Goal: Task Accomplishment & Management: Use online tool/utility

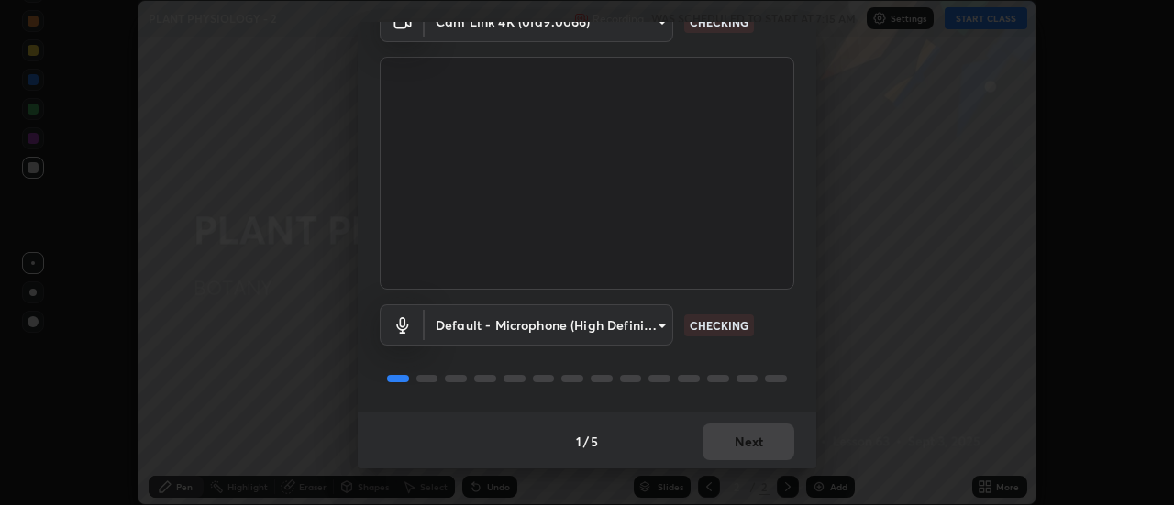
scroll to position [96, 0]
click at [748, 436] on div "1 / 5 Next" at bounding box center [587, 439] width 458 height 59
click at [744, 444] on div "1 / 5 Next" at bounding box center [587, 439] width 458 height 59
click at [743, 447] on div "1 / 5 Next" at bounding box center [587, 439] width 458 height 59
click at [744, 444] on div "1 / 5 Next" at bounding box center [587, 439] width 458 height 59
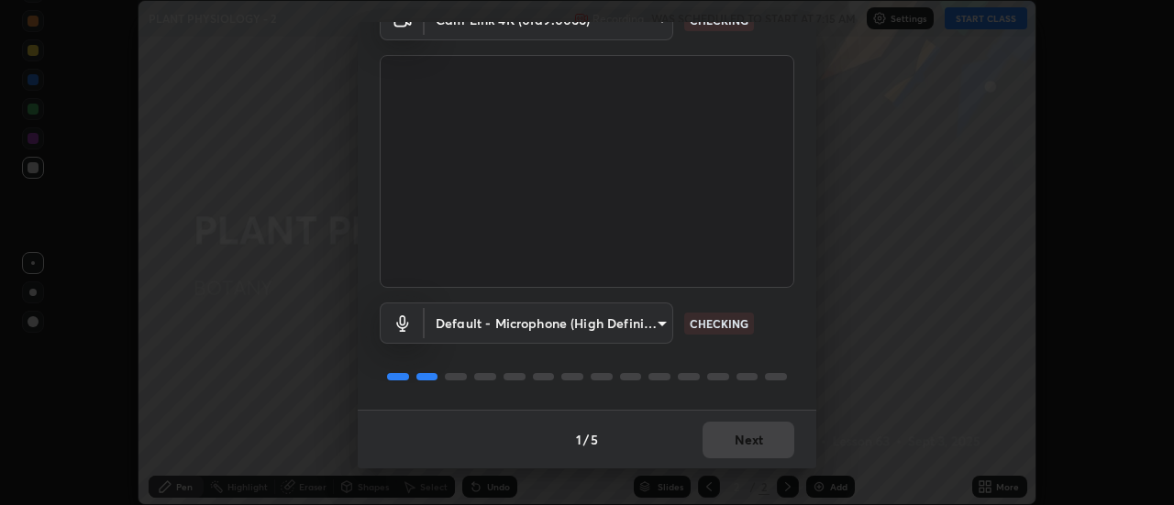
click at [748, 444] on div "1 / 5 Next" at bounding box center [587, 439] width 458 height 59
click at [746, 436] on div "1 / 5 Next" at bounding box center [587, 439] width 458 height 59
click at [745, 436] on div "1 / 5 Next" at bounding box center [587, 439] width 458 height 59
click at [746, 433] on div "1 / 5 Next" at bounding box center [587, 439] width 458 height 59
click at [747, 434] on div "1 / 5 Next" at bounding box center [587, 439] width 458 height 59
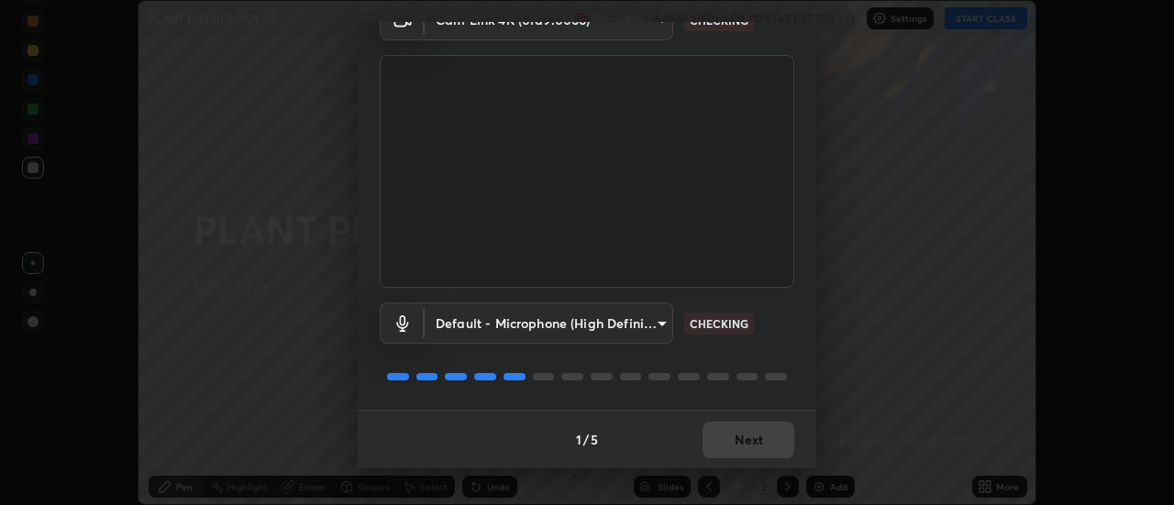
click at [748, 435] on div "1 / 5 Next" at bounding box center [587, 439] width 458 height 59
click at [741, 434] on div "1 / 5 Next" at bounding box center [587, 439] width 458 height 59
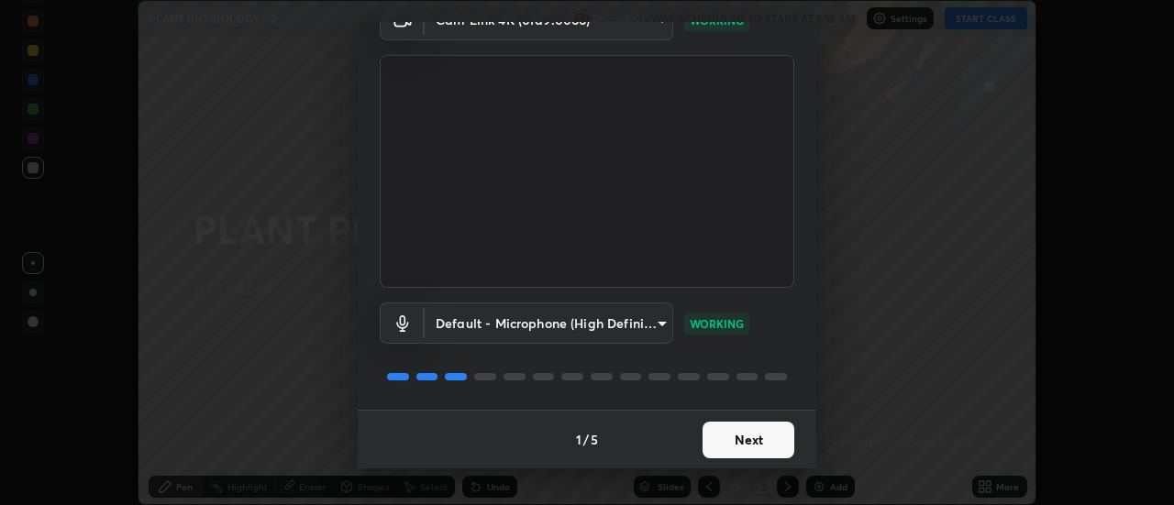
click at [744, 436] on button "Next" at bounding box center [748, 440] width 92 height 37
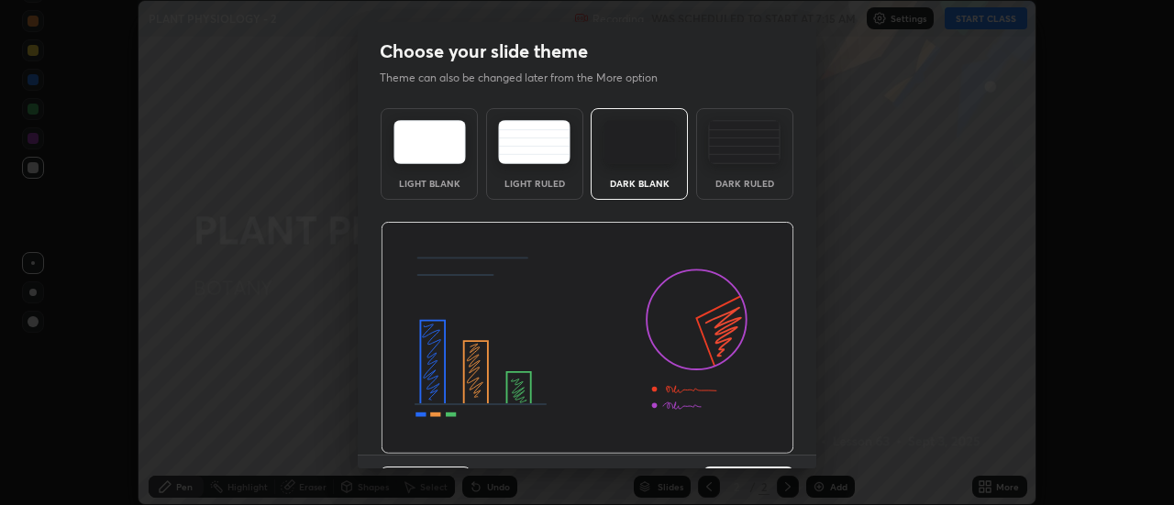
scroll to position [45, 0]
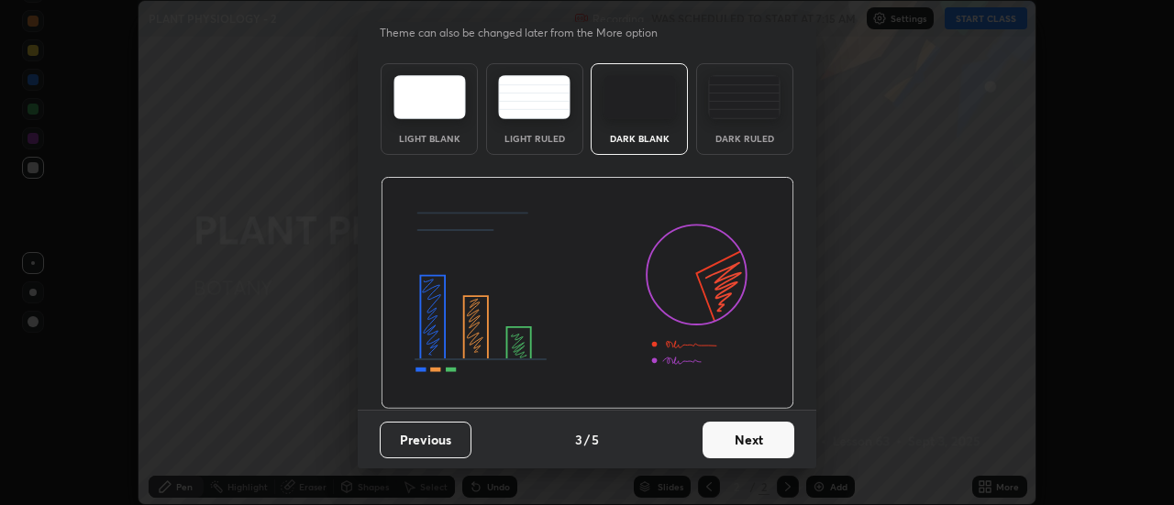
click at [734, 436] on button "Next" at bounding box center [748, 440] width 92 height 37
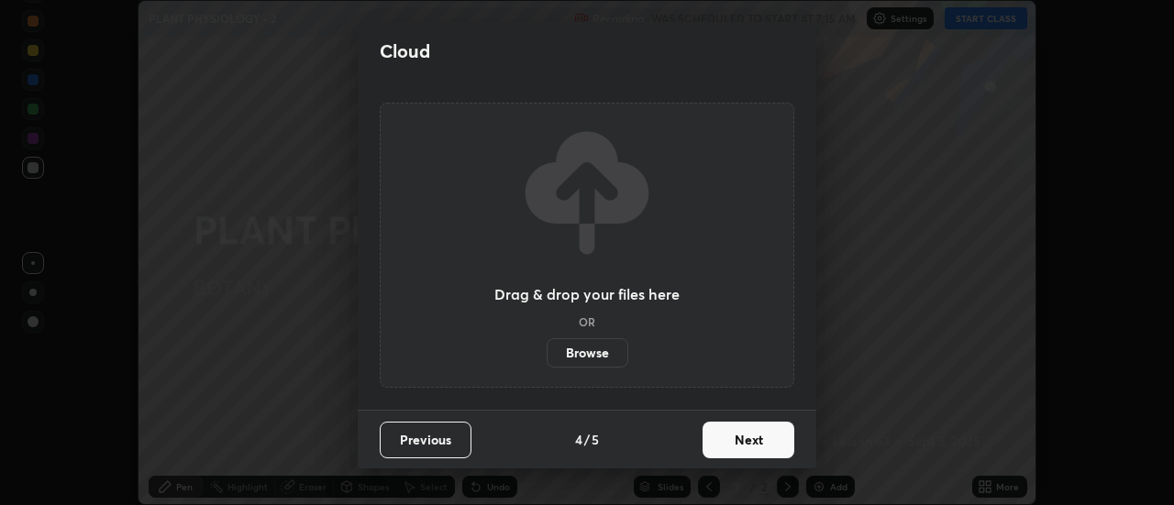
scroll to position [0, 0]
click at [743, 446] on button "Next" at bounding box center [748, 440] width 92 height 37
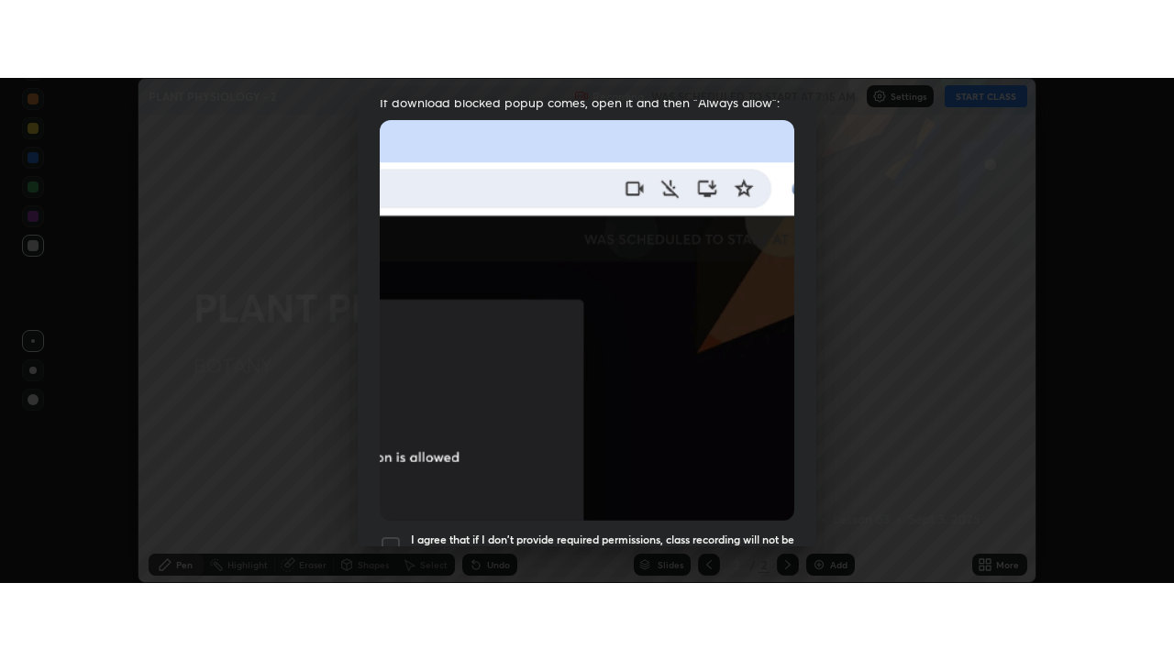
scroll to position [470, 0]
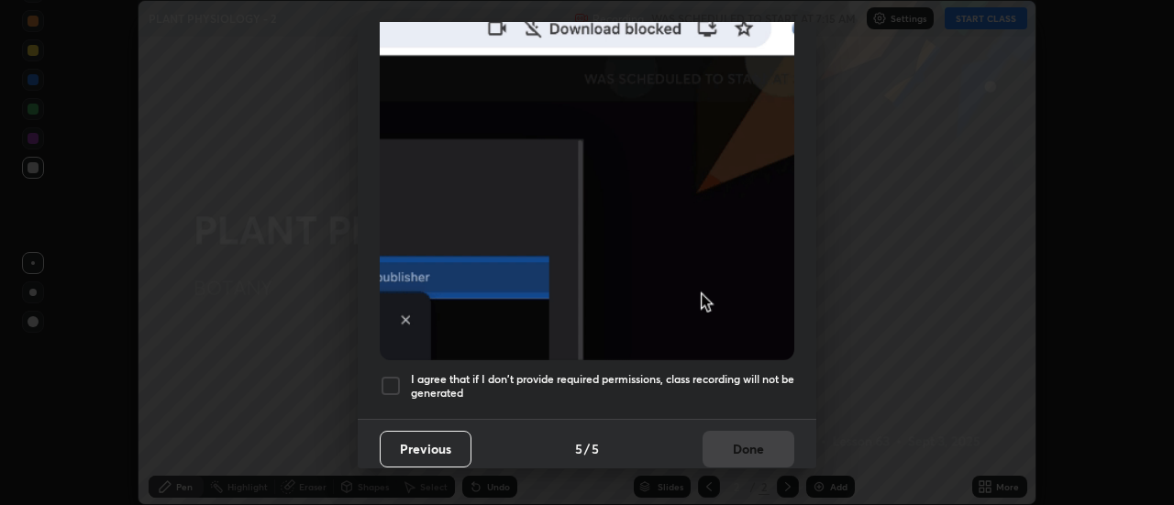
click at [402, 379] on div "I agree that if I don't provide required permissions, class recording will not …" at bounding box center [587, 386] width 414 height 22
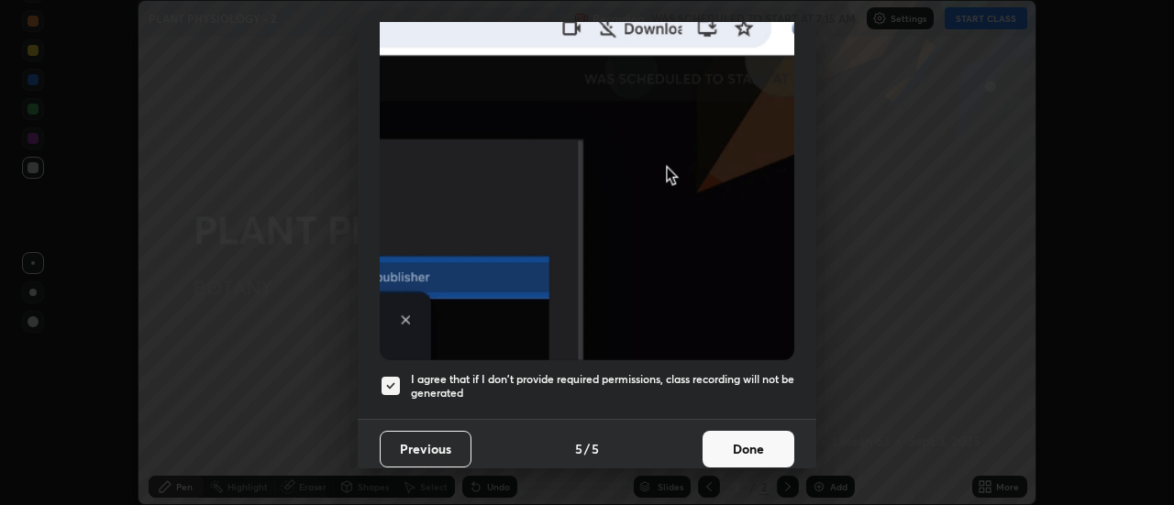
click at [760, 433] on button "Done" at bounding box center [748, 449] width 92 height 37
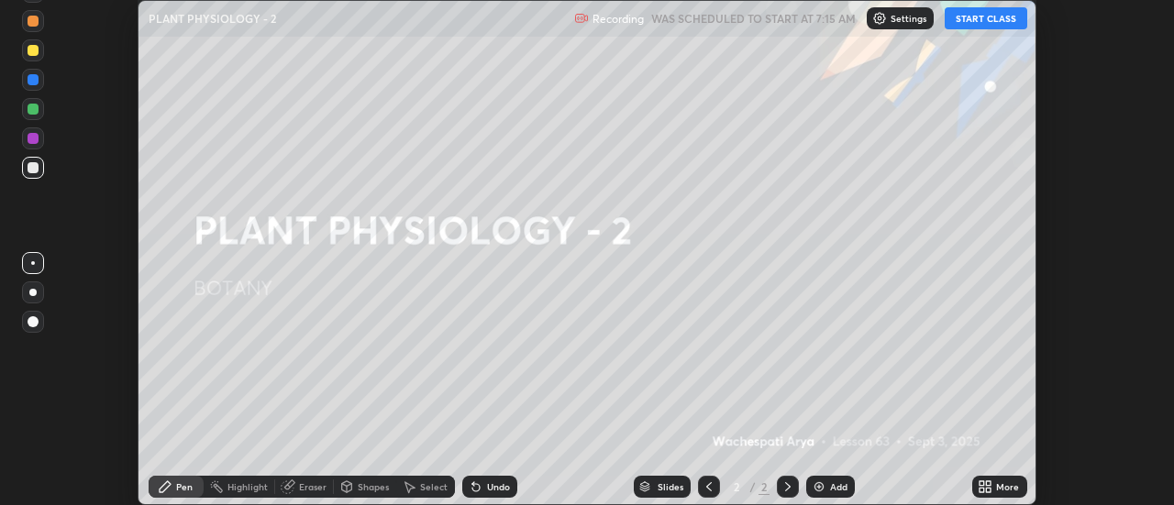
click at [993, 487] on div "More" at bounding box center [999, 487] width 55 height 22
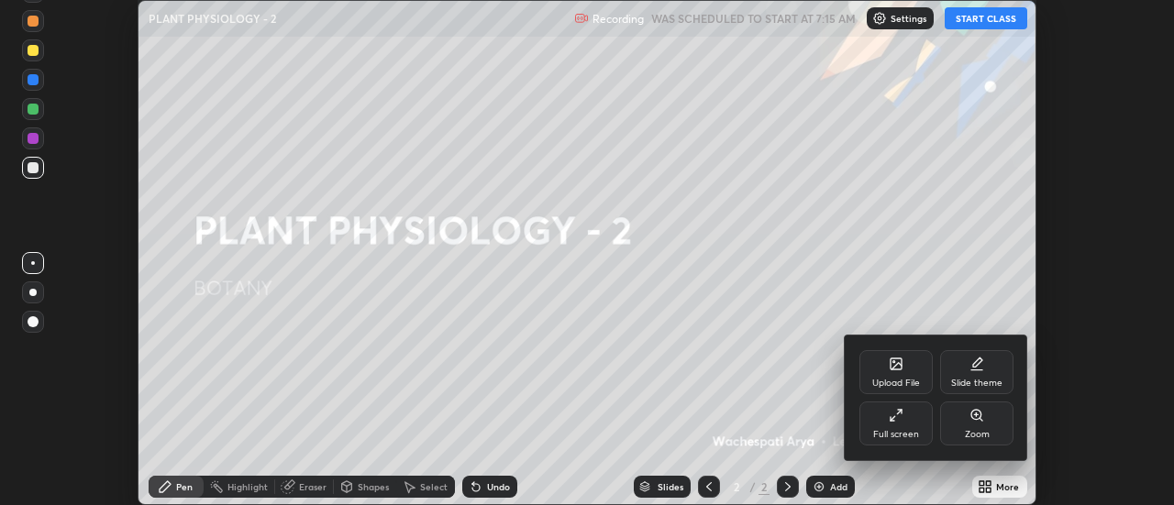
click at [902, 416] on icon at bounding box center [896, 415] width 15 height 15
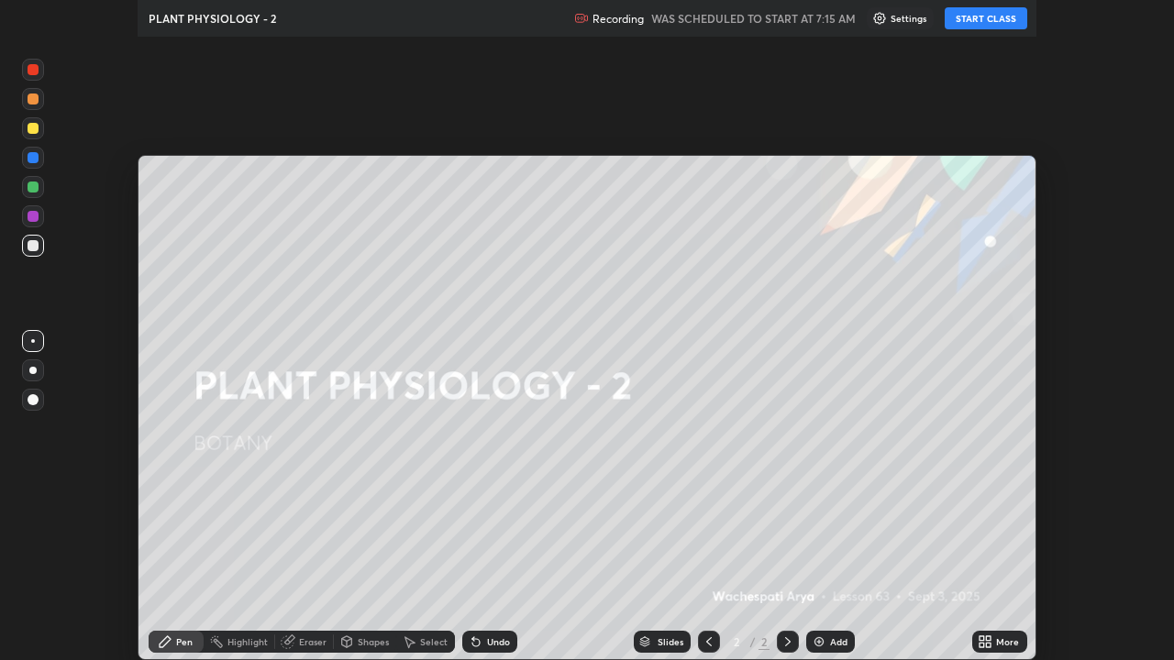
scroll to position [660, 1174]
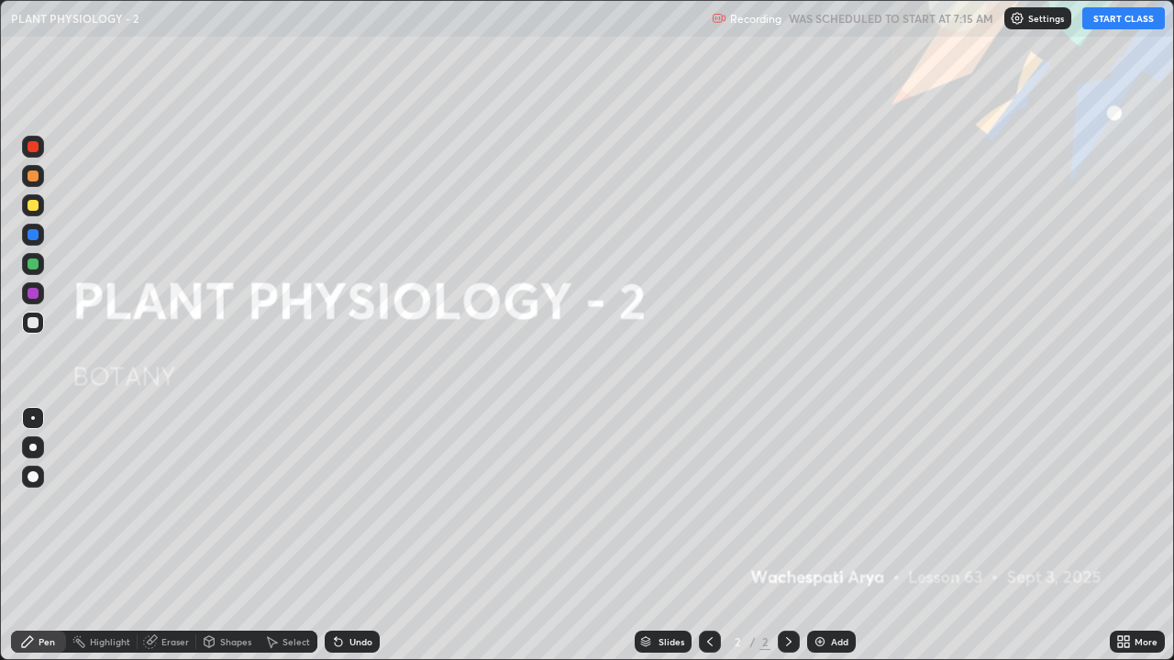
click at [1117, 24] on button "START CLASS" at bounding box center [1123, 18] width 83 height 22
click at [820, 504] on img at bounding box center [819, 642] width 15 height 15
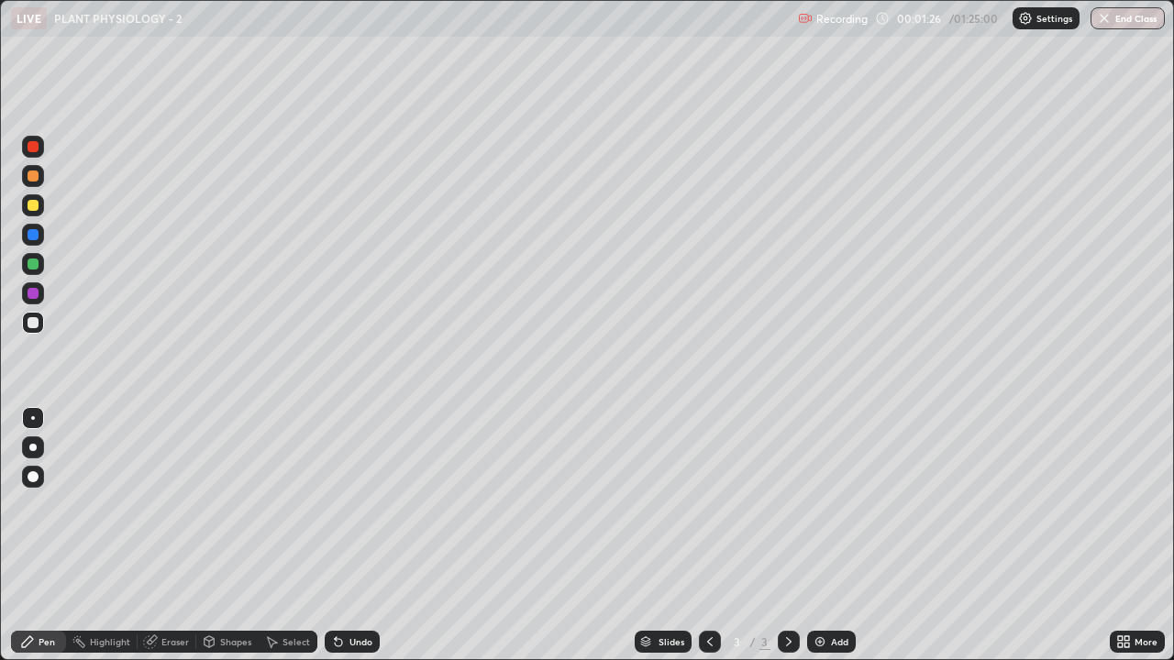
click at [24, 172] on div at bounding box center [33, 176] width 22 height 22
click at [32, 448] on div at bounding box center [32, 447] width 7 height 7
click at [34, 266] on div at bounding box center [33, 264] width 11 height 11
click at [29, 204] on div at bounding box center [33, 205] width 11 height 11
click at [39, 266] on div at bounding box center [33, 264] width 22 height 22
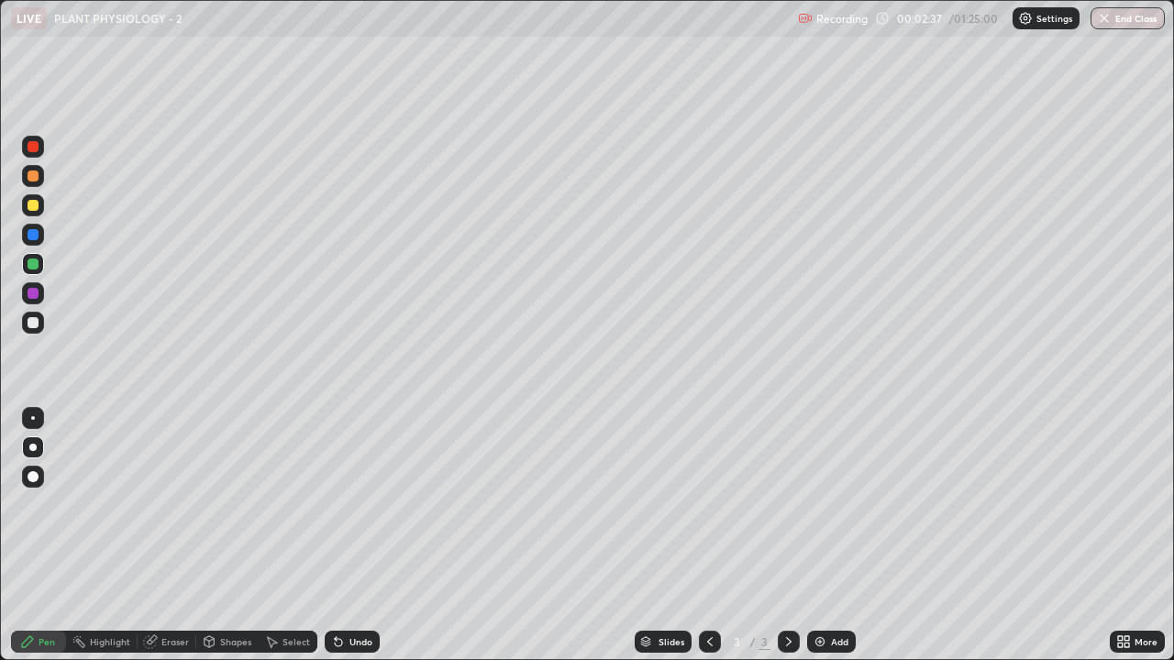
click at [33, 265] on div at bounding box center [33, 264] width 11 height 11
click at [352, 504] on div "Undo" at bounding box center [360, 641] width 23 height 9
click at [353, 504] on div "Undo" at bounding box center [360, 641] width 23 height 9
click at [352, 504] on div "Undo" at bounding box center [360, 641] width 23 height 9
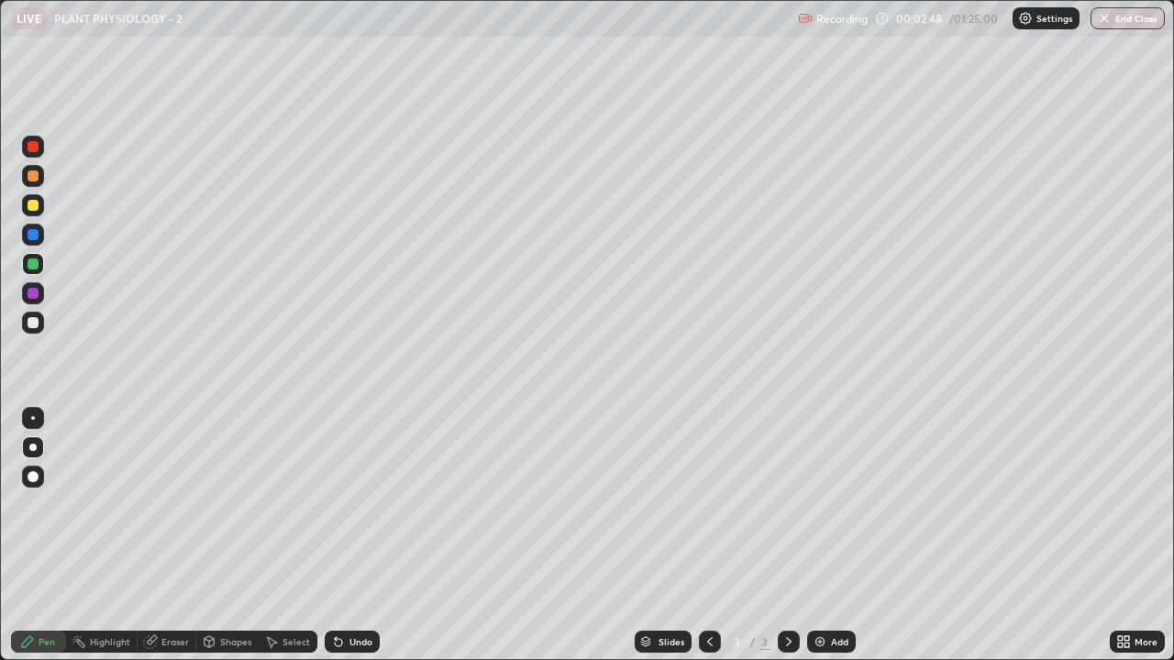
click at [350, 504] on div "Undo" at bounding box center [360, 641] width 23 height 9
click at [349, 504] on div "Undo" at bounding box center [360, 641] width 23 height 9
click at [352, 504] on div "Undo" at bounding box center [360, 641] width 23 height 9
click at [355, 504] on div "Undo" at bounding box center [360, 641] width 23 height 9
click at [349, 504] on div "Undo" at bounding box center [360, 641] width 23 height 9
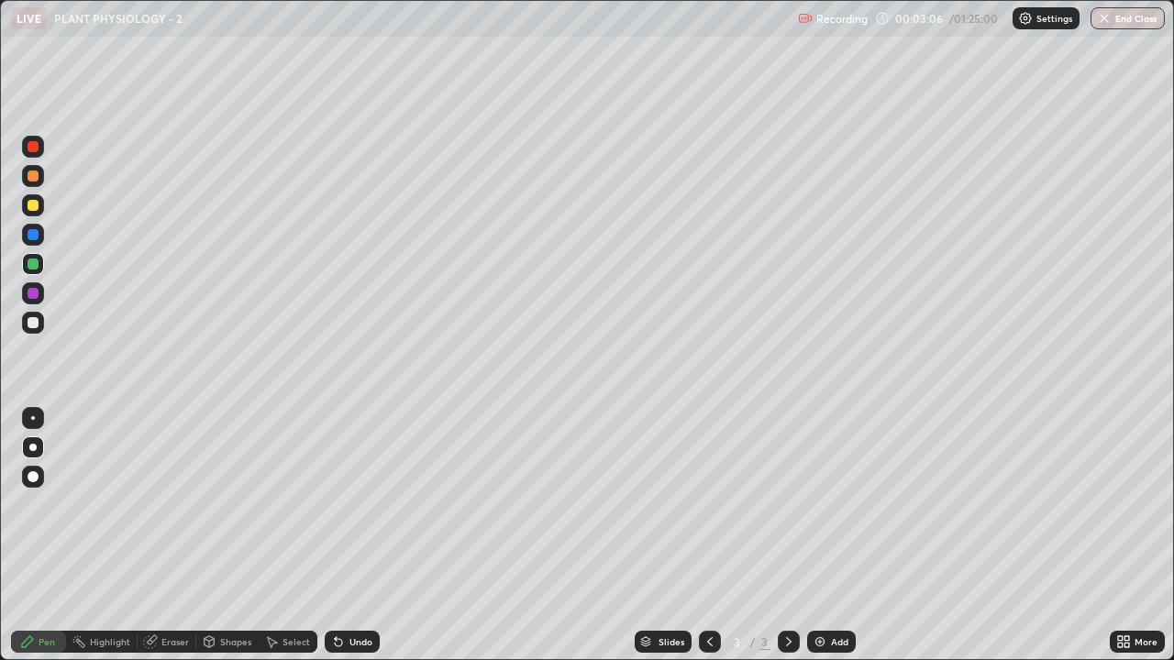
click at [349, 504] on div "Undo" at bounding box center [360, 641] width 23 height 9
click at [38, 264] on div at bounding box center [33, 264] width 11 height 11
click at [34, 476] on div at bounding box center [33, 476] width 11 height 11
click at [33, 447] on div at bounding box center [32, 447] width 7 height 7
click at [32, 333] on div at bounding box center [33, 323] width 22 height 22
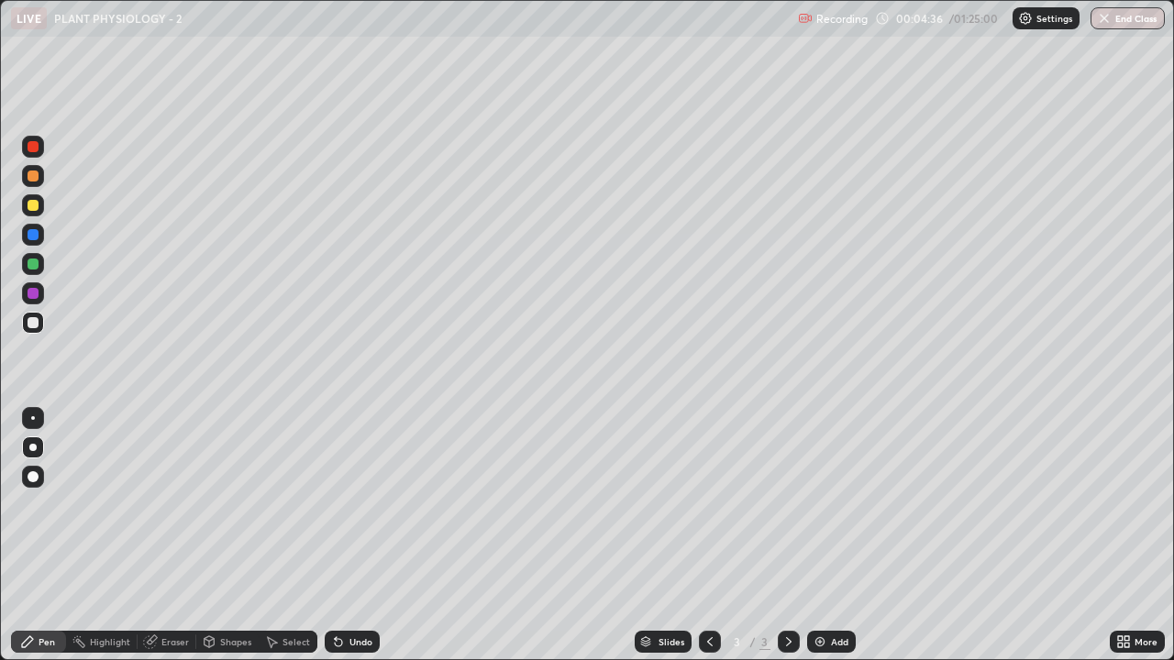
click at [29, 234] on div at bounding box center [33, 234] width 11 height 11
click at [355, 504] on div "Undo" at bounding box center [360, 641] width 23 height 9
click at [28, 180] on div at bounding box center [33, 176] width 22 height 22
click at [364, 504] on div "Undo" at bounding box center [352, 642] width 55 height 22
click at [30, 239] on div at bounding box center [33, 234] width 11 height 11
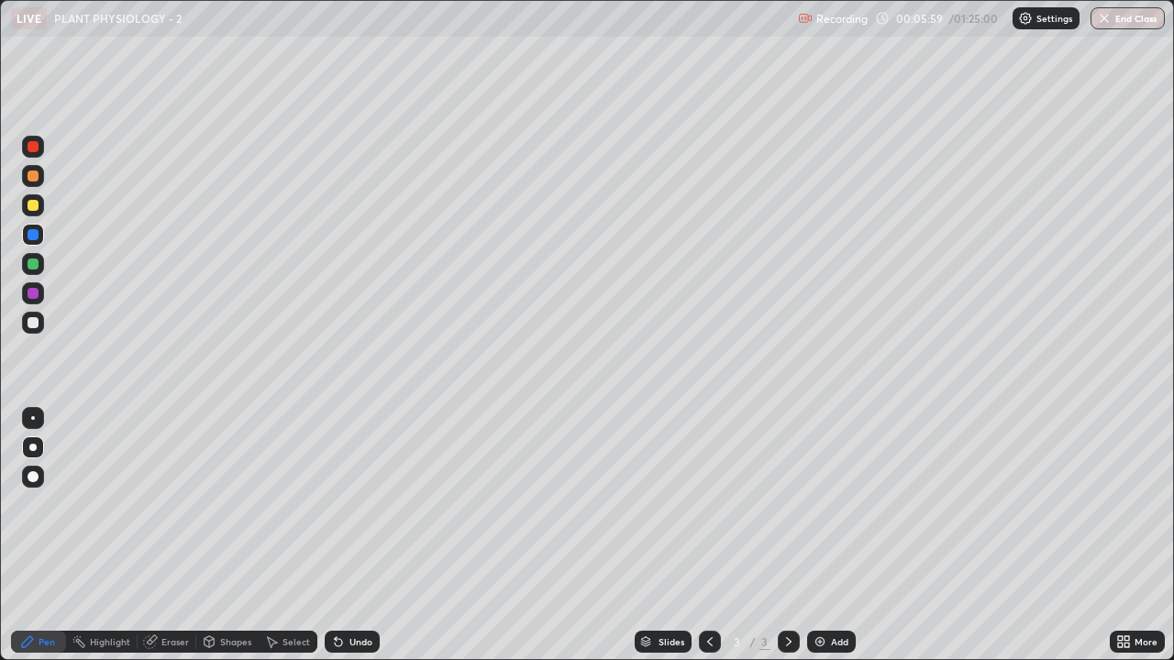
click at [37, 323] on div at bounding box center [33, 322] width 11 height 11
click at [41, 237] on div at bounding box center [33, 235] width 22 height 22
click at [32, 329] on div at bounding box center [33, 323] width 22 height 22
click at [35, 176] on div at bounding box center [33, 176] width 11 height 11
click at [31, 234] on div at bounding box center [33, 234] width 11 height 11
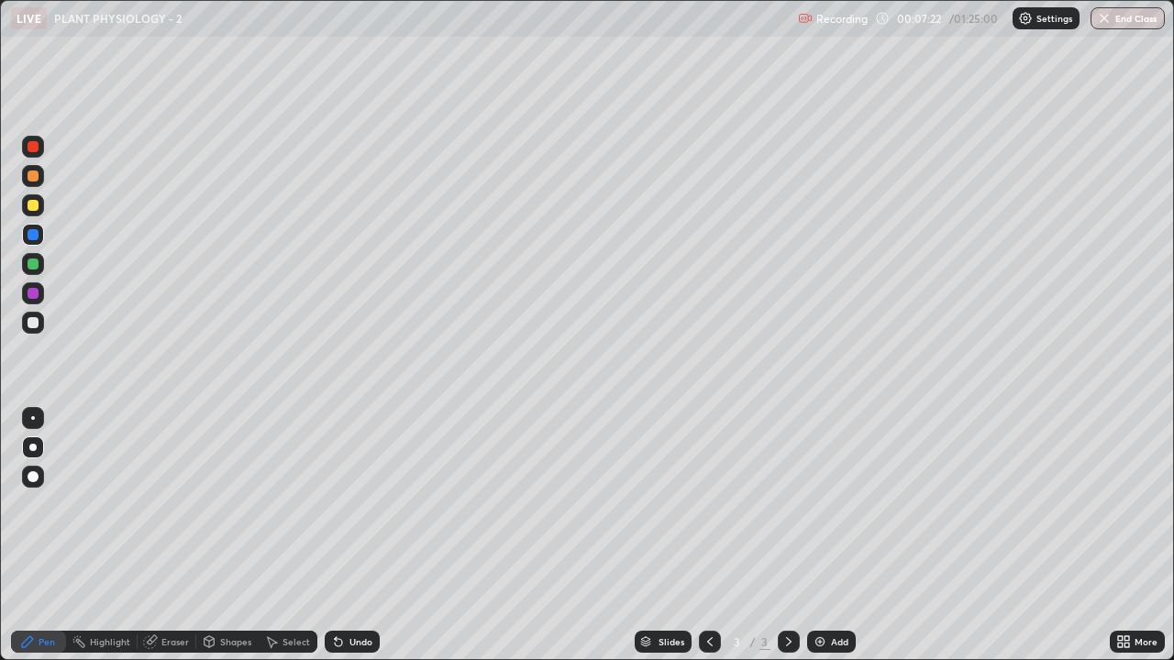
click at [285, 504] on div "Select" at bounding box center [296, 641] width 28 height 9
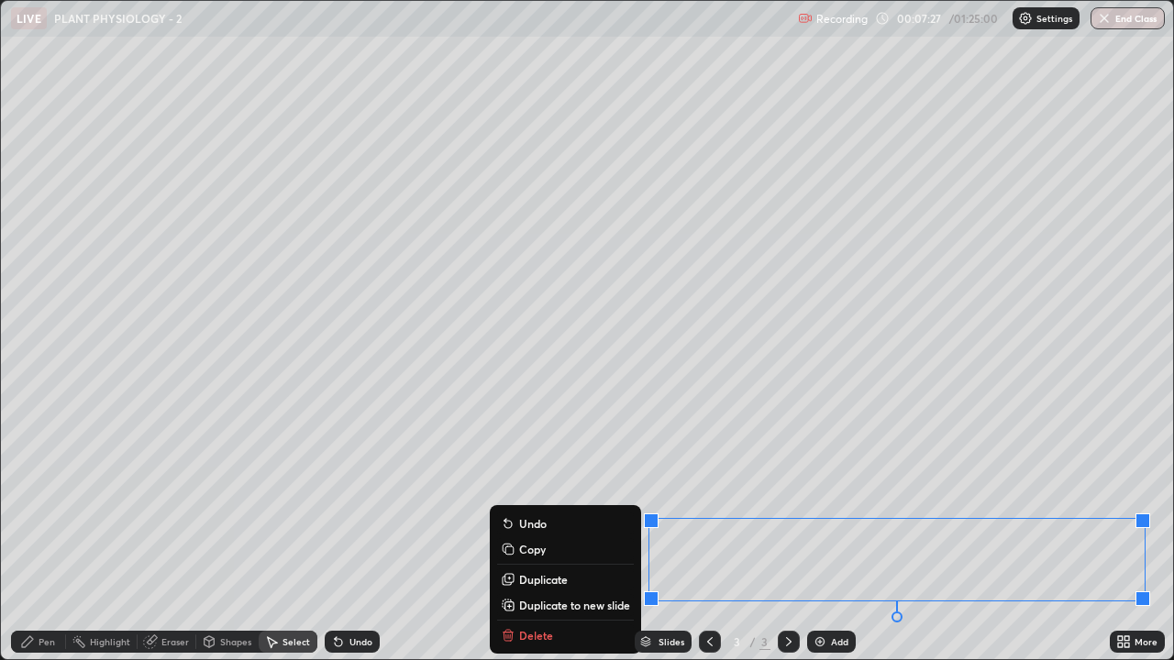
click at [541, 504] on div "Slides 3 / 3 Add" at bounding box center [745, 642] width 730 height 37
click at [534, 504] on div "Slides 3 / 3 Add" at bounding box center [745, 642] width 730 height 37
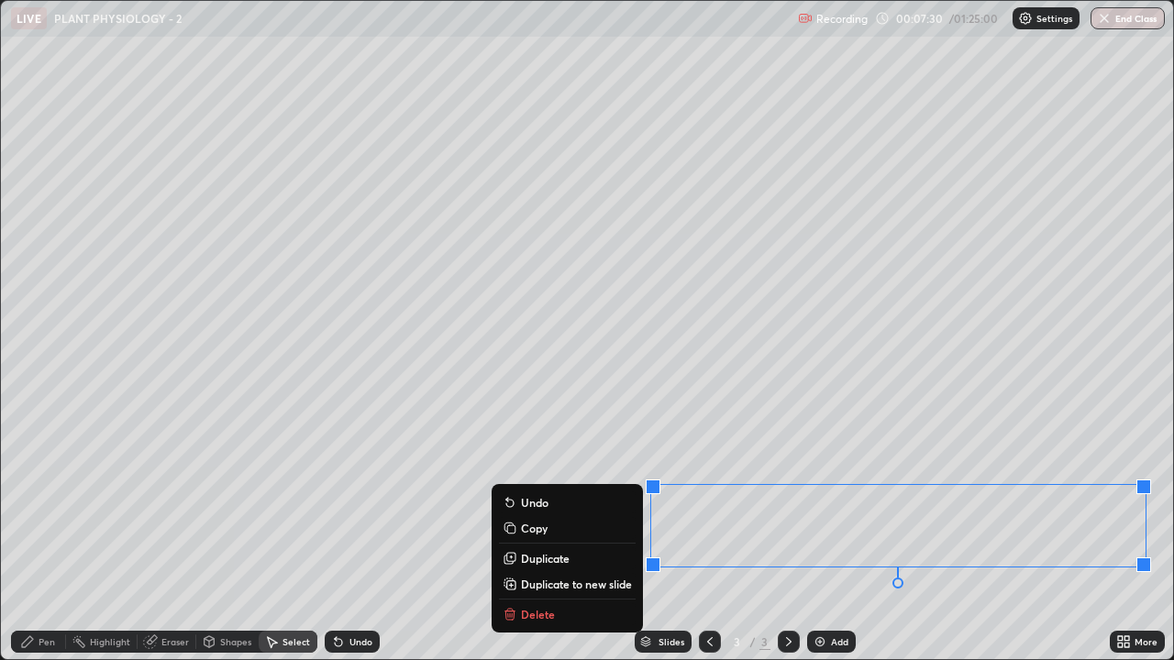
click at [554, 504] on button "Delete" at bounding box center [567, 614] width 137 height 22
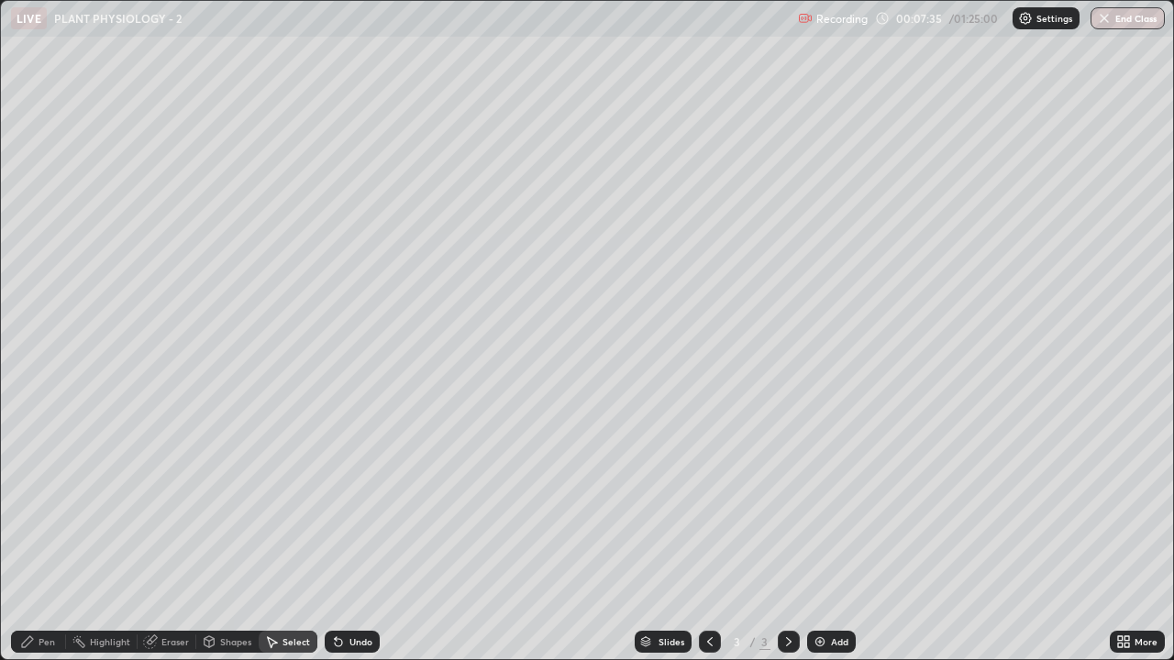
click at [41, 504] on div "Pen" at bounding box center [38, 642] width 55 height 22
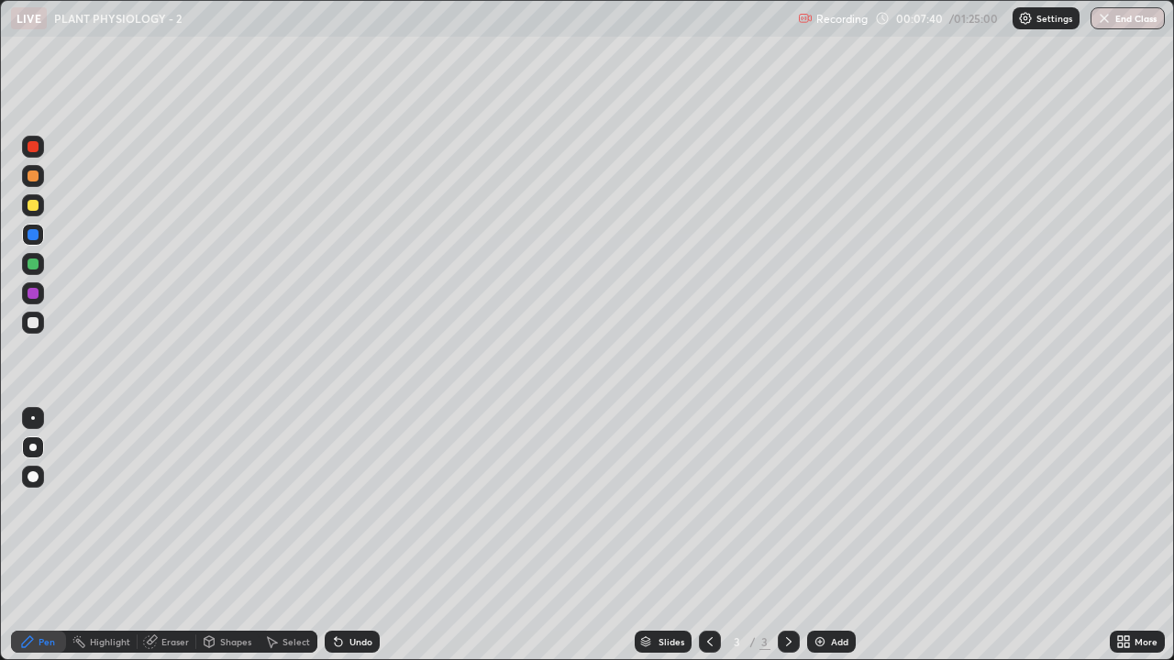
click at [38, 326] on div at bounding box center [33, 322] width 11 height 11
click at [28, 204] on div at bounding box center [33, 205] width 11 height 11
click at [32, 177] on div at bounding box center [33, 176] width 11 height 11
click at [114, 504] on div "Highlight" at bounding box center [110, 641] width 40 height 9
click at [34, 504] on icon at bounding box center [33, 579] width 15 height 15
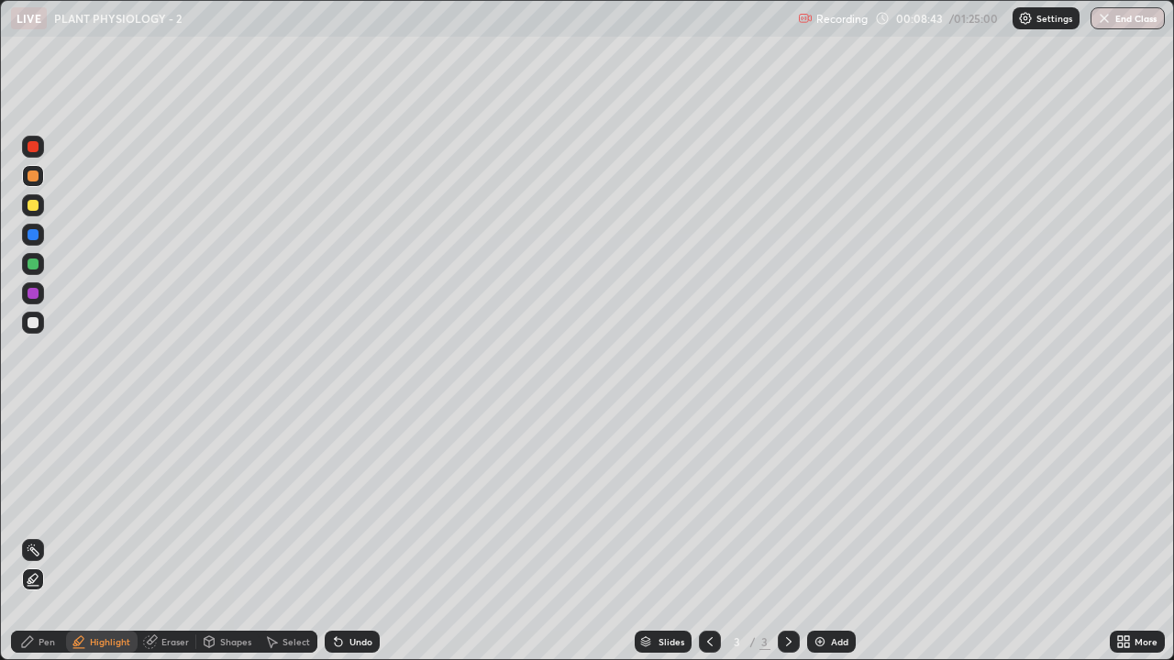
click at [35, 206] on div at bounding box center [33, 205] width 11 height 11
click at [30, 504] on icon at bounding box center [27, 641] width 11 height 11
click at [33, 331] on div at bounding box center [33, 323] width 22 height 22
click at [34, 267] on div at bounding box center [33, 264] width 11 height 11
click at [33, 175] on div at bounding box center [33, 176] width 11 height 11
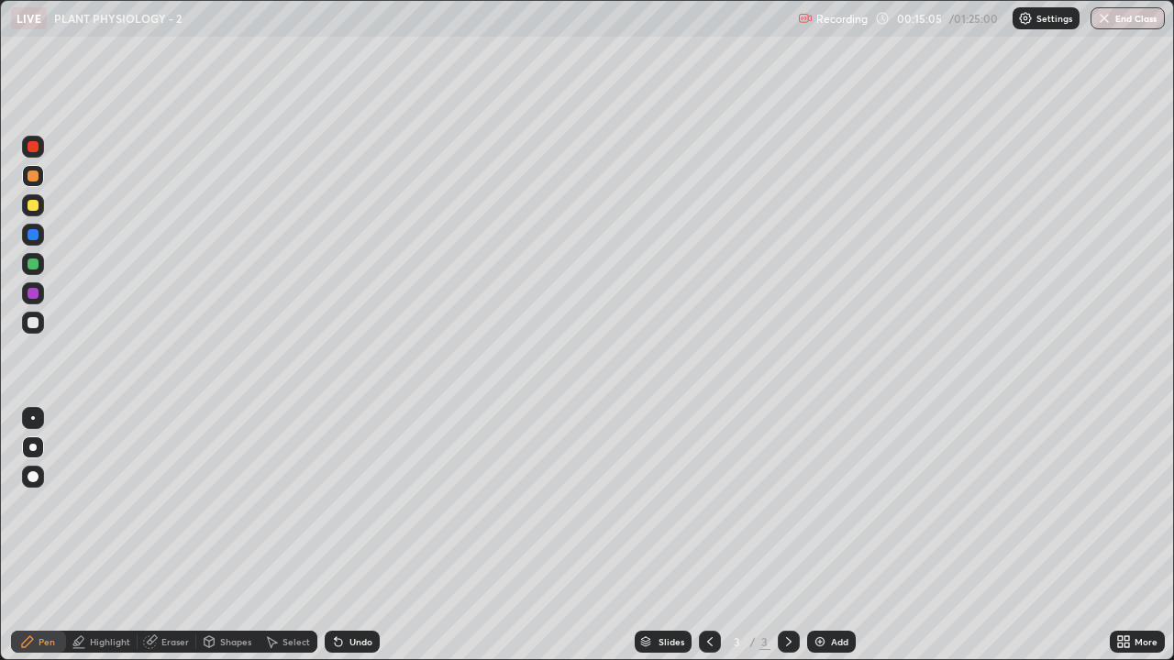
click at [832, 504] on div "Add" at bounding box center [839, 641] width 17 height 9
click at [34, 267] on div at bounding box center [33, 264] width 11 height 11
click at [709, 504] on icon at bounding box center [709, 642] width 15 height 15
click at [282, 504] on div "Select" at bounding box center [296, 641] width 28 height 9
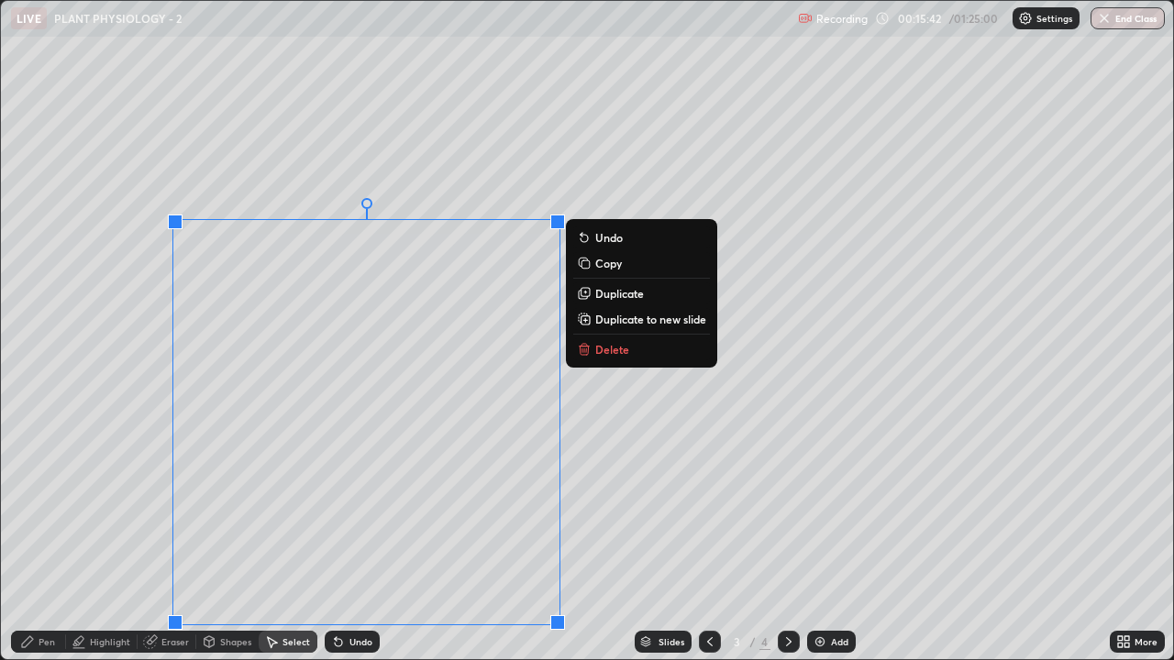
click at [629, 268] on button "Copy" at bounding box center [641, 263] width 137 height 22
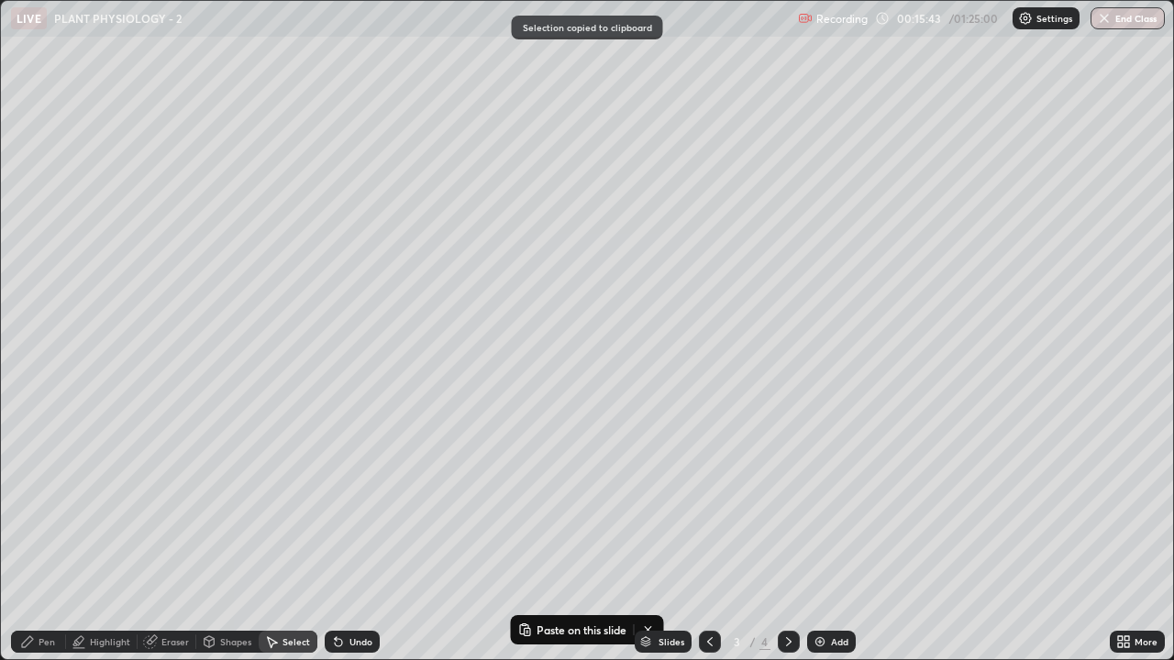
click at [783, 504] on div at bounding box center [789, 642] width 22 height 22
click at [287, 376] on div "0 ° Undo Copy Paste here Duplicate Duplicate to new slide Delete" at bounding box center [587, 330] width 1172 height 658
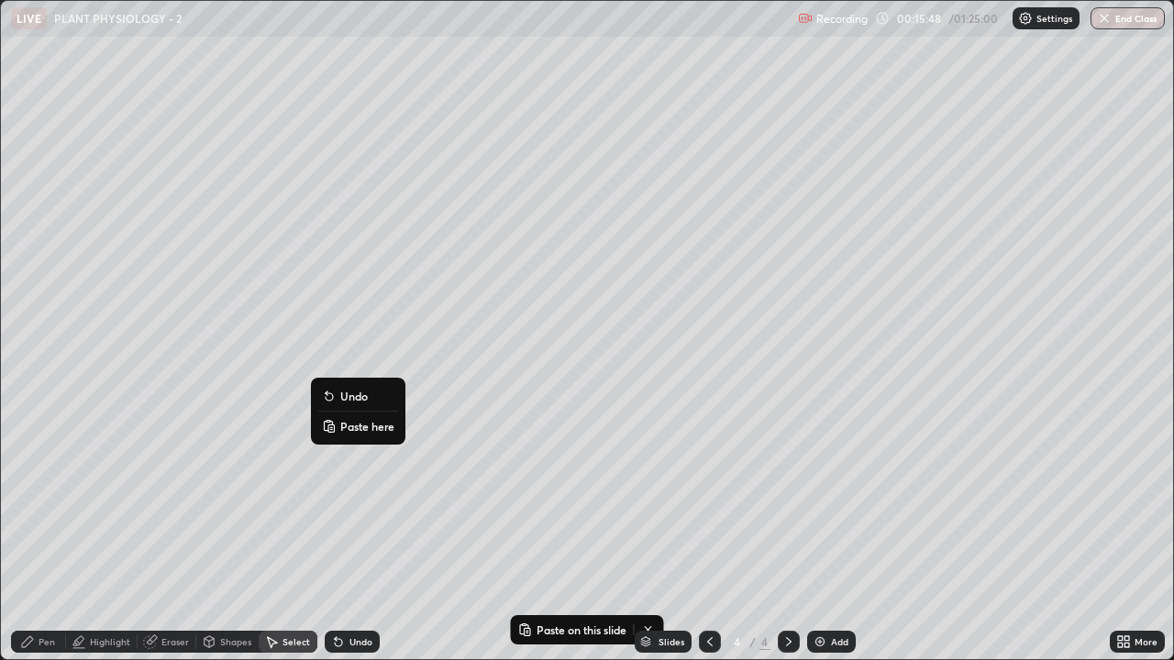
click at [357, 426] on p "Paste here" at bounding box center [367, 426] width 54 height 15
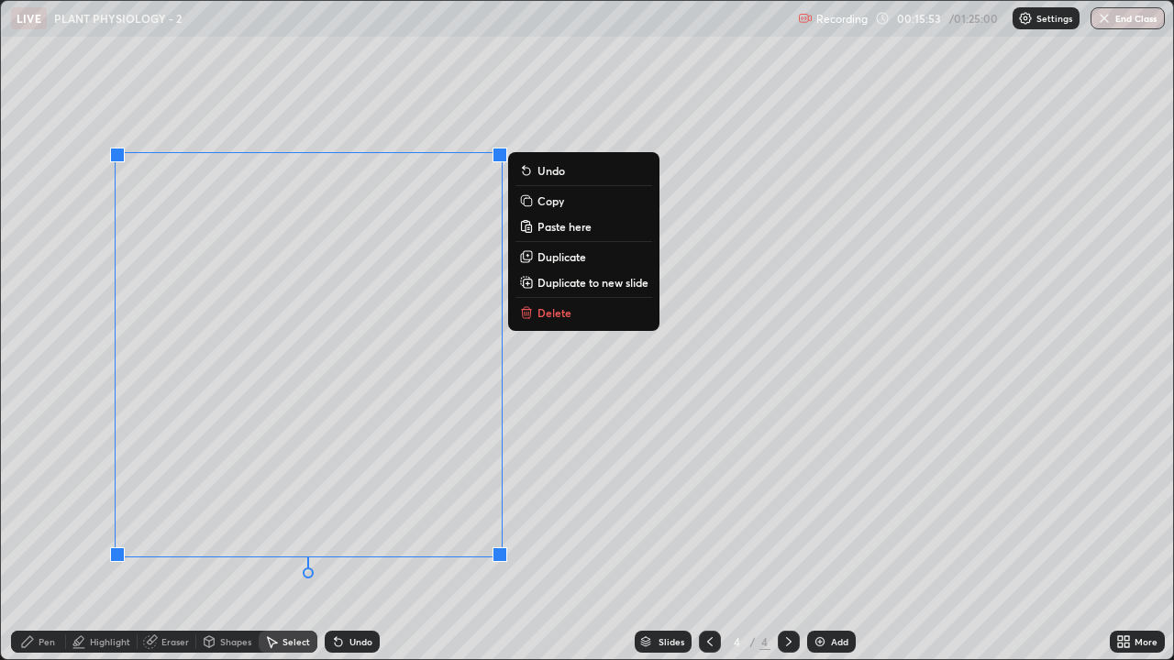
click at [47, 468] on div "Erase all" at bounding box center [33, 330] width 44 height 587
click at [567, 504] on div "0 ° Undo Copy Paste here Duplicate Duplicate to new slide Delete" at bounding box center [587, 330] width 1172 height 658
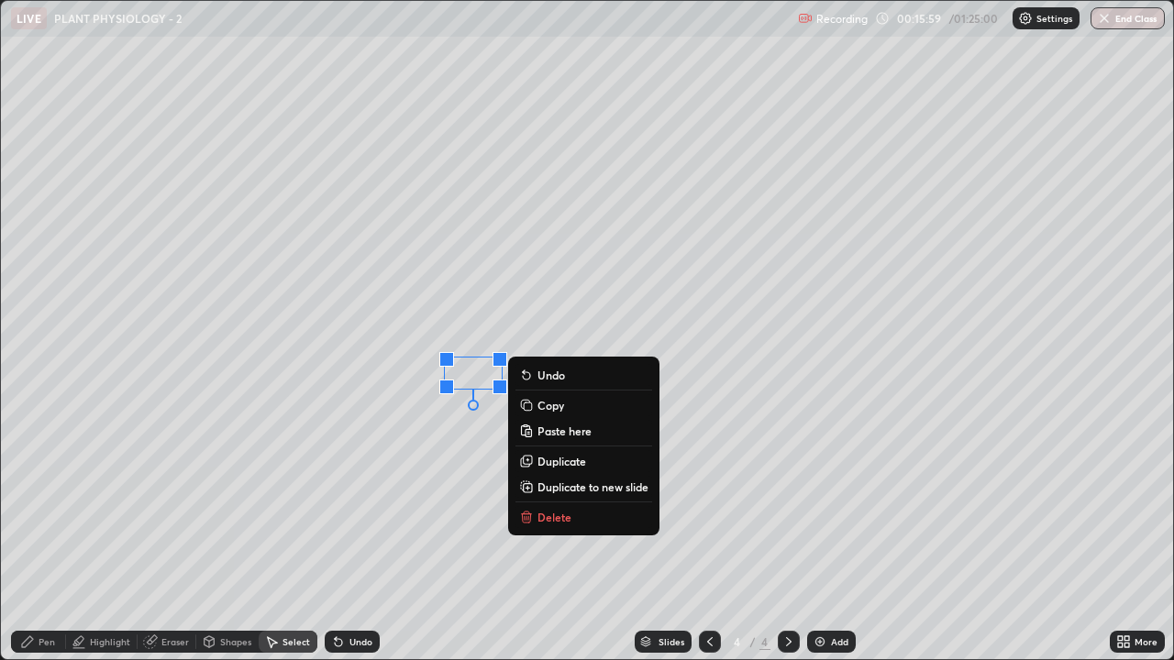
click at [554, 504] on button "Delete" at bounding box center [583, 517] width 137 height 22
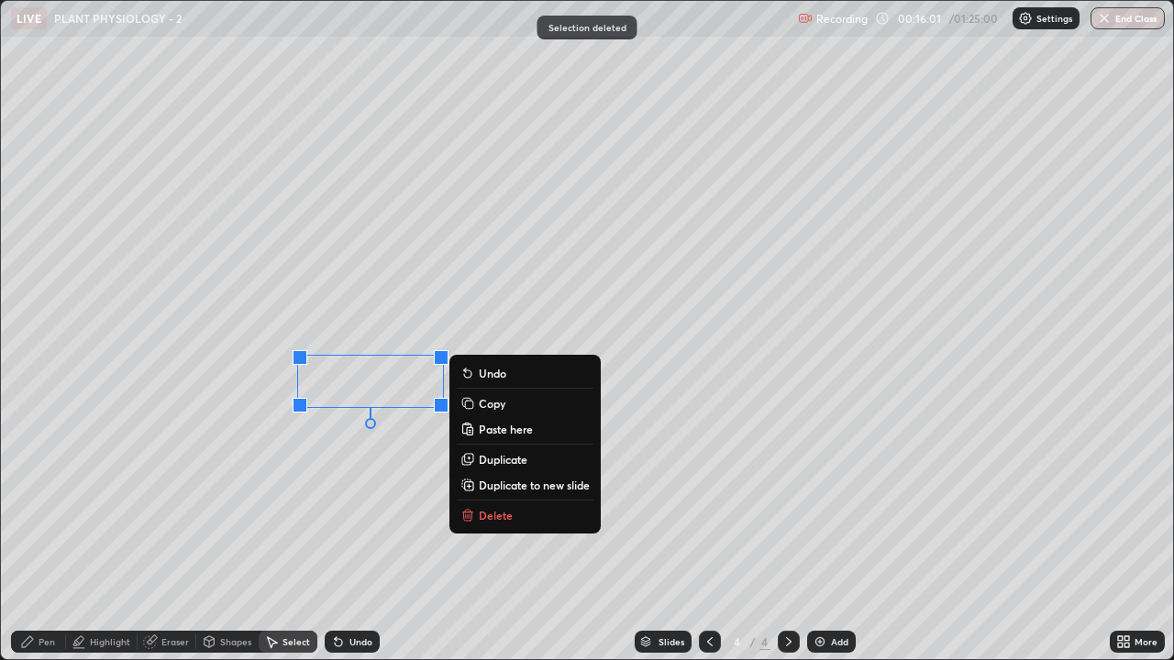
click at [501, 504] on p "Delete" at bounding box center [496, 515] width 34 height 15
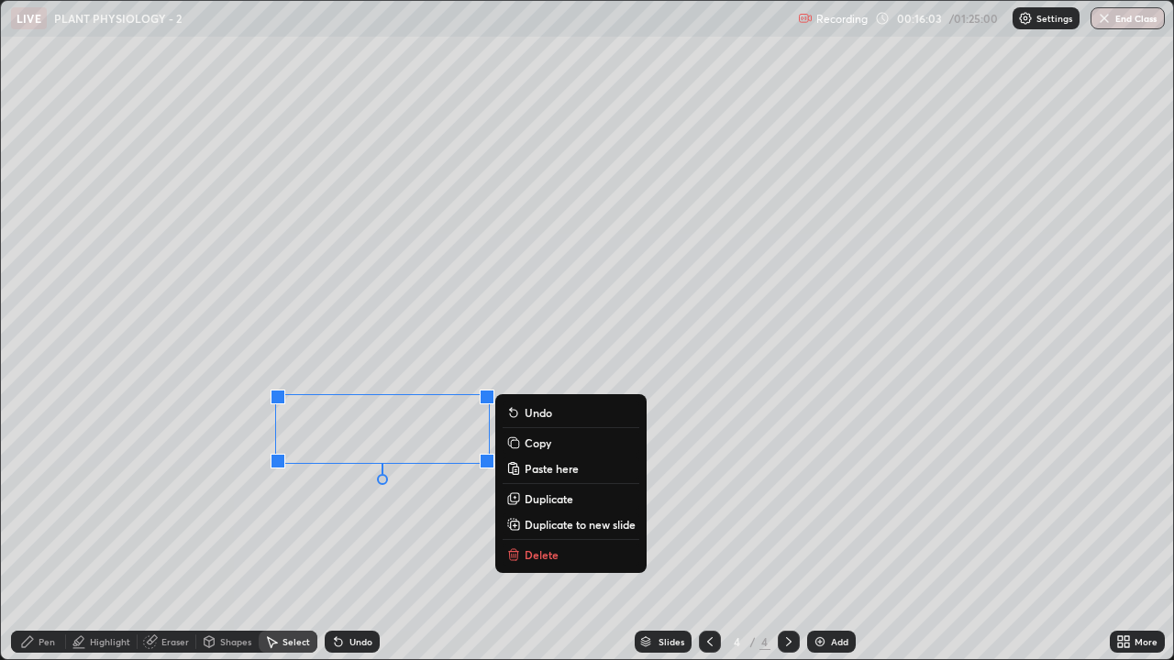
click at [530, 504] on p "Delete" at bounding box center [541, 554] width 34 height 15
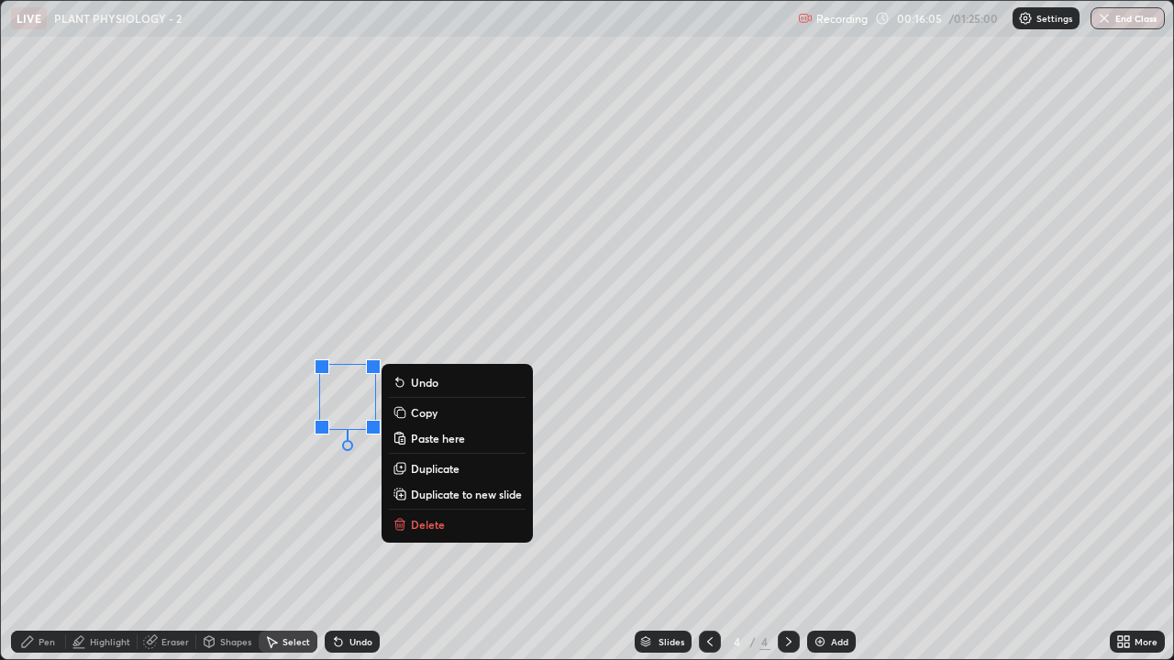
click at [434, 504] on p "Delete" at bounding box center [428, 524] width 34 height 15
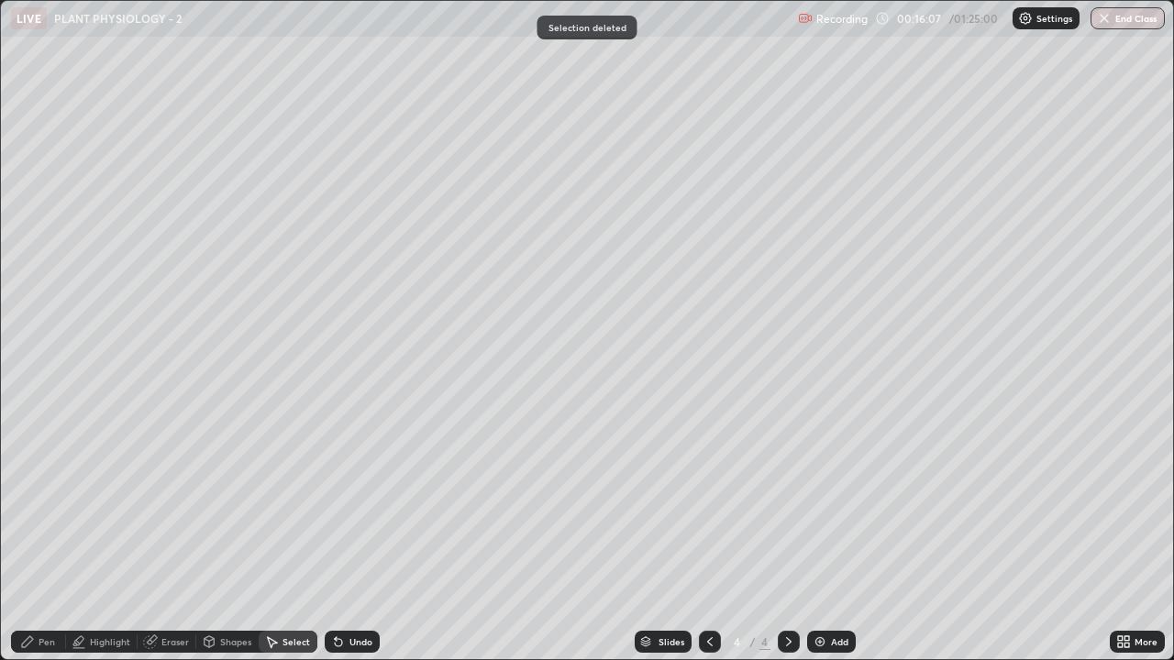
click at [46, 504] on div "Pen" at bounding box center [47, 641] width 17 height 9
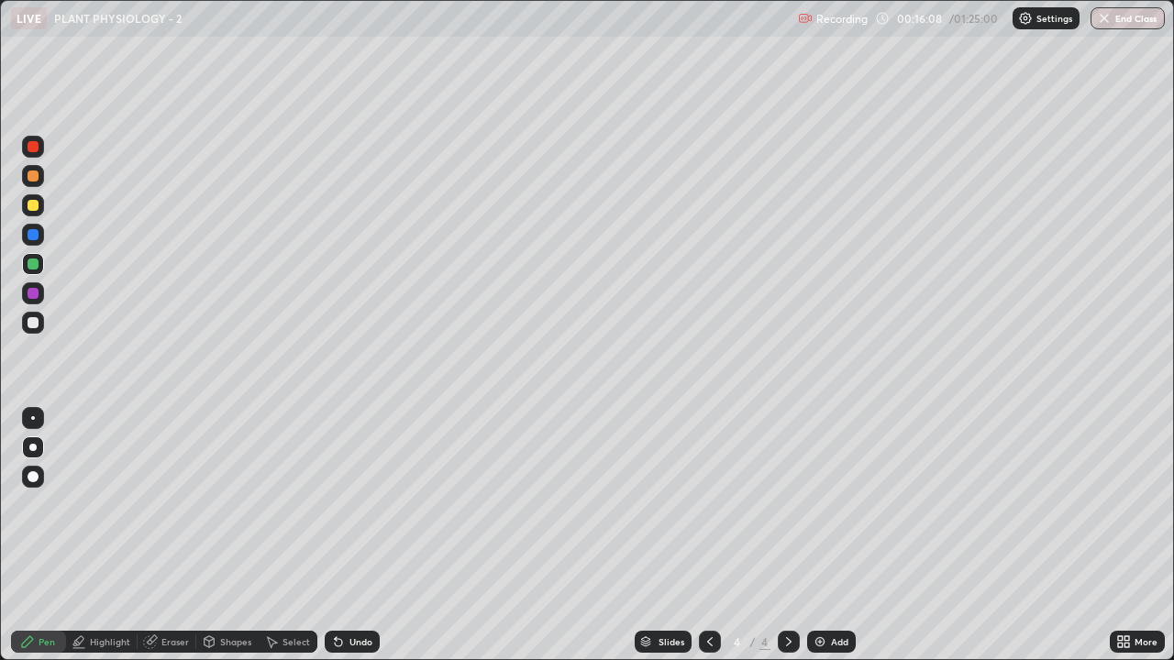
click at [29, 268] on div at bounding box center [33, 264] width 11 height 11
click at [179, 504] on div "Eraser" at bounding box center [175, 641] width 28 height 9
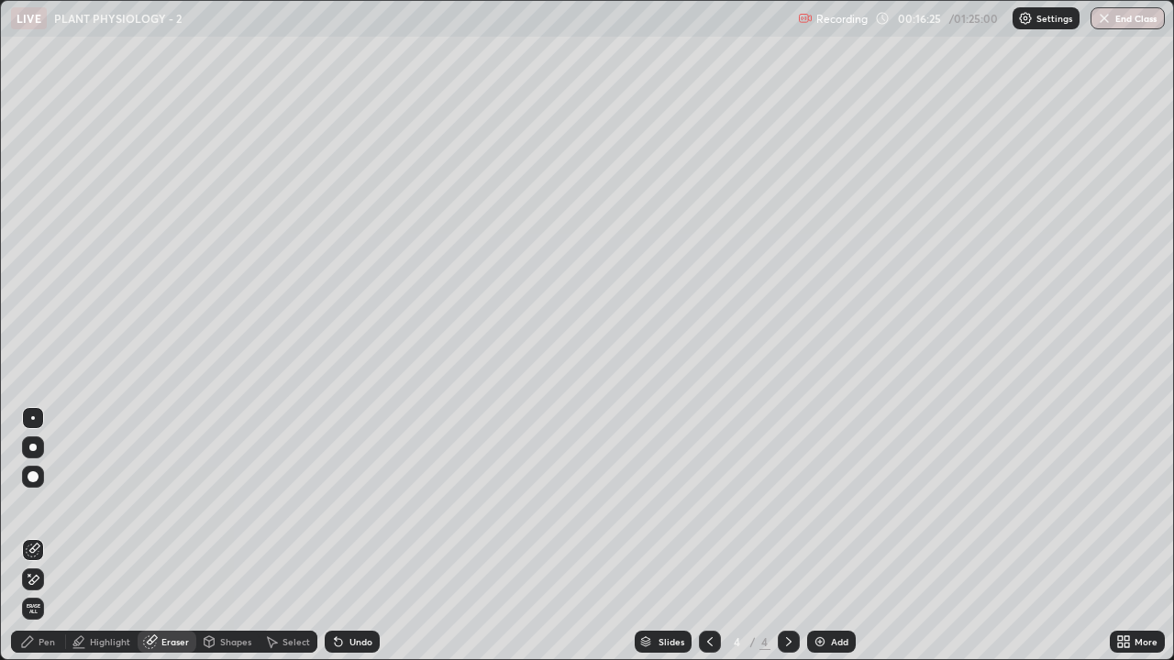
click at [53, 504] on div "Pen" at bounding box center [47, 641] width 17 height 9
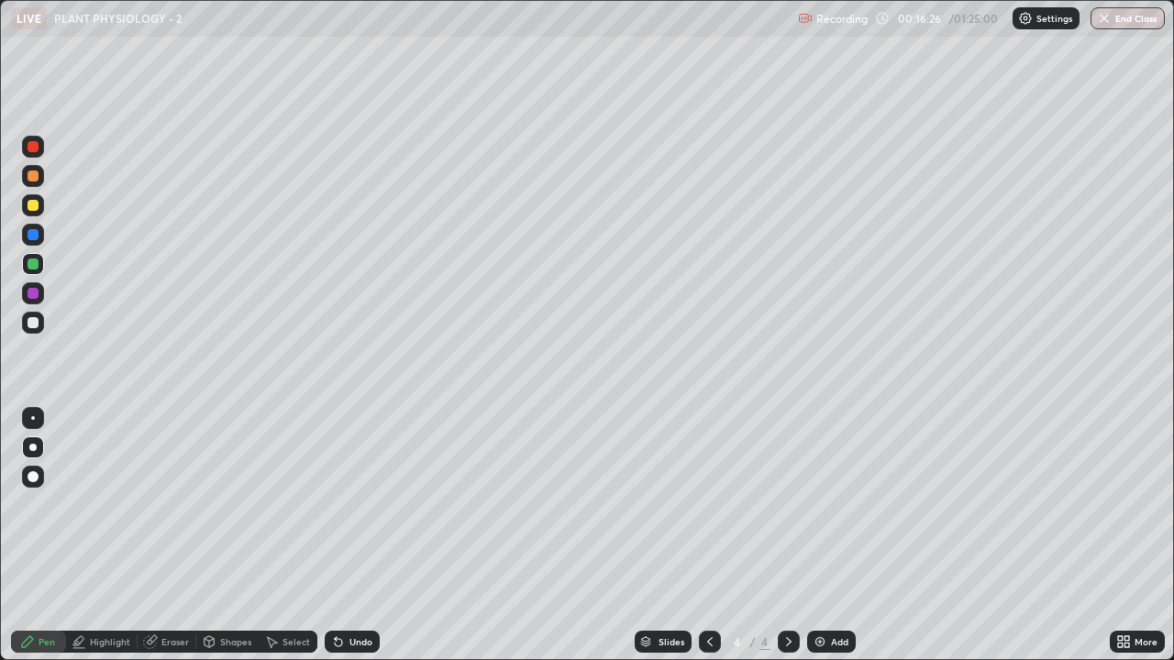
click at [36, 271] on div at bounding box center [33, 264] width 22 height 22
click at [217, 504] on div "Shapes" at bounding box center [227, 642] width 62 height 22
click at [351, 504] on div "Undo" at bounding box center [360, 641] width 23 height 9
click at [281, 504] on div "Select" at bounding box center [288, 642] width 59 height 22
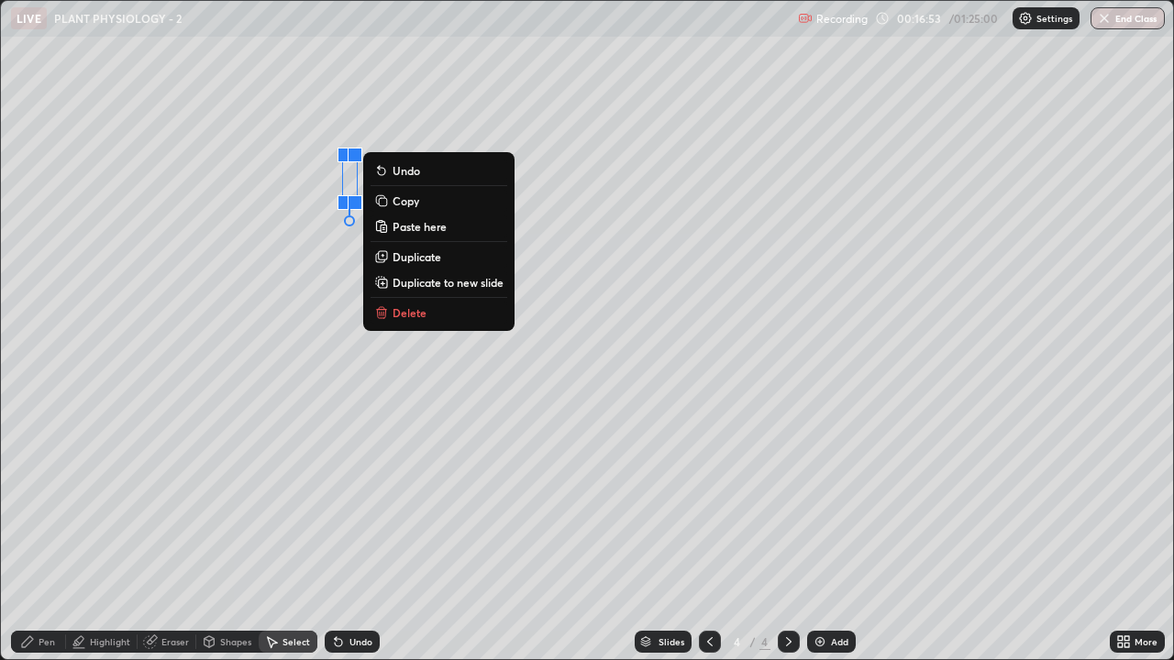
click at [434, 310] on button "Delete" at bounding box center [438, 313] width 137 height 22
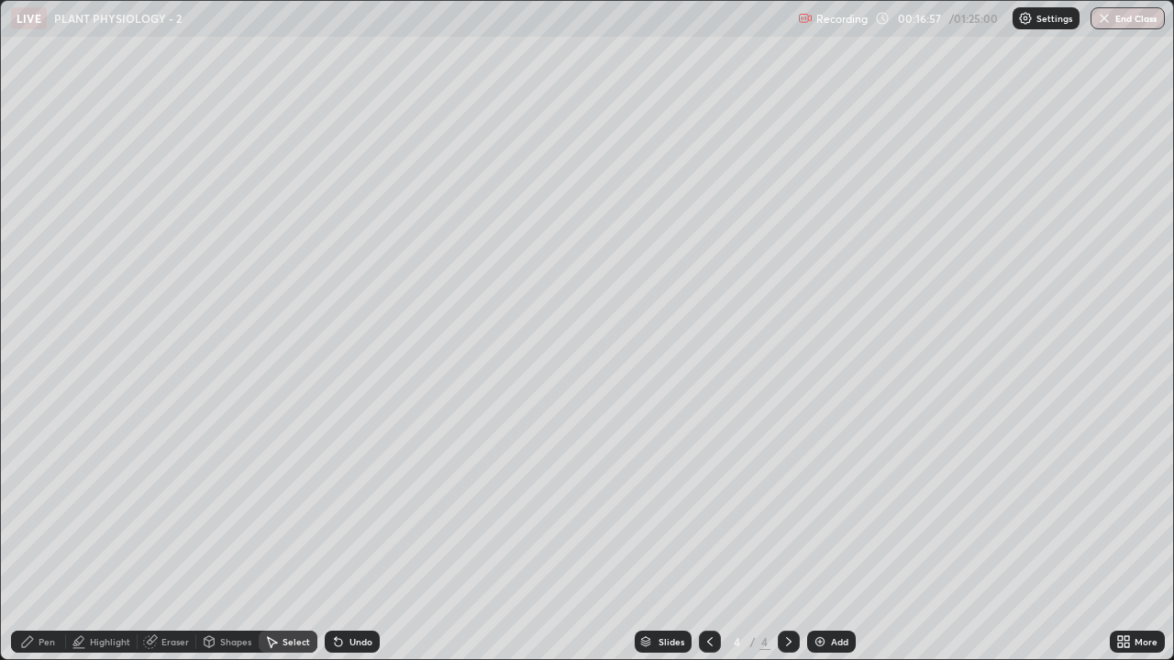
click at [35, 504] on div "Pen" at bounding box center [38, 642] width 55 height 22
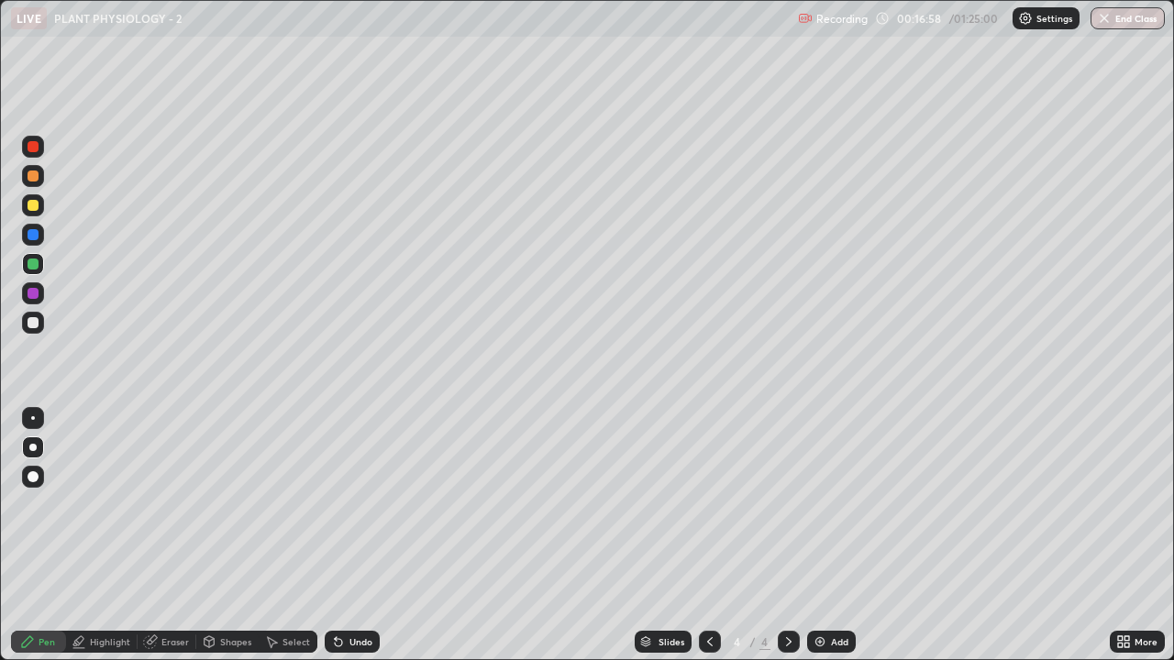
click at [31, 326] on div at bounding box center [33, 322] width 11 height 11
click at [33, 236] on div at bounding box center [33, 234] width 11 height 11
click at [33, 294] on div at bounding box center [33, 293] width 11 height 11
click at [31, 237] on div at bounding box center [33, 234] width 11 height 11
click at [32, 262] on div at bounding box center [33, 264] width 11 height 11
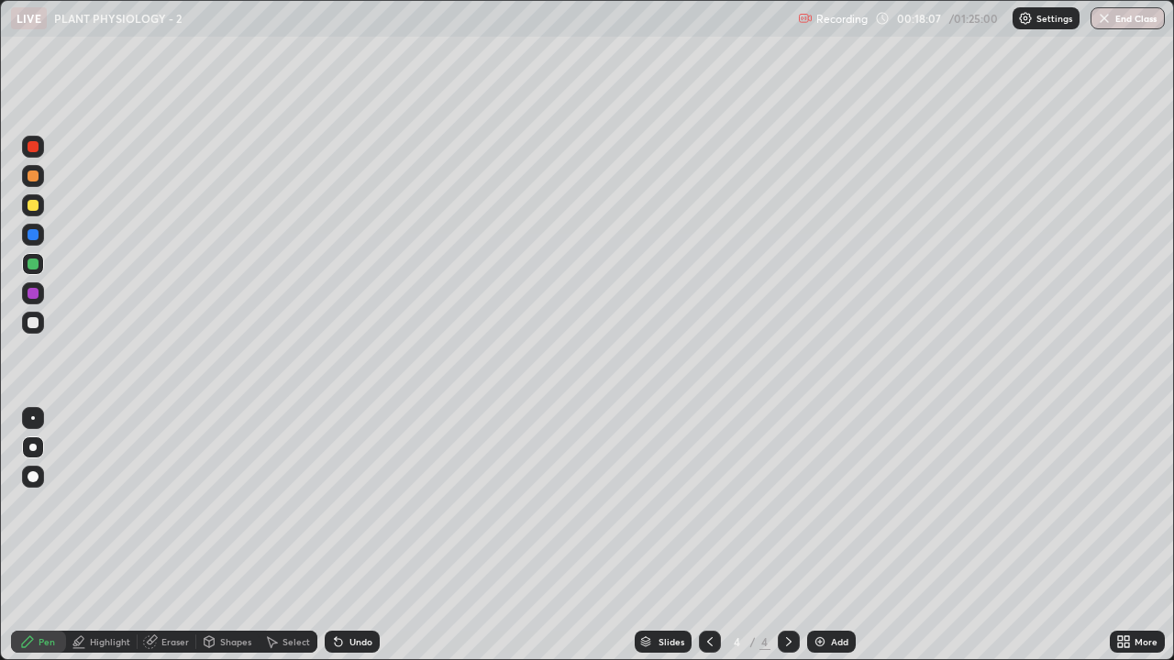
click at [33, 203] on div at bounding box center [33, 205] width 11 height 11
click at [28, 296] on div at bounding box center [33, 293] width 11 height 11
click at [821, 504] on img at bounding box center [819, 642] width 15 height 15
click at [28, 266] on div at bounding box center [33, 264] width 11 height 11
click at [351, 504] on div "Undo" at bounding box center [360, 641] width 23 height 9
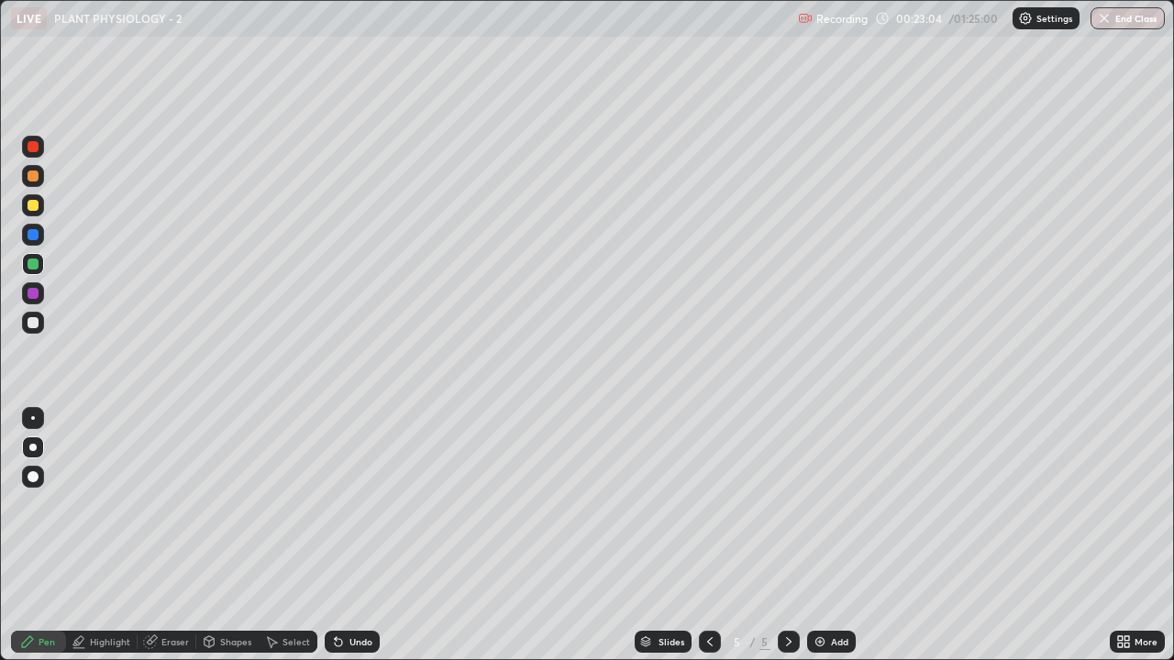
click at [350, 504] on div "Undo" at bounding box center [360, 641] width 23 height 9
click at [34, 296] on div at bounding box center [33, 293] width 11 height 11
click at [33, 208] on div at bounding box center [33, 205] width 11 height 11
click at [24, 324] on div at bounding box center [33, 323] width 22 height 22
click at [35, 237] on div at bounding box center [33, 234] width 11 height 11
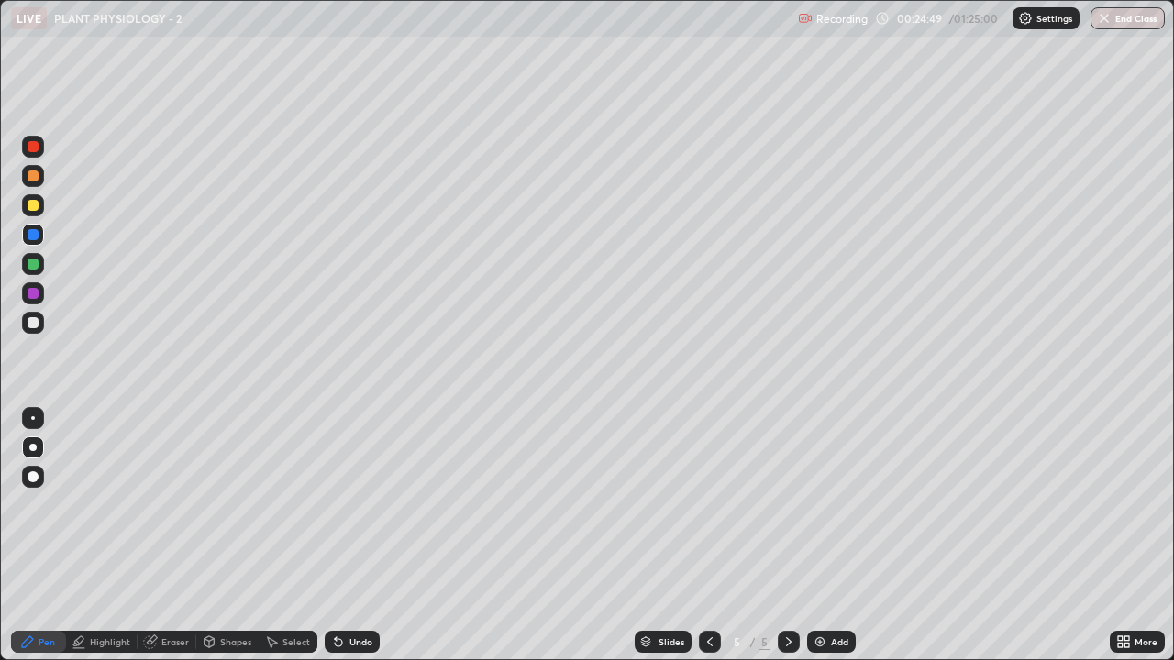
click at [707, 504] on icon at bounding box center [709, 642] width 15 height 15
click at [708, 504] on icon at bounding box center [709, 642] width 15 height 15
click at [787, 504] on icon at bounding box center [788, 642] width 15 height 15
click at [34, 329] on div at bounding box center [33, 323] width 22 height 22
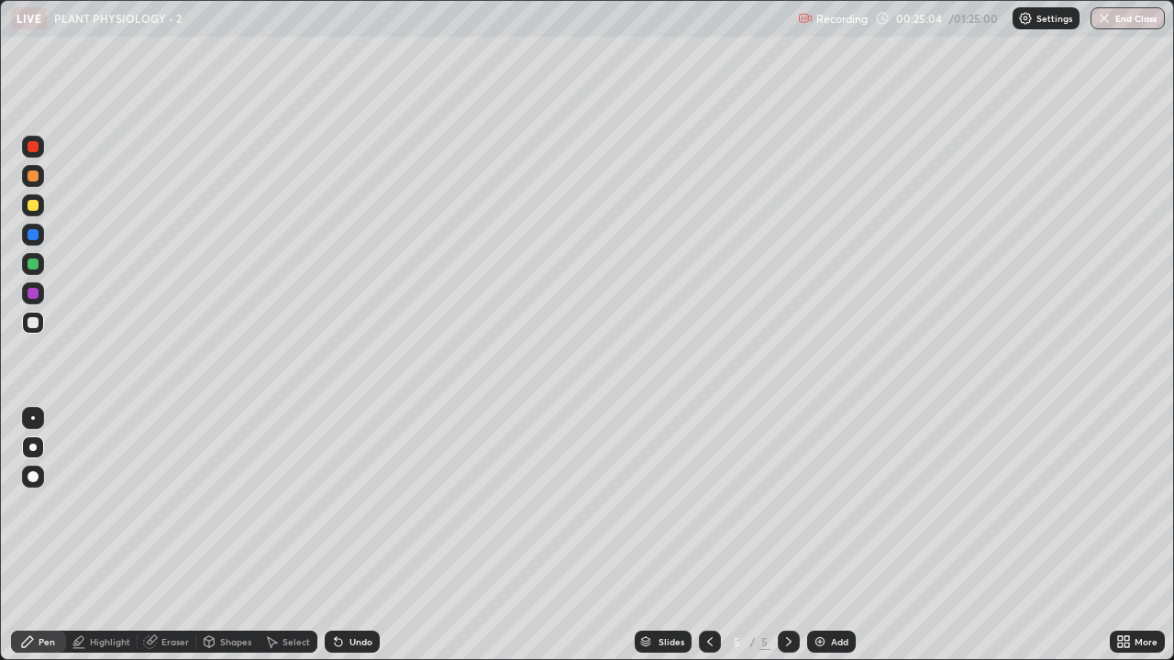
click at [31, 238] on div at bounding box center [33, 234] width 11 height 11
click at [42, 261] on div at bounding box center [33, 264] width 22 height 22
click at [31, 326] on div at bounding box center [33, 322] width 11 height 11
click at [36, 266] on div at bounding box center [33, 264] width 11 height 11
click at [34, 295] on div at bounding box center [33, 293] width 11 height 11
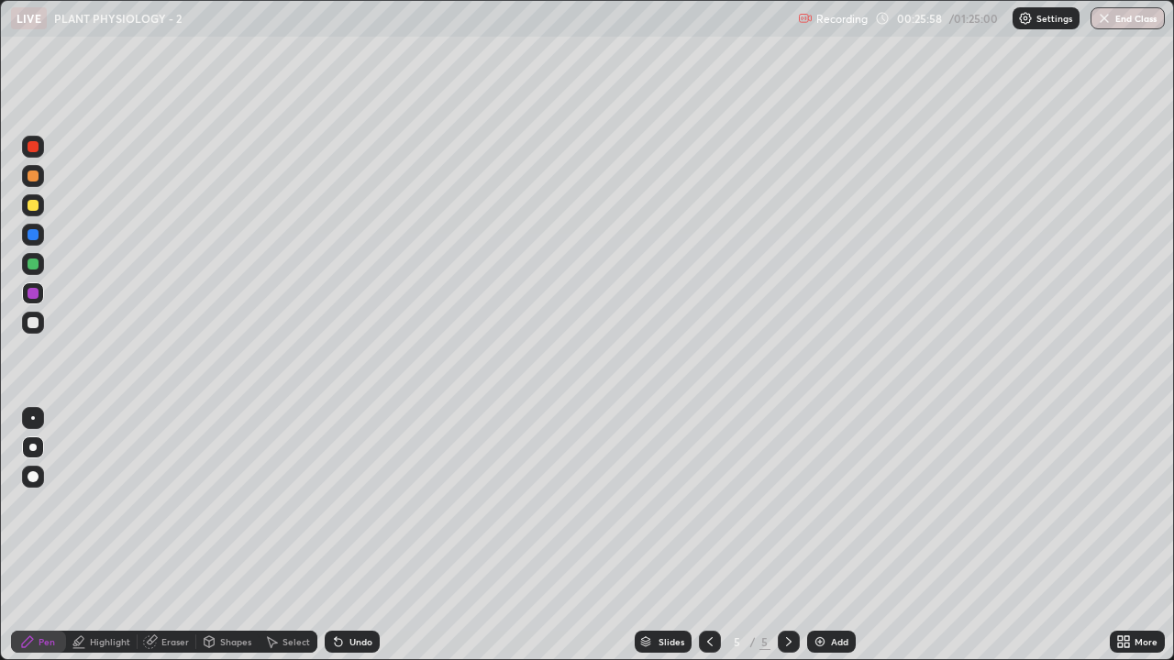
click at [169, 504] on div "Eraser" at bounding box center [175, 641] width 28 height 9
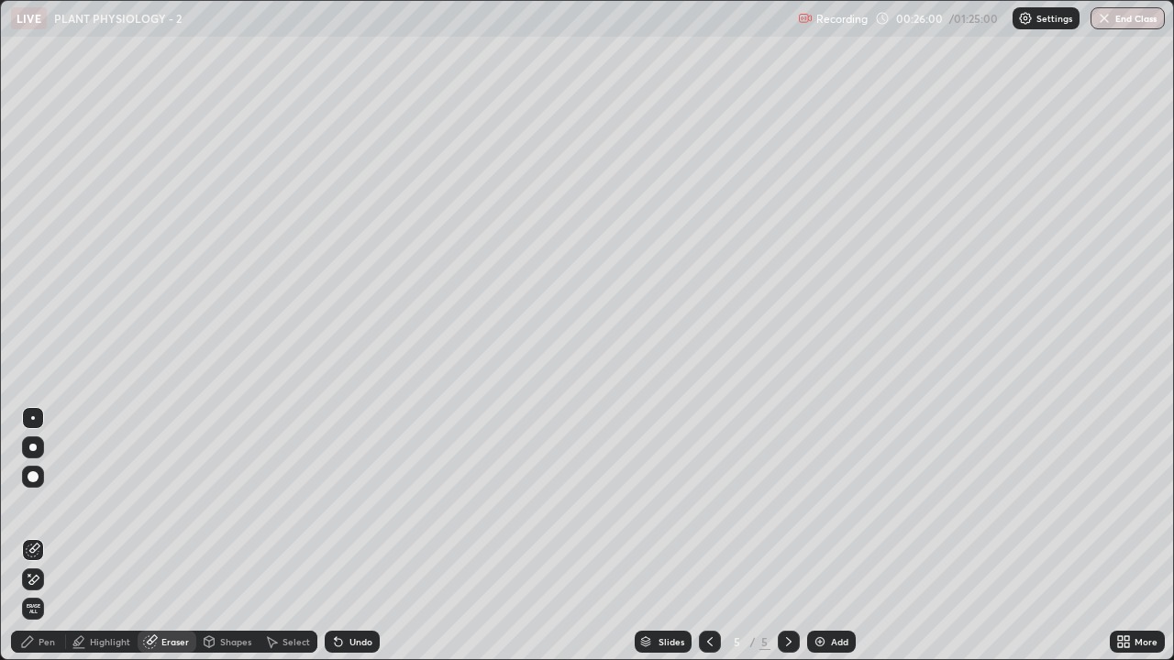
click at [45, 504] on div "Pen" at bounding box center [47, 641] width 17 height 9
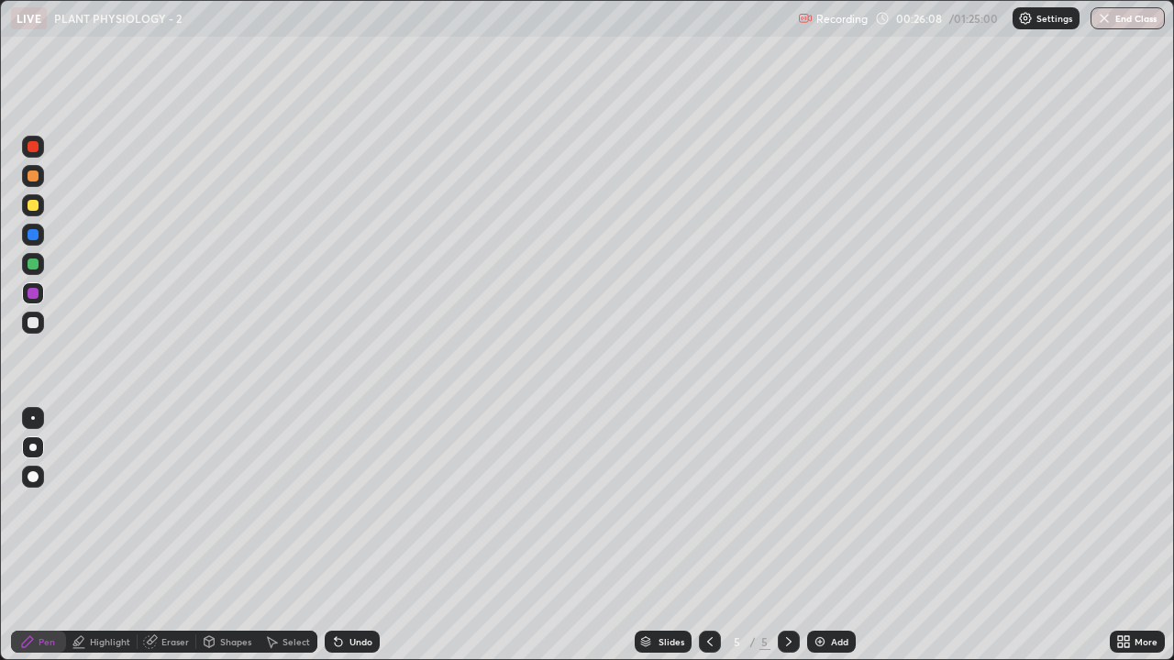
click at [33, 324] on div at bounding box center [33, 322] width 11 height 11
click at [33, 177] on div at bounding box center [33, 176] width 11 height 11
click at [26, 328] on div at bounding box center [33, 323] width 22 height 22
click at [37, 178] on div at bounding box center [33, 176] width 11 height 11
click at [30, 264] on div at bounding box center [33, 264] width 11 height 11
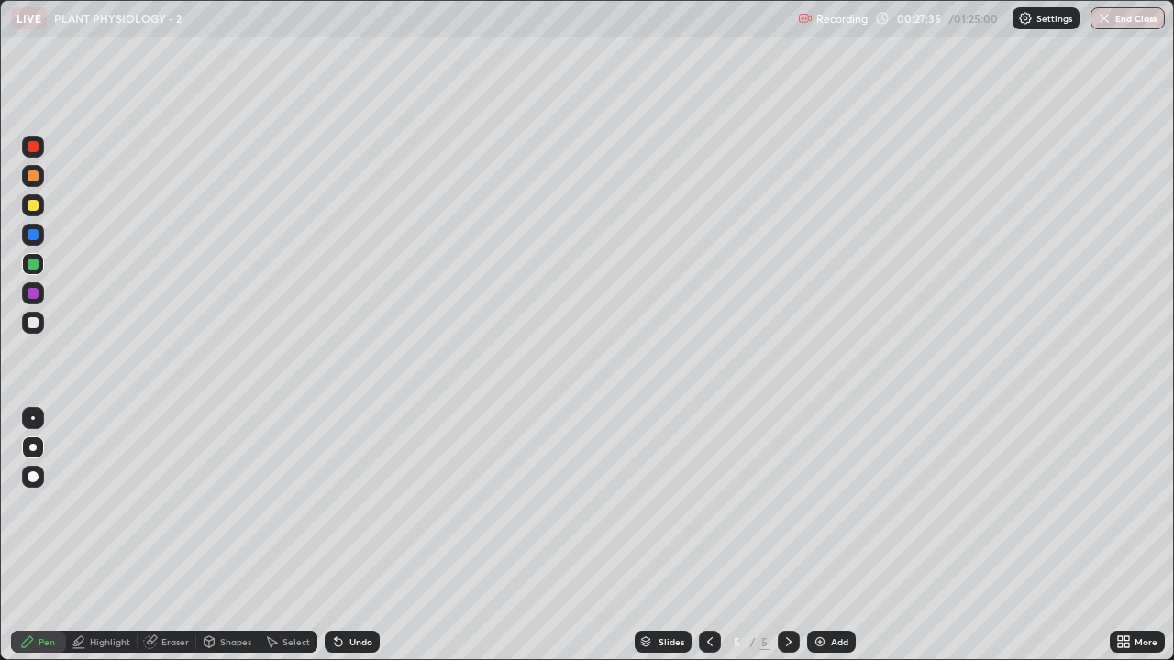
click at [32, 181] on div at bounding box center [33, 176] width 11 height 11
click at [28, 262] on div at bounding box center [33, 264] width 11 height 11
click at [291, 504] on div "Select" at bounding box center [296, 641] width 28 height 9
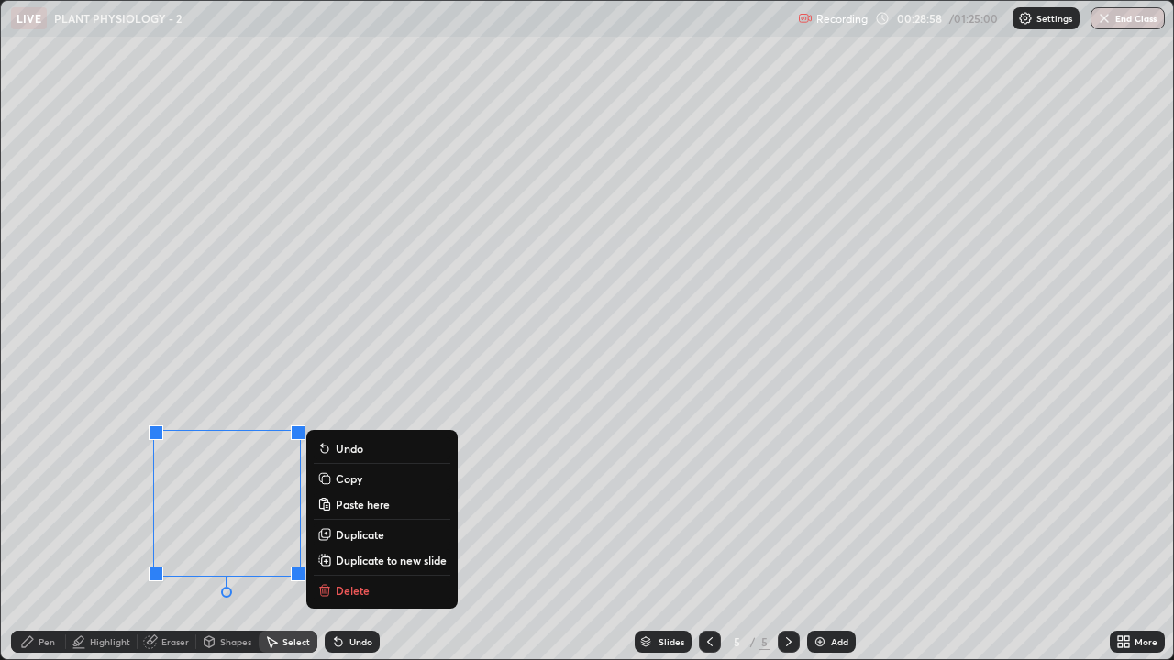
click at [359, 504] on p "Duplicate" at bounding box center [360, 534] width 49 height 15
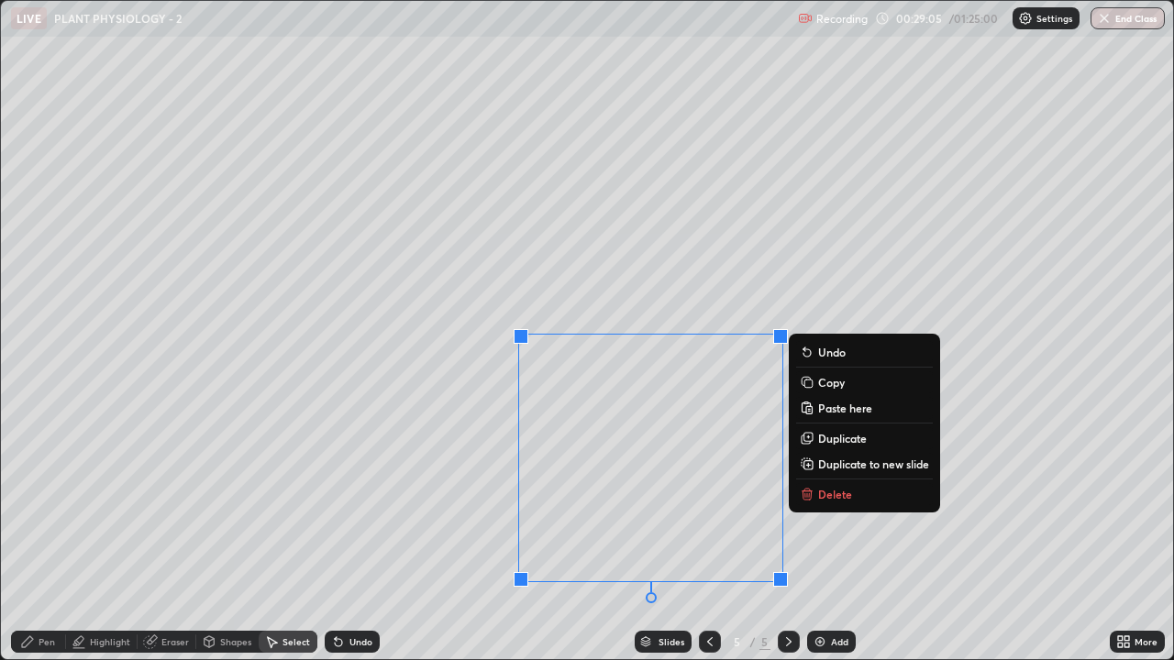
click at [159, 504] on div "Eraser" at bounding box center [167, 642] width 59 height 22
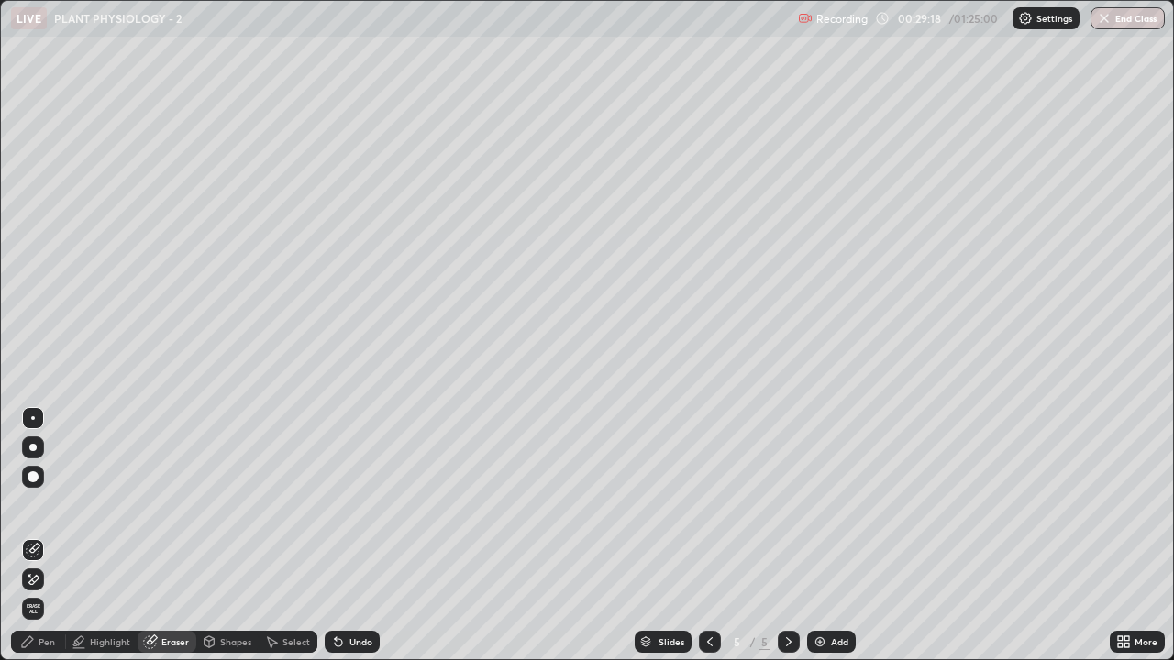
click at [40, 504] on div "Pen" at bounding box center [47, 641] width 17 height 9
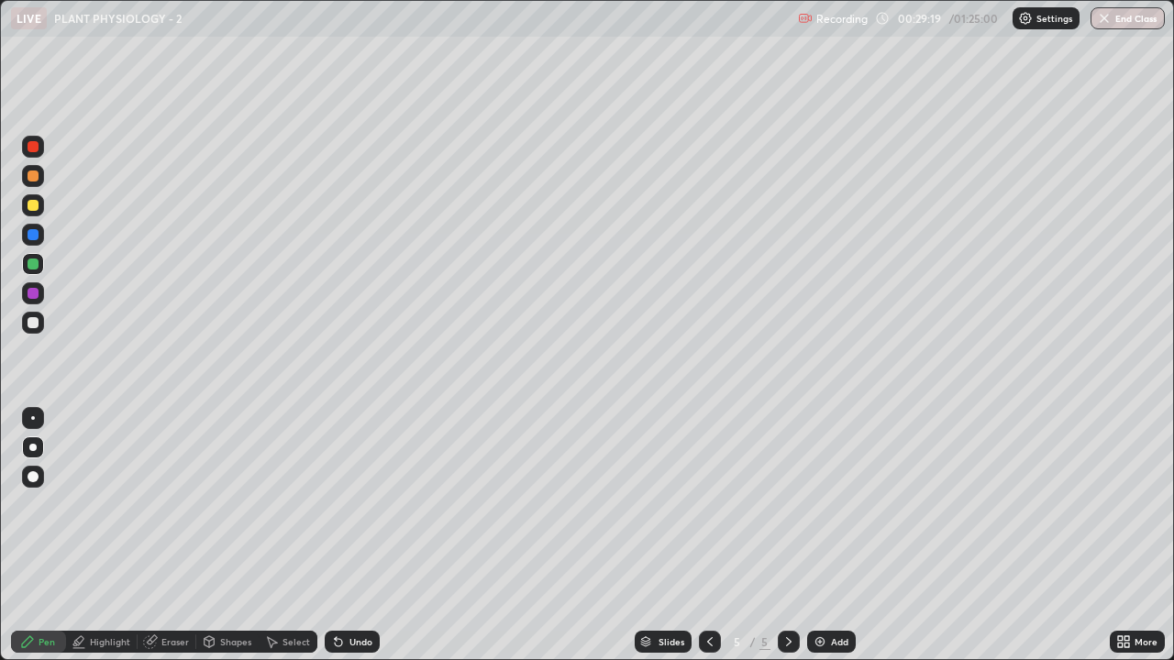
click at [34, 293] on div at bounding box center [33, 293] width 11 height 11
click at [31, 176] on div at bounding box center [33, 176] width 11 height 11
click at [32, 260] on div at bounding box center [33, 264] width 11 height 11
click at [33, 291] on div at bounding box center [33, 293] width 11 height 11
click at [179, 504] on div "Eraser" at bounding box center [175, 641] width 28 height 9
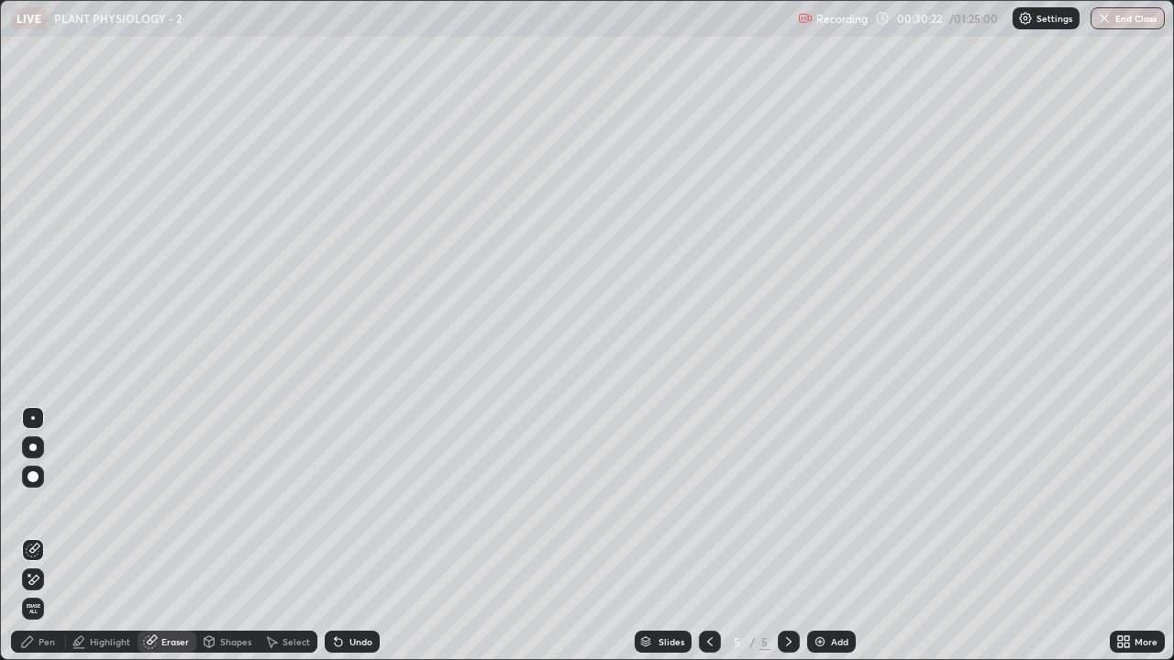
click at [42, 504] on div "Pen" at bounding box center [47, 641] width 17 height 9
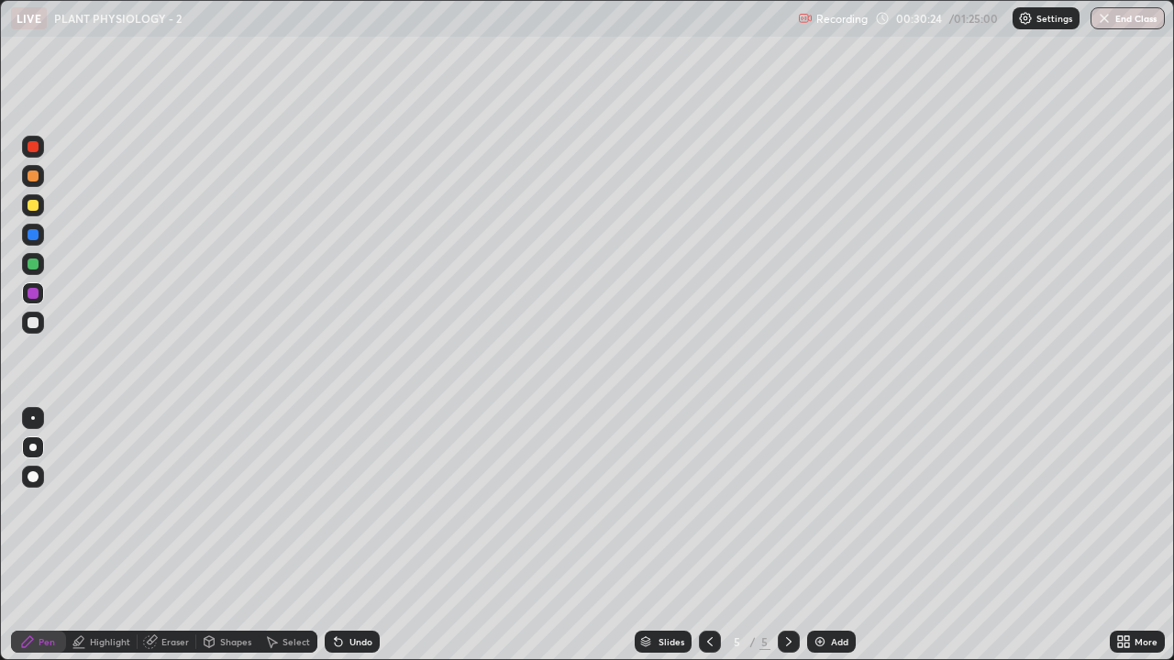
click at [30, 265] on div at bounding box center [33, 264] width 11 height 11
click at [35, 178] on div at bounding box center [33, 176] width 11 height 11
click at [37, 264] on div at bounding box center [33, 264] width 11 height 11
click at [30, 323] on div at bounding box center [33, 322] width 11 height 11
click at [707, 504] on icon at bounding box center [710, 641] width 6 height 9
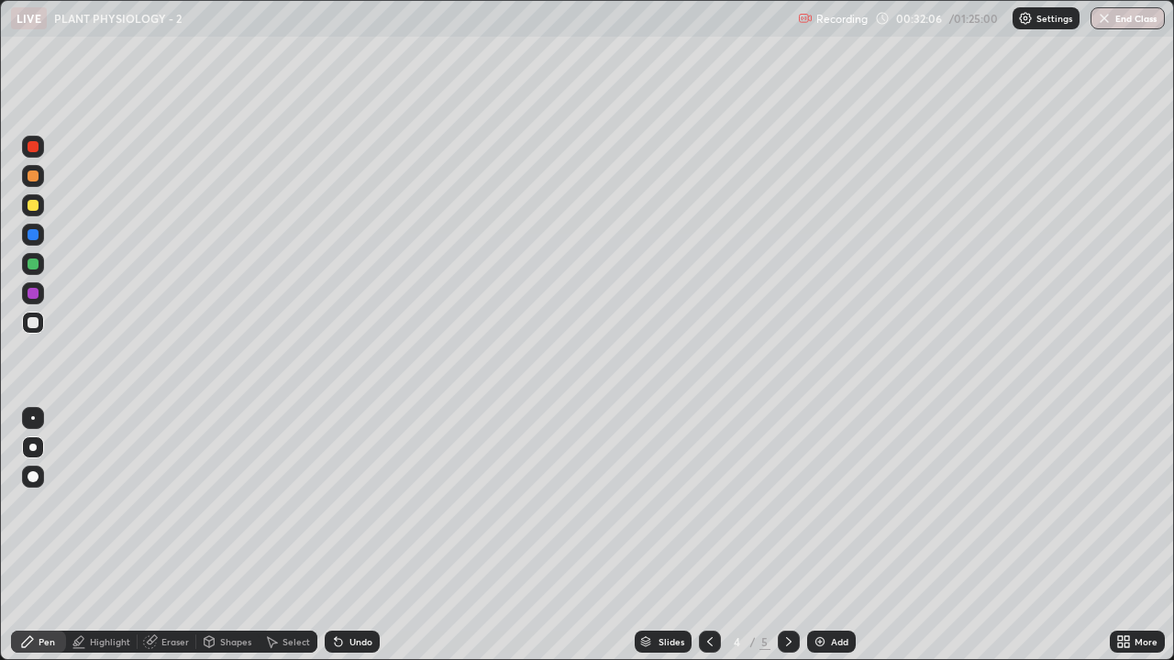
click at [708, 504] on icon at bounding box center [709, 642] width 15 height 15
click at [787, 504] on icon at bounding box center [788, 642] width 15 height 15
click at [42, 301] on div at bounding box center [33, 293] width 22 height 29
click at [826, 504] on div "Add" at bounding box center [831, 642] width 49 height 22
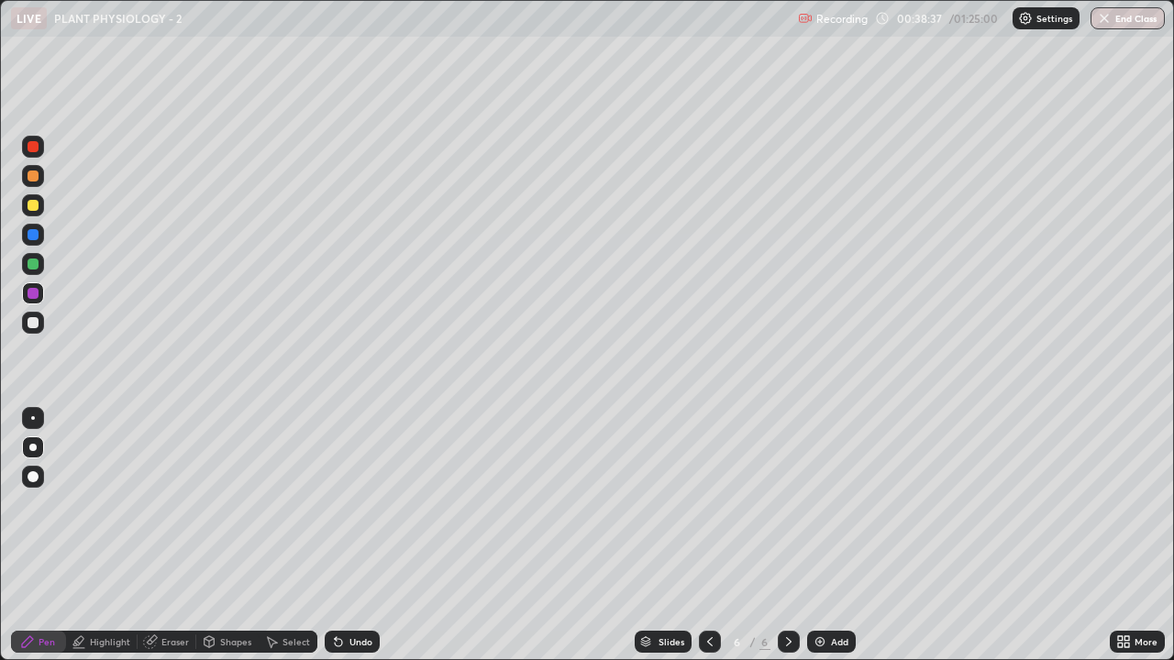
click at [36, 266] on div at bounding box center [33, 264] width 11 height 11
click at [708, 504] on icon at bounding box center [709, 642] width 15 height 15
click at [286, 504] on div "Select" at bounding box center [296, 641] width 28 height 9
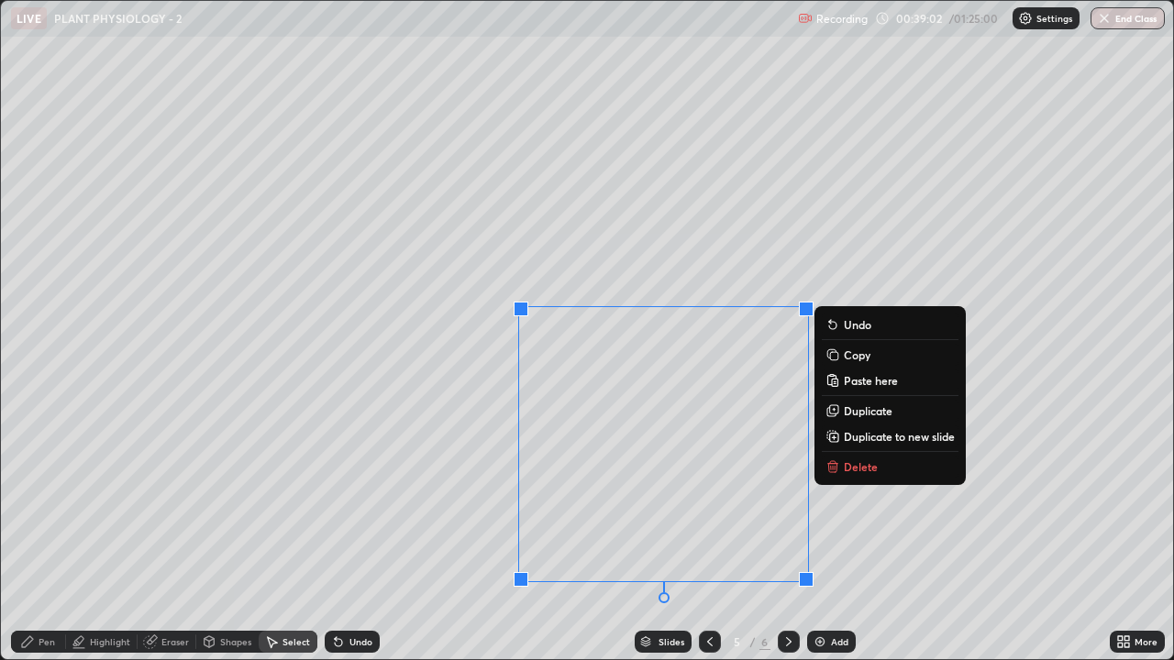
click at [856, 357] on p "Copy" at bounding box center [857, 355] width 27 height 15
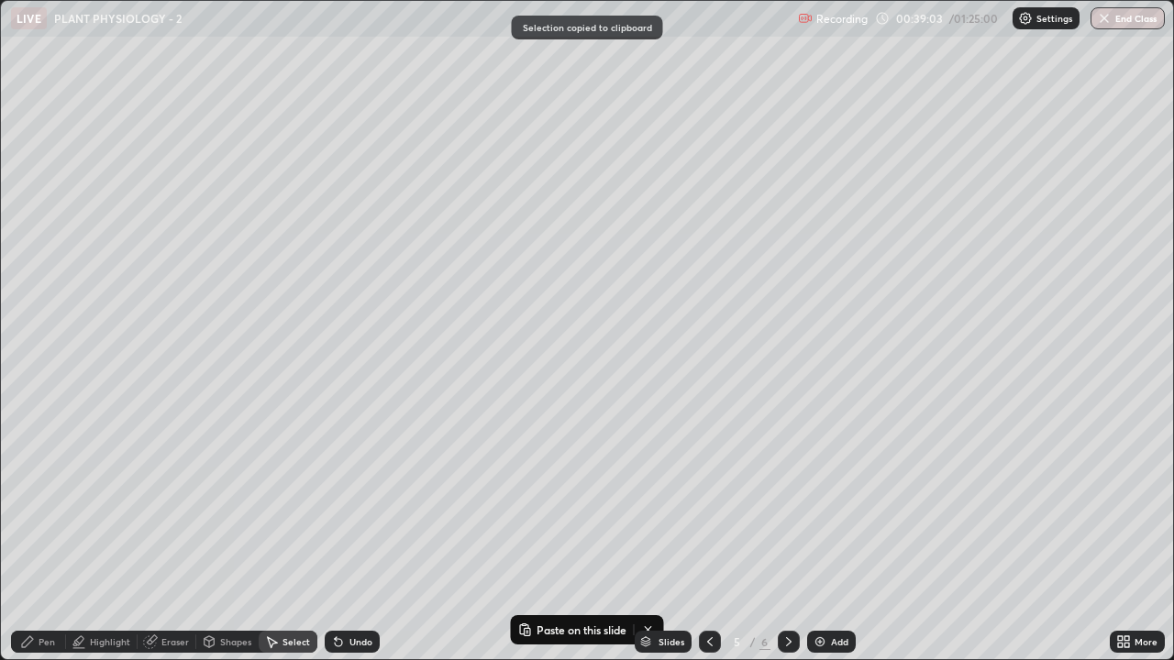
click at [781, 504] on icon at bounding box center [788, 642] width 15 height 15
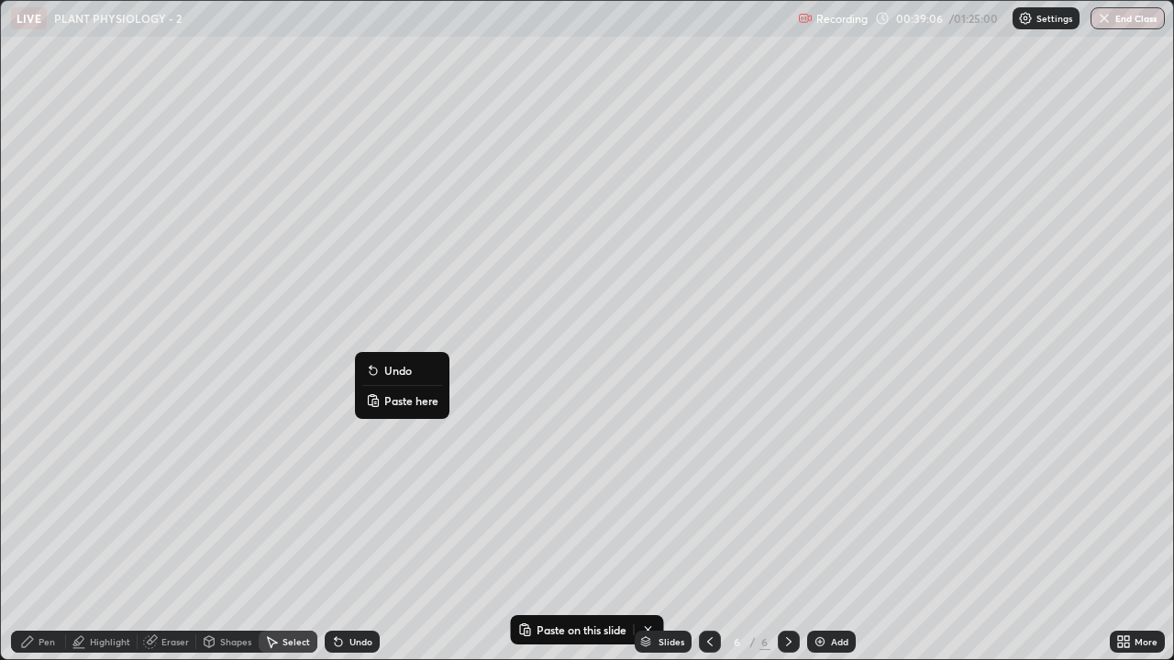
click at [399, 405] on p "Paste here" at bounding box center [411, 400] width 54 height 15
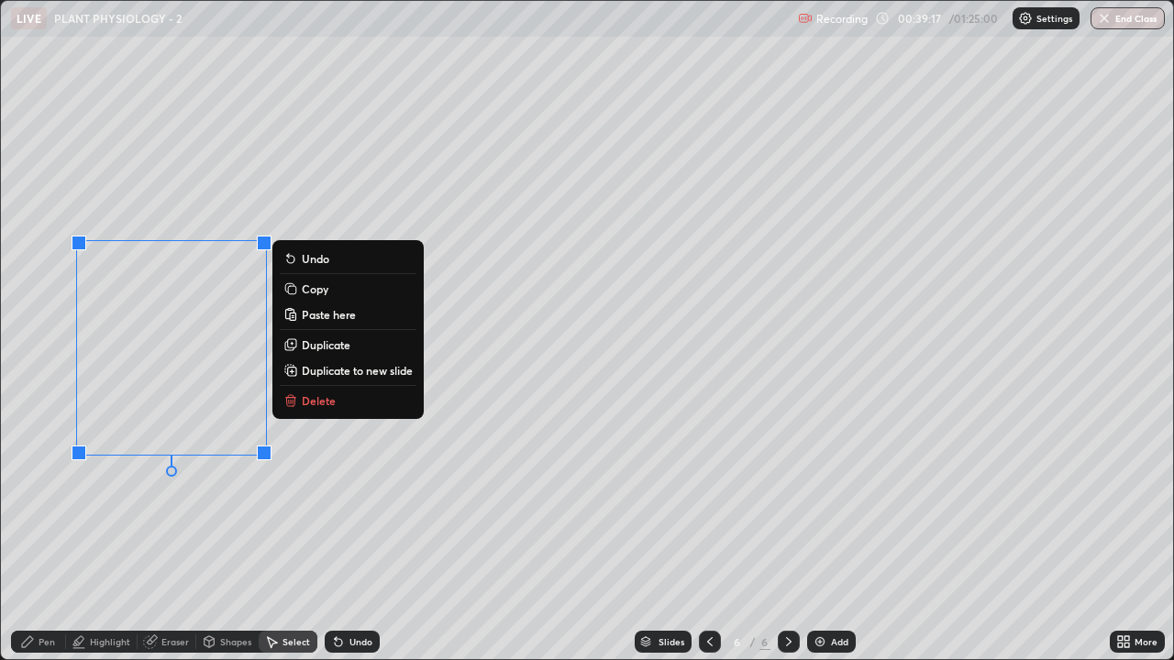
click at [353, 348] on button "Duplicate" at bounding box center [348, 345] width 137 height 22
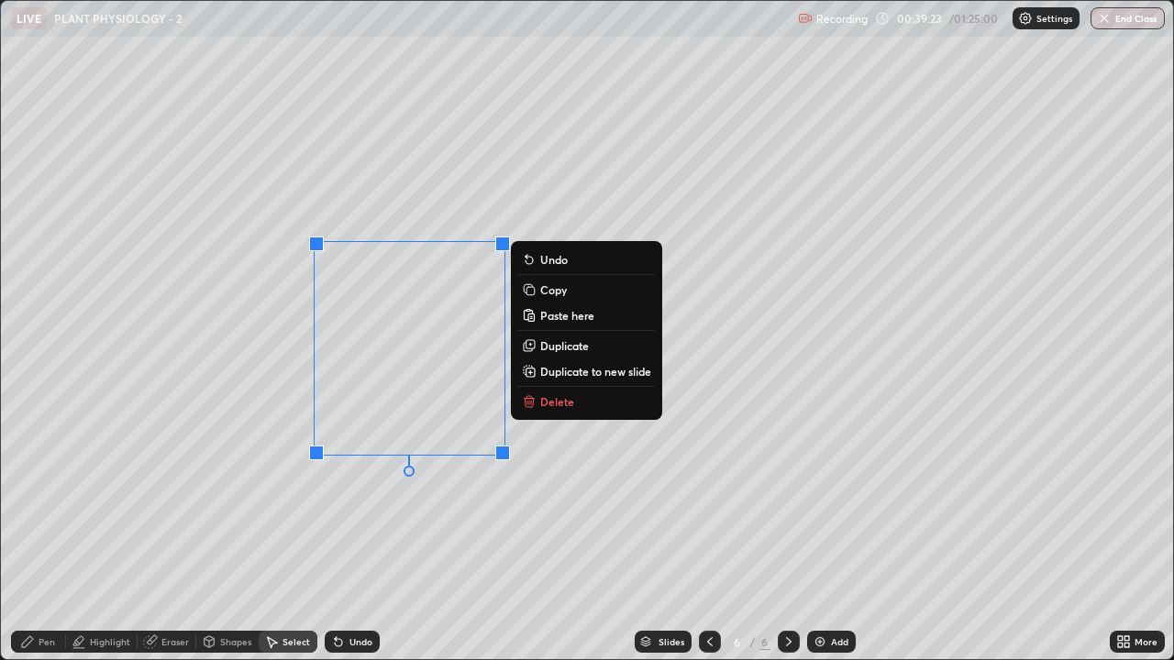
click at [402, 504] on div "0 ° Undo Copy Paste here Duplicate Duplicate to new slide Delete" at bounding box center [587, 330] width 1172 height 658
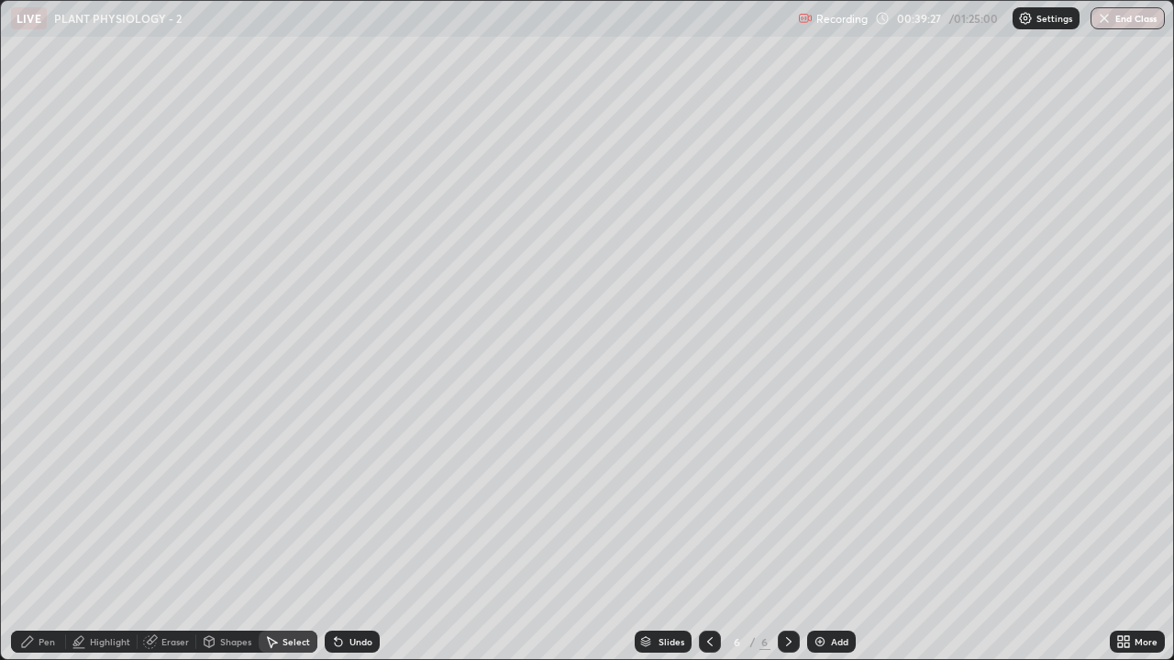
click at [29, 504] on icon at bounding box center [27, 641] width 11 height 11
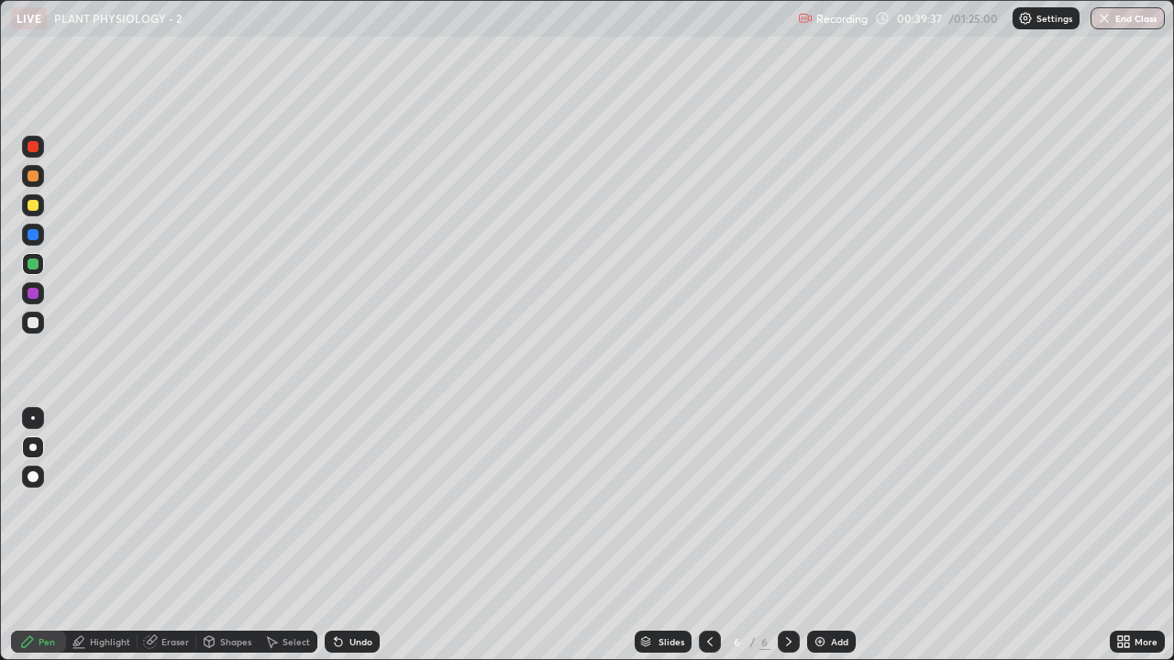
click at [31, 504] on icon at bounding box center [27, 641] width 11 height 11
click at [33, 238] on div at bounding box center [33, 234] width 11 height 11
click at [352, 504] on div "Undo" at bounding box center [360, 641] width 23 height 9
click at [28, 295] on div at bounding box center [33, 293] width 11 height 11
click at [34, 237] on div at bounding box center [33, 234] width 11 height 11
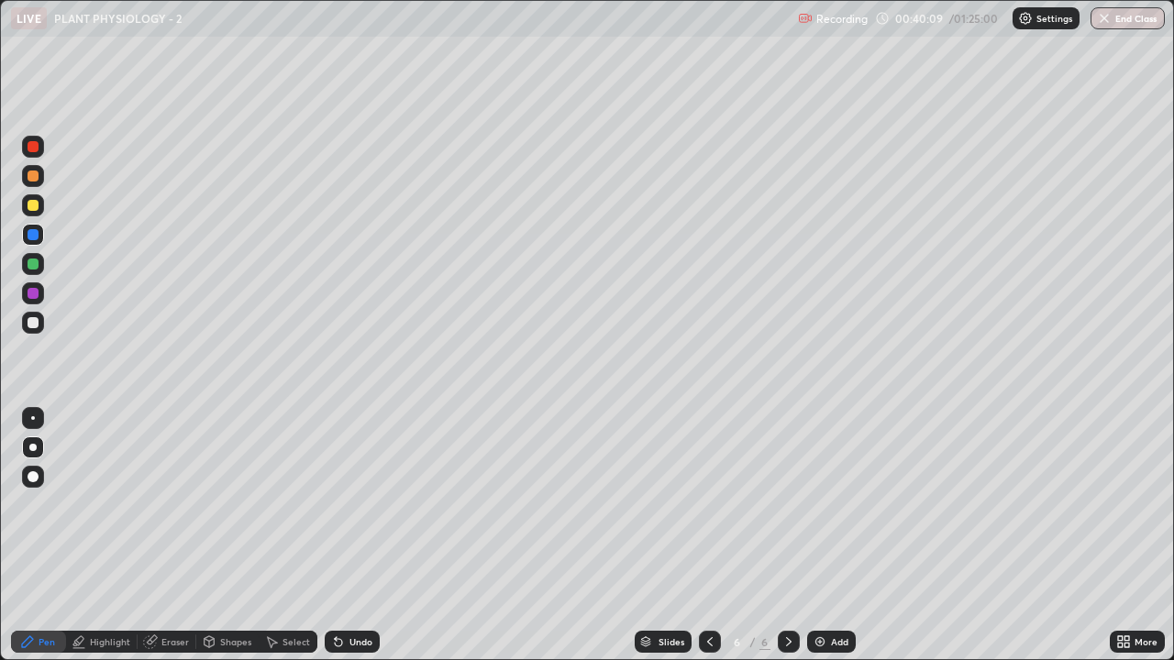
click at [351, 504] on div "Undo" at bounding box center [360, 641] width 23 height 9
click at [167, 504] on div "Eraser" at bounding box center [175, 641] width 28 height 9
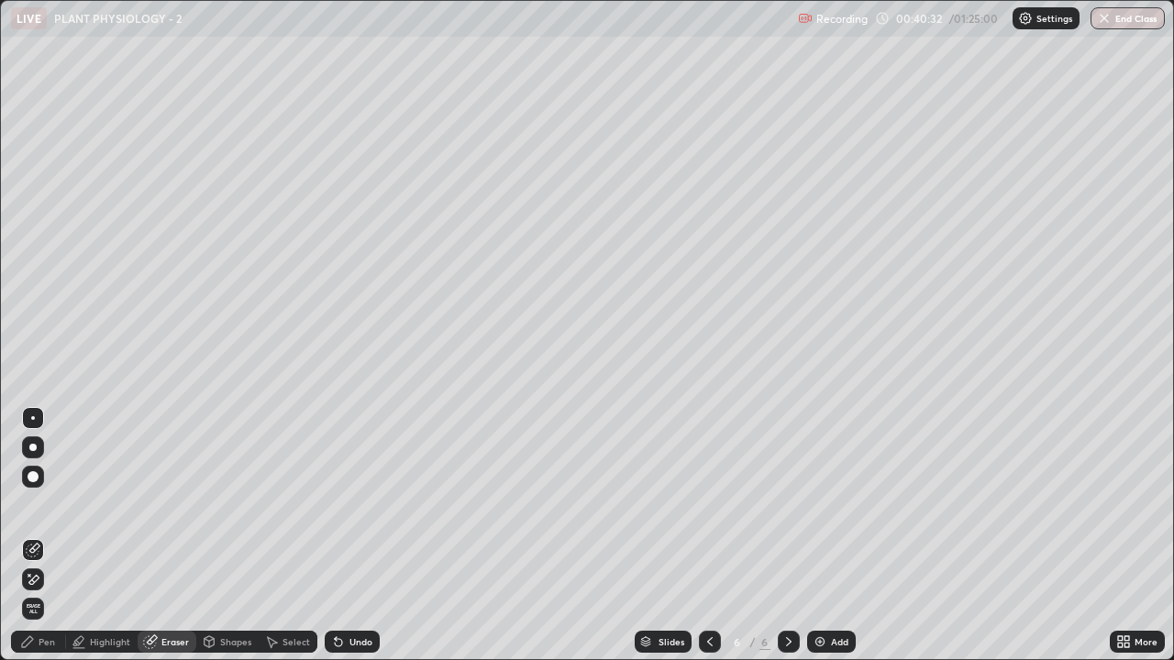
click at [43, 504] on div "Pen" at bounding box center [47, 641] width 17 height 9
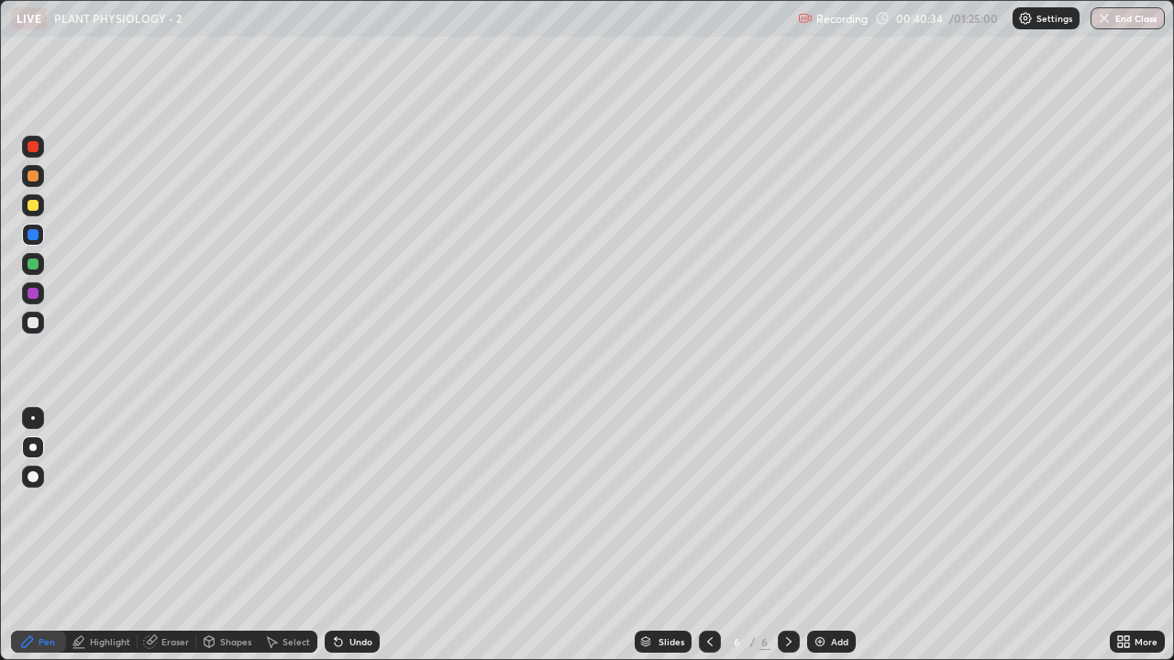
click at [29, 181] on div at bounding box center [33, 176] width 11 height 11
click at [33, 268] on div at bounding box center [33, 264] width 11 height 11
click at [355, 504] on div "Undo" at bounding box center [352, 642] width 55 height 22
click at [37, 177] on div at bounding box center [33, 176] width 11 height 11
click at [170, 504] on div "Eraser" at bounding box center [175, 641] width 28 height 9
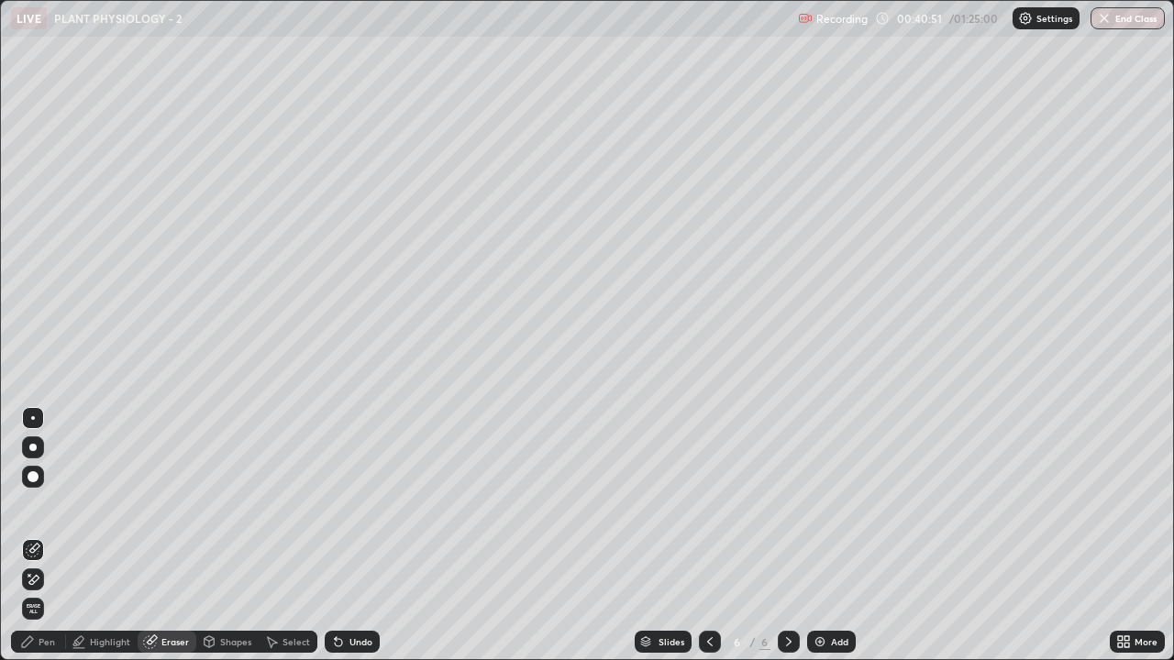
click at [41, 504] on div "Pen" at bounding box center [47, 641] width 17 height 9
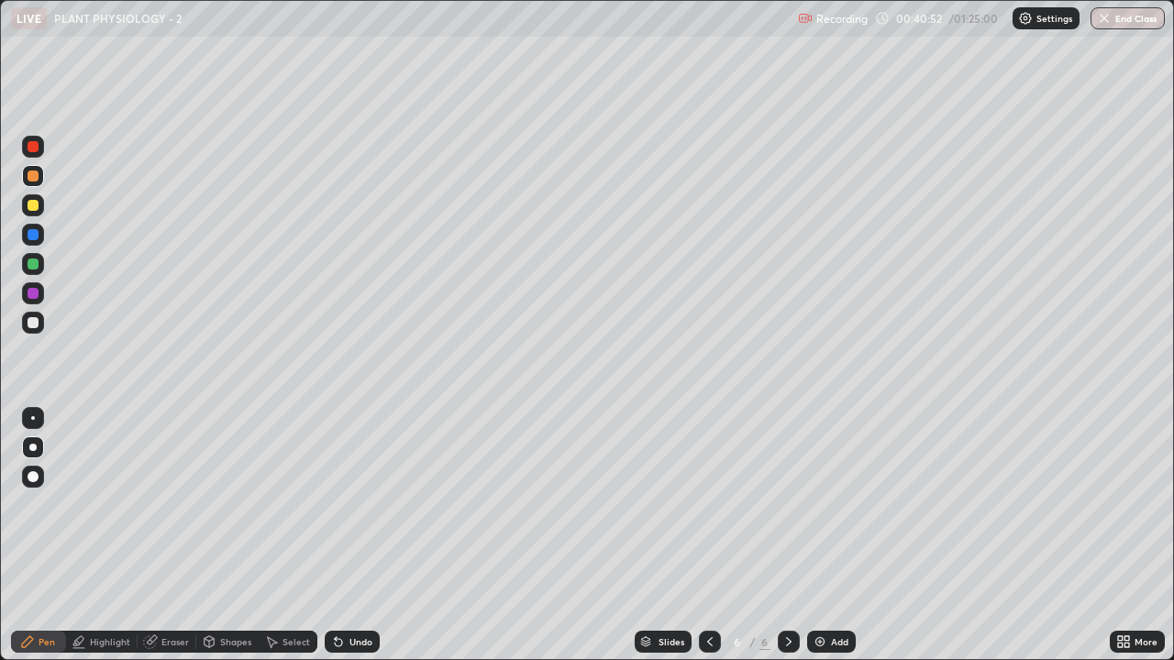
click at [36, 303] on div at bounding box center [33, 293] width 22 height 22
click at [33, 208] on div at bounding box center [33, 205] width 11 height 11
click at [335, 504] on icon at bounding box center [336, 638] width 2 height 2
click at [31, 326] on div at bounding box center [33, 322] width 11 height 11
click at [37, 262] on div at bounding box center [33, 264] width 11 height 11
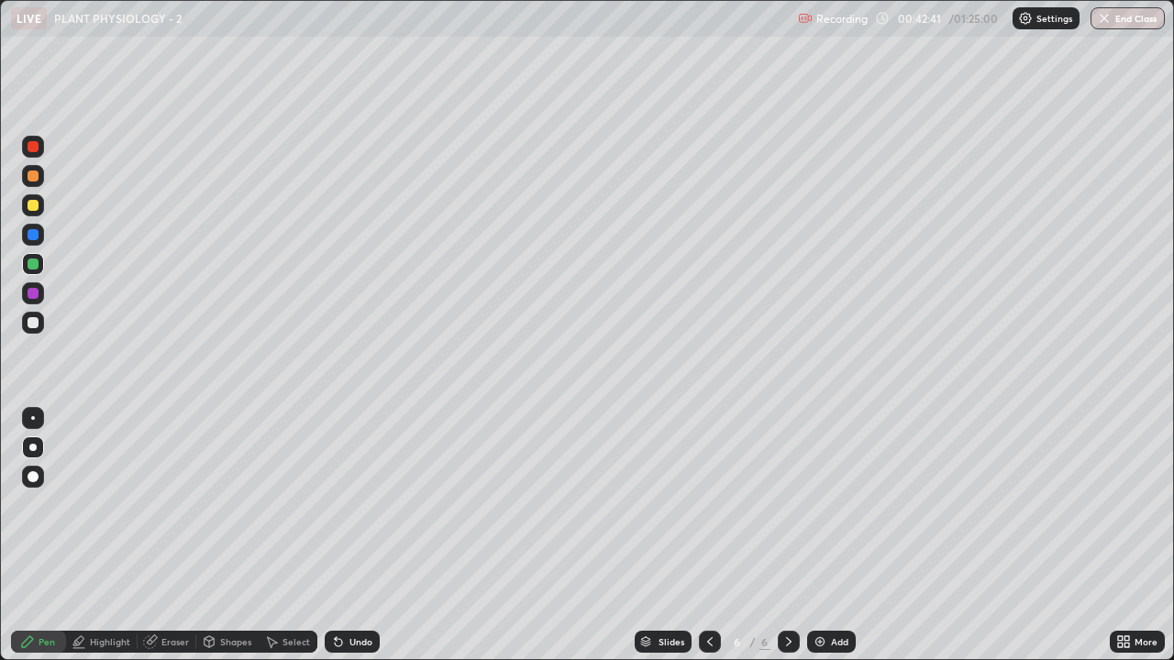
click at [33, 321] on div at bounding box center [33, 322] width 11 height 11
click at [29, 236] on div at bounding box center [33, 234] width 11 height 11
click at [37, 504] on div "Pen" at bounding box center [38, 642] width 55 height 22
click at [33, 215] on div at bounding box center [33, 205] width 22 height 22
click at [31, 293] on div at bounding box center [33, 293] width 11 height 11
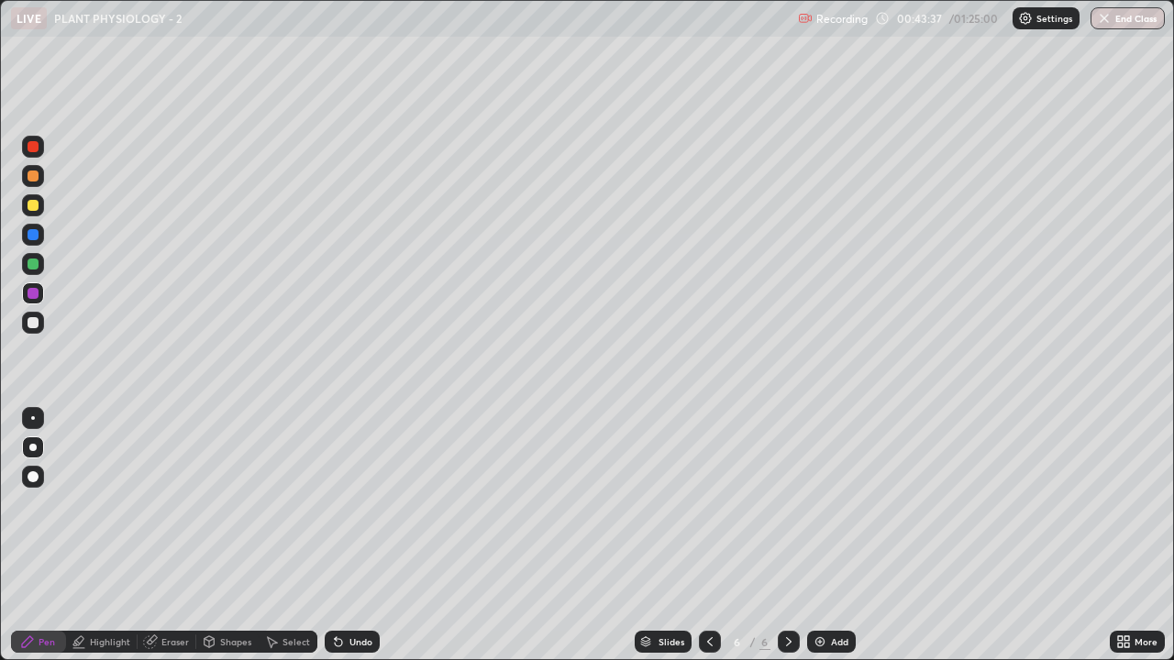
click at [357, 504] on div "Undo" at bounding box center [360, 641] width 23 height 9
click at [353, 504] on div "Undo" at bounding box center [360, 641] width 23 height 9
click at [375, 504] on div "Undo" at bounding box center [352, 642] width 55 height 22
click at [368, 504] on div "Undo" at bounding box center [360, 641] width 23 height 9
click at [370, 504] on div "Undo" at bounding box center [352, 642] width 55 height 22
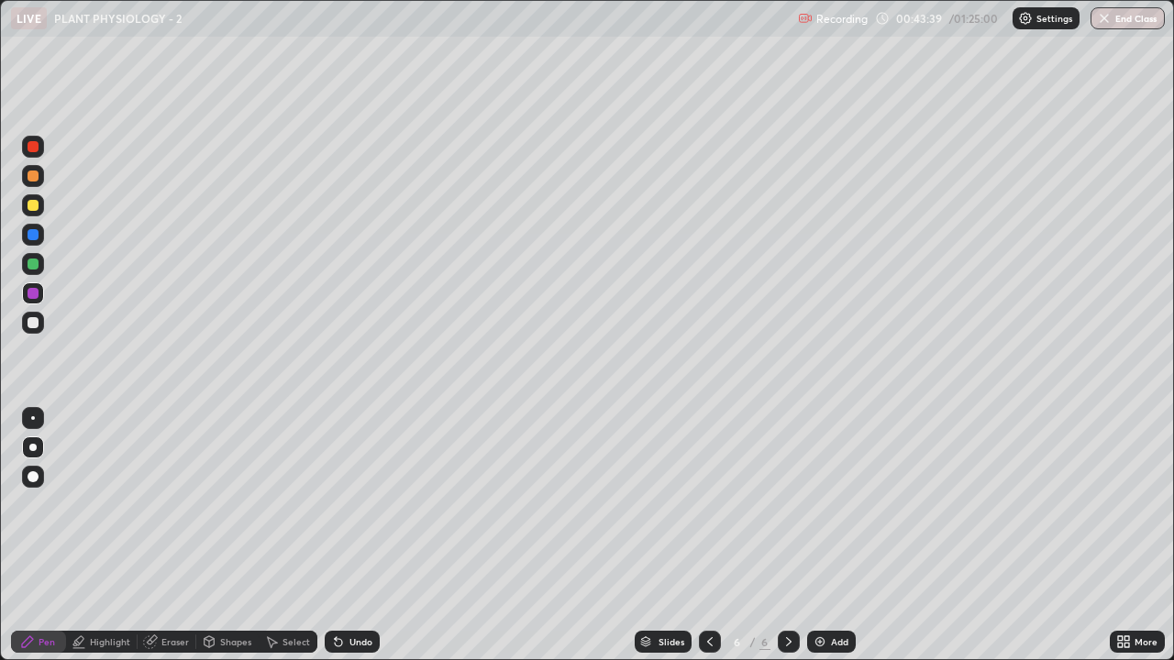
click at [372, 504] on div "Undo" at bounding box center [352, 642] width 55 height 22
click at [367, 504] on div "Undo" at bounding box center [360, 641] width 23 height 9
click at [293, 504] on div "Select" at bounding box center [296, 641] width 28 height 9
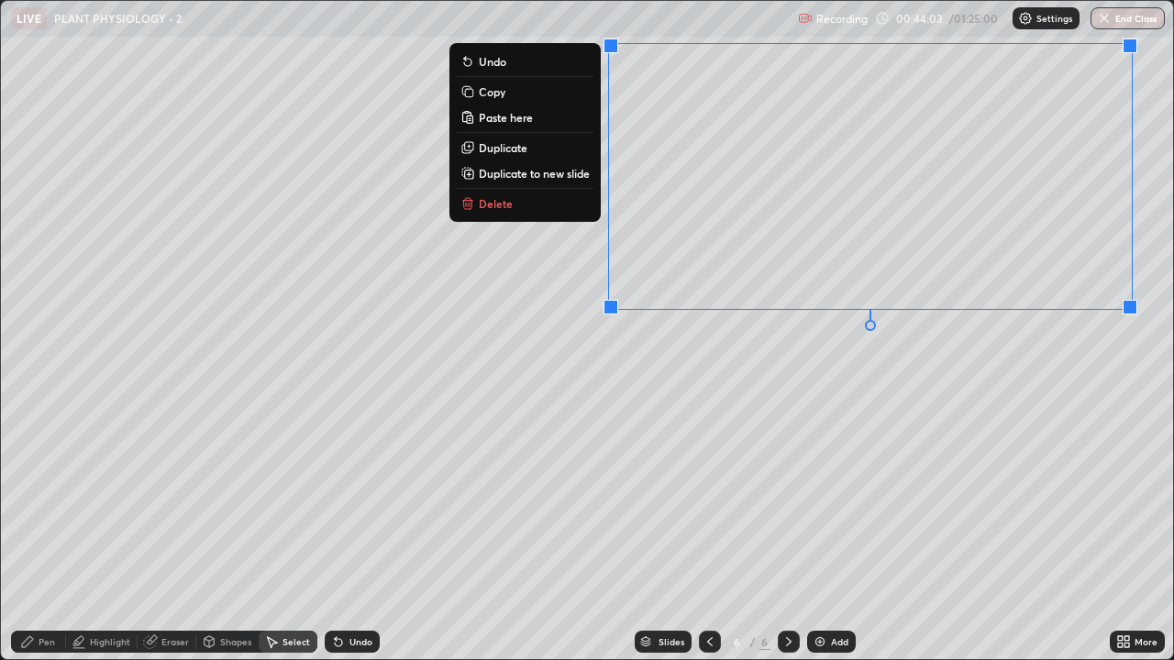
click at [554, 150] on button "Duplicate" at bounding box center [525, 148] width 137 height 22
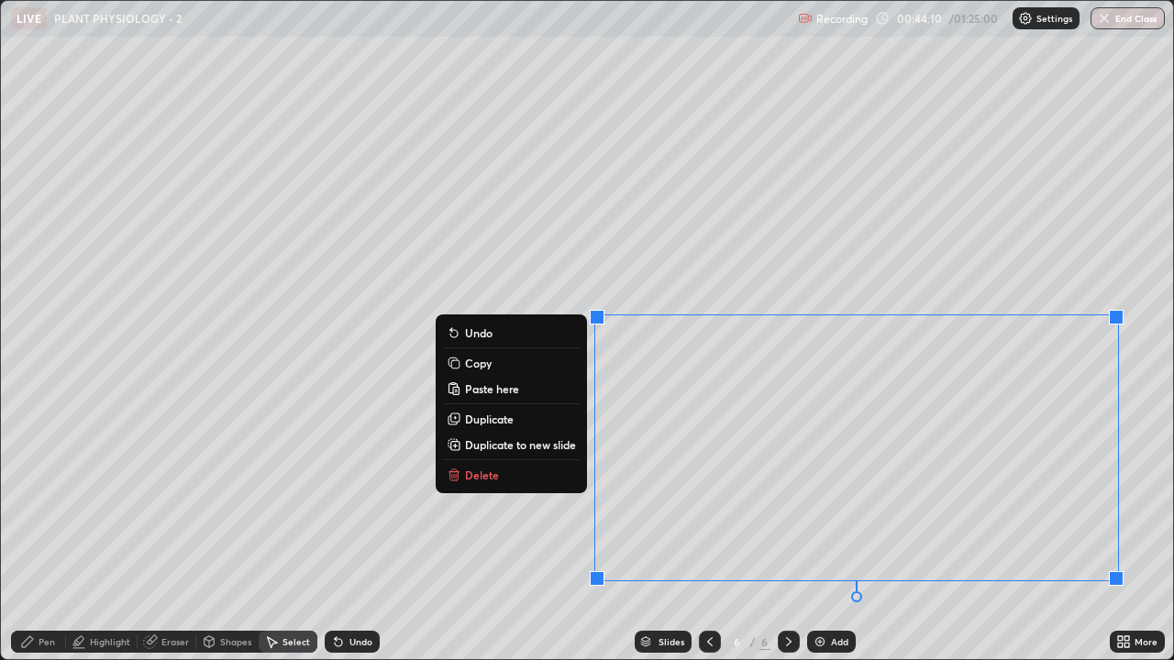
click at [233, 504] on div "Shapes" at bounding box center [235, 641] width 31 height 9
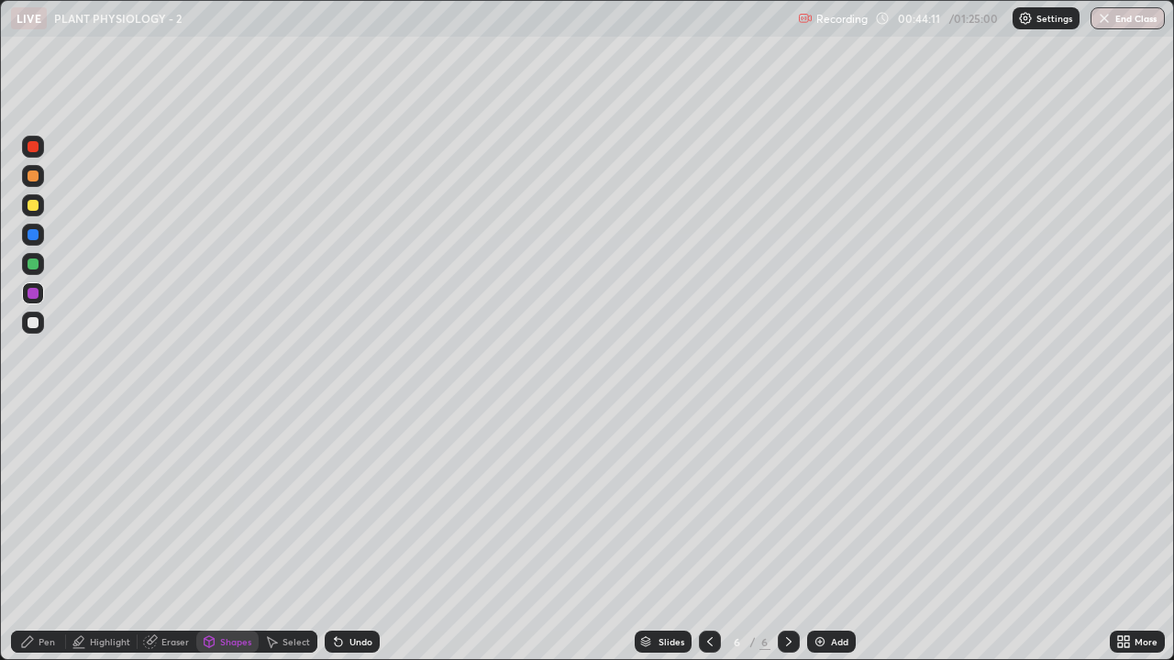
click at [162, 504] on div "Eraser" at bounding box center [175, 641] width 28 height 9
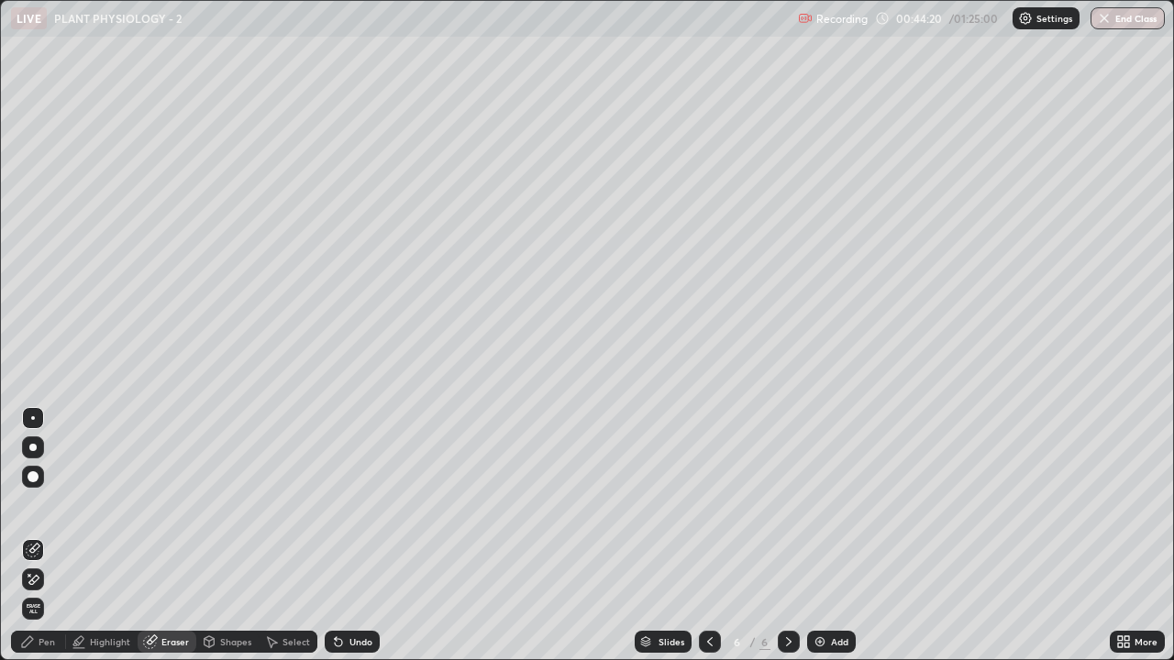
click at [41, 504] on div "Pen" at bounding box center [47, 641] width 17 height 9
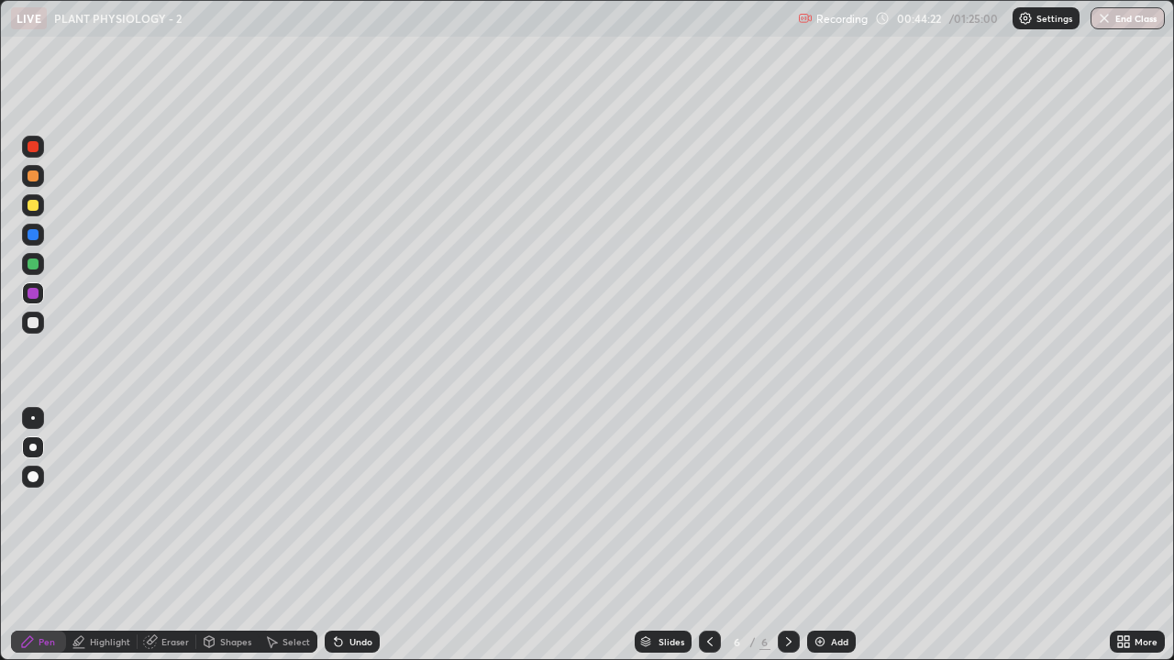
click at [34, 208] on div at bounding box center [33, 205] width 11 height 11
click at [181, 504] on div "Eraser" at bounding box center [175, 641] width 28 height 9
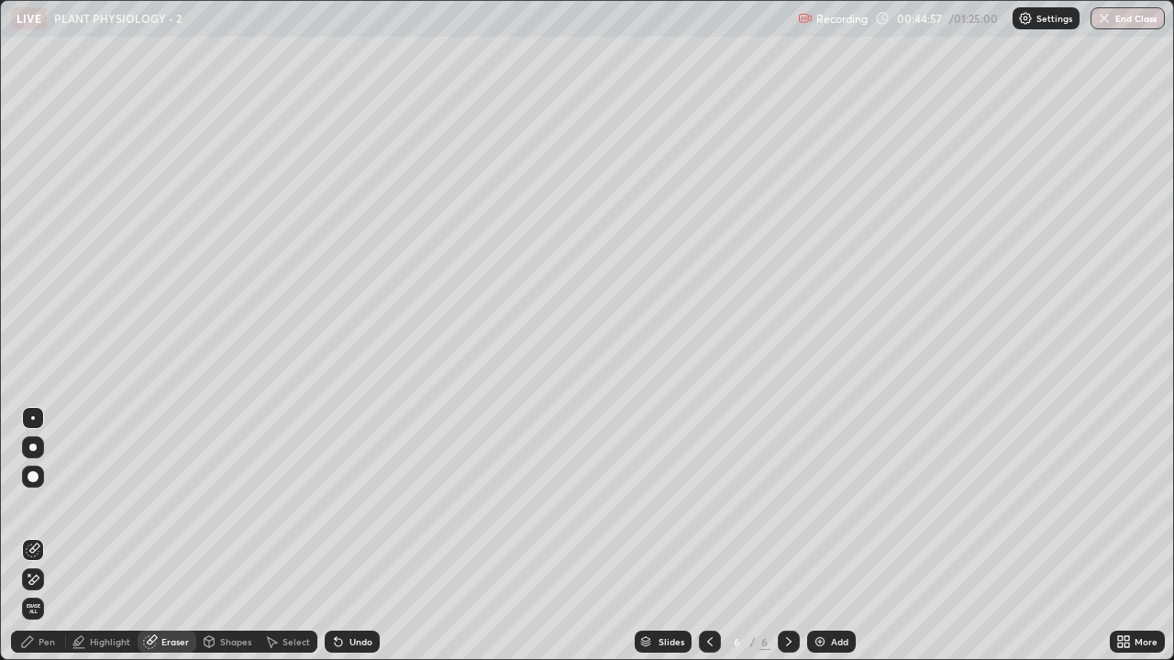
click at [43, 447] on div at bounding box center [33, 447] width 22 height 22
click at [47, 504] on div "Erase all" at bounding box center [32, 608] width 29 height 29
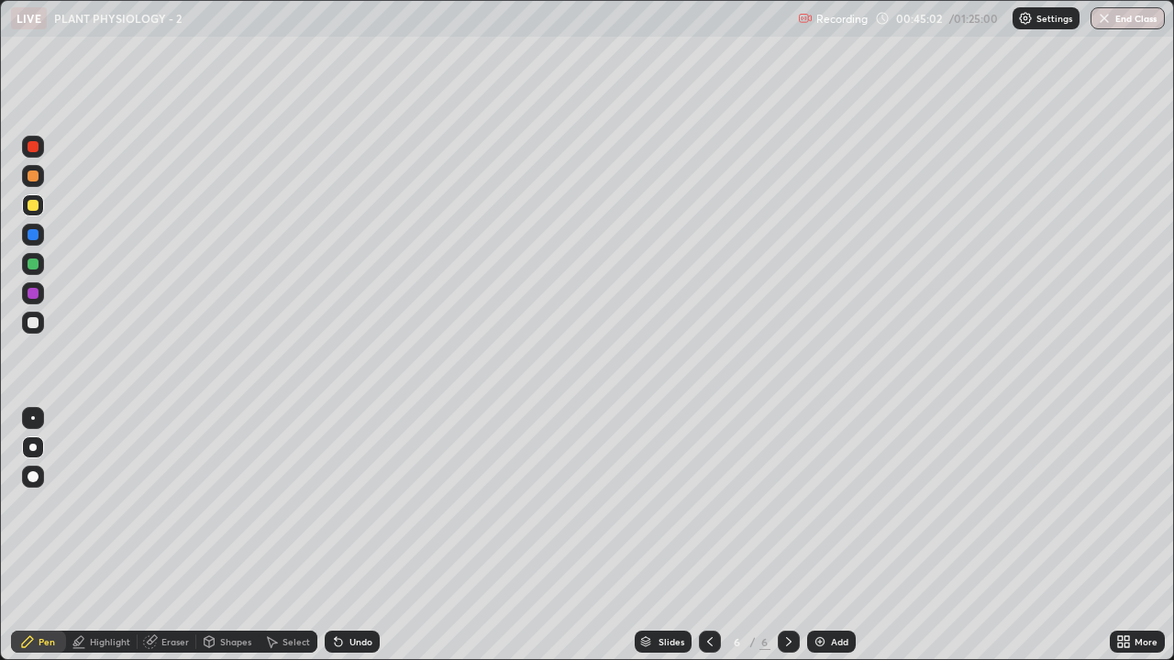
click at [706, 504] on icon at bounding box center [709, 642] width 15 height 15
click at [785, 504] on icon at bounding box center [788, 642] width 15 height 15
click at [784, 504] on icon at bounding box center [788, 642] width 15 height 15
click at [778, 504] on div at bounding box center [789, 642] width 22 height 22
click at [705, 504] on icon at bounding box center [709, 642] width 15 height 15
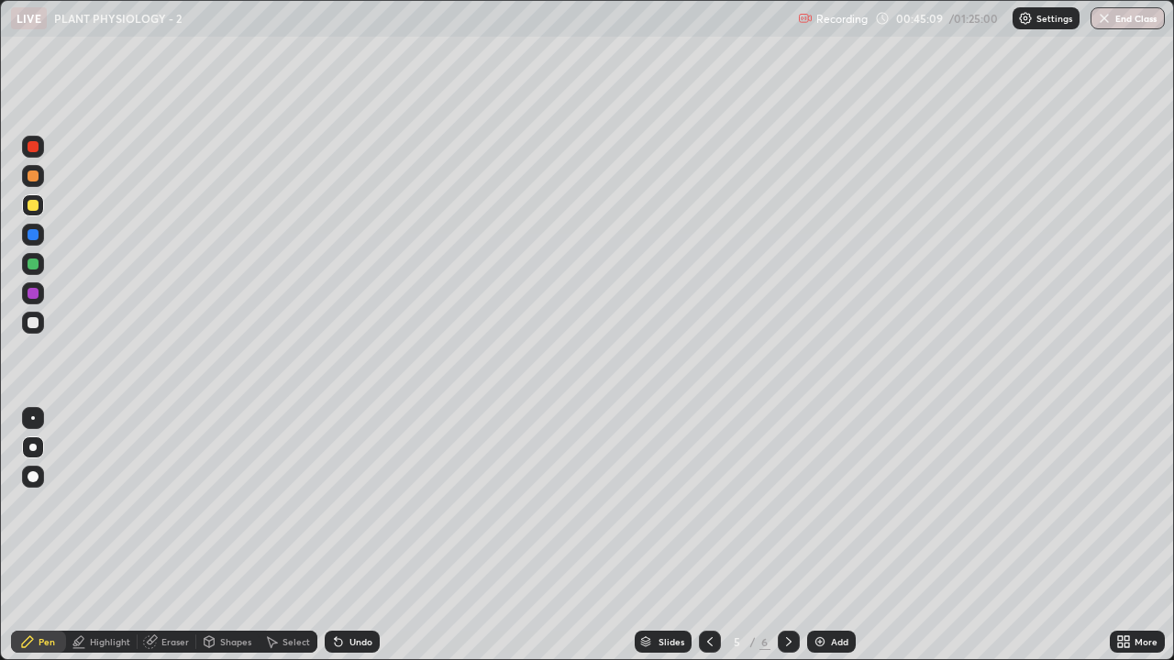
click at [708, 504] on icon at bounding box center [709, 642] width 15 height 15
click at [705, 504] on icon at bounding box center [709, 642] width 15 height 15
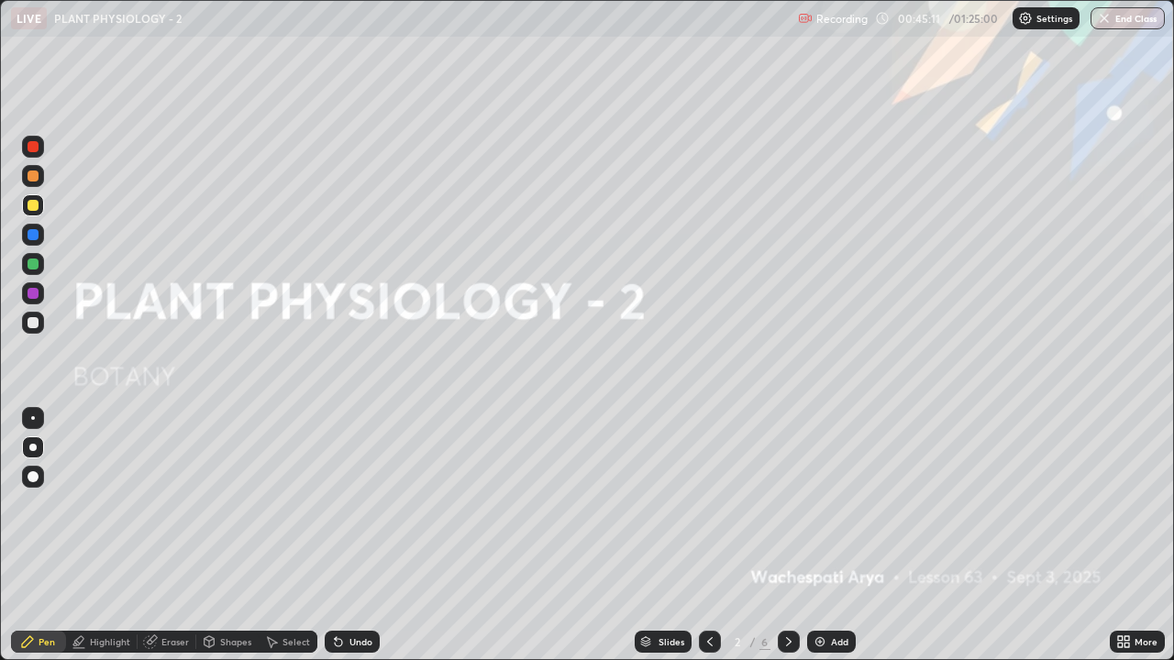
click at [784, 504] on icon at bounding box center [788, 642] width 15 height 15
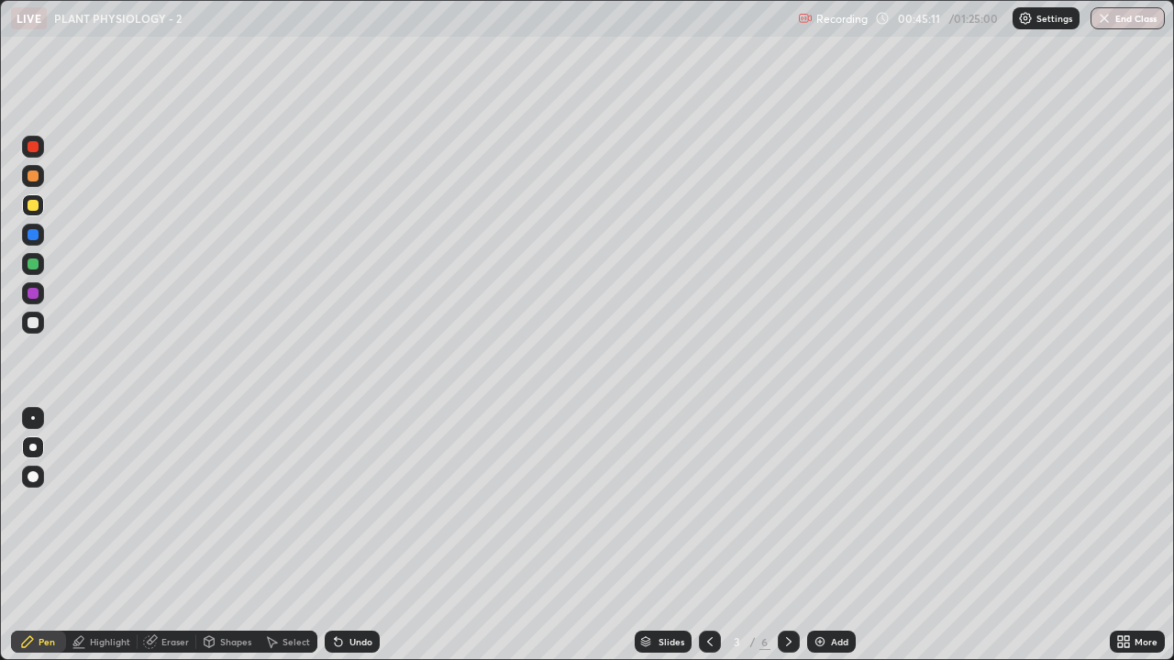
click at [787, 504] on icon at bounding box center [788, 642] width 15 height 15
click at [784, 504] on icon at bounding box center [788, 642] width 15 height 15
click at [787, 504] on icon at bounding box center [788, 642] width 15 height 15
click at [781, 504] on icon at bounding box center [788, 642] width 15 height 15
click at [786, 504] on icon at bounding box center [788, 642] width 15 height 15
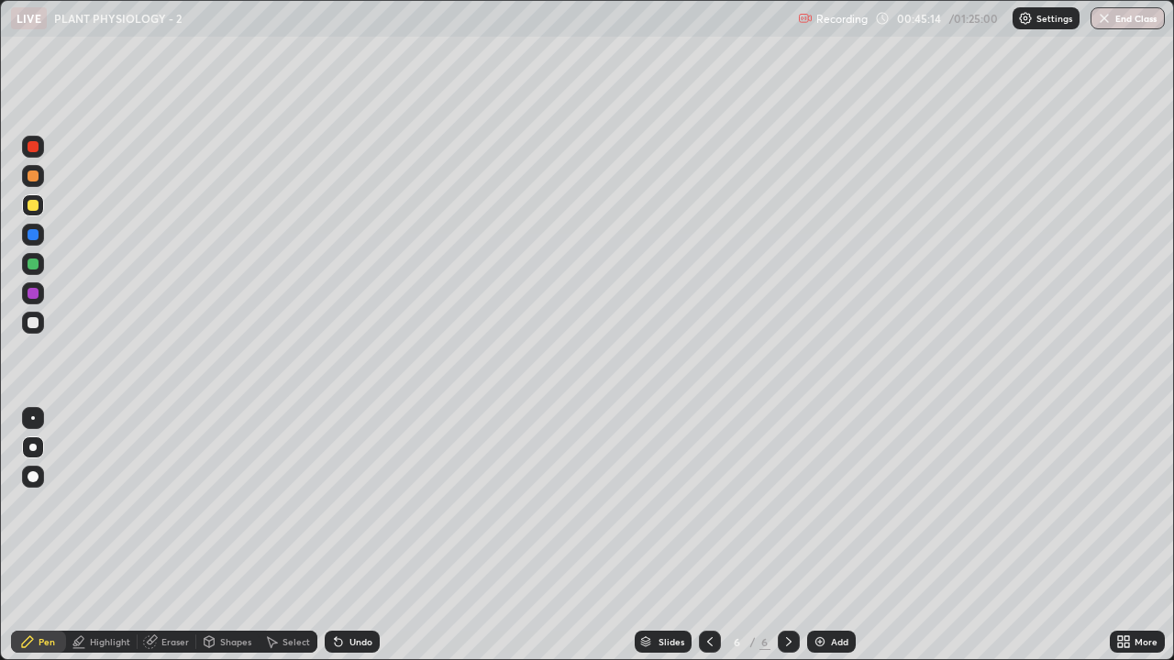
click at [778, 504] on div at bounding box center [789, 642] width 22 height 22
click at [787, 504] on icon at bounding box center [788, 642] width 15 height 15
click at [699, 504] on div at bounding box center [710, 642] width 22 height 22
click at [708, 504] on icon at bounding box center [709, 642] width 15 height 15
click at [787, 504] on icon at bounding box center [788, 642] width 15 height 15
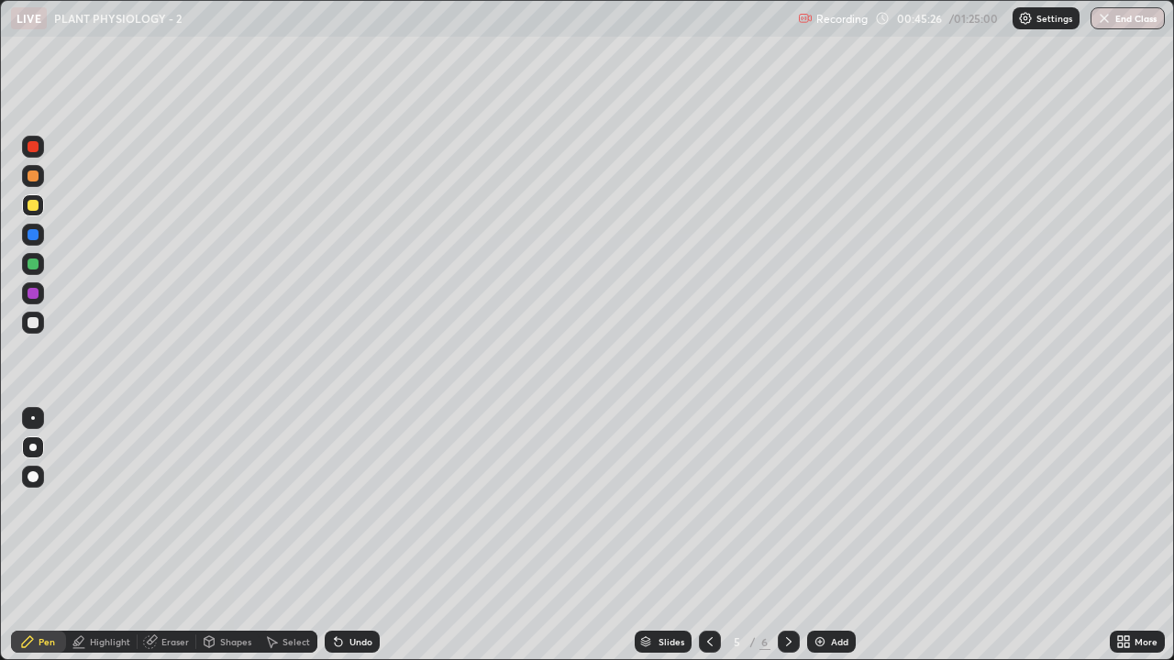
click at [787, 504] on icon at bounding box center [788, 642] width 15 height 15
click at [355, 504] on div "Undo" at bounding box center [360, 641] width 23 height 9
click at [356, 504] on div "Undo" at bounding box center [360, 641] width 23 height 9
click at [355, 504] on div "Undo" at bounding box center [360, 641] width 23 height 9
click at [351, 504] on div "Undo" at bounding box center [360, 641] width 23 height 9
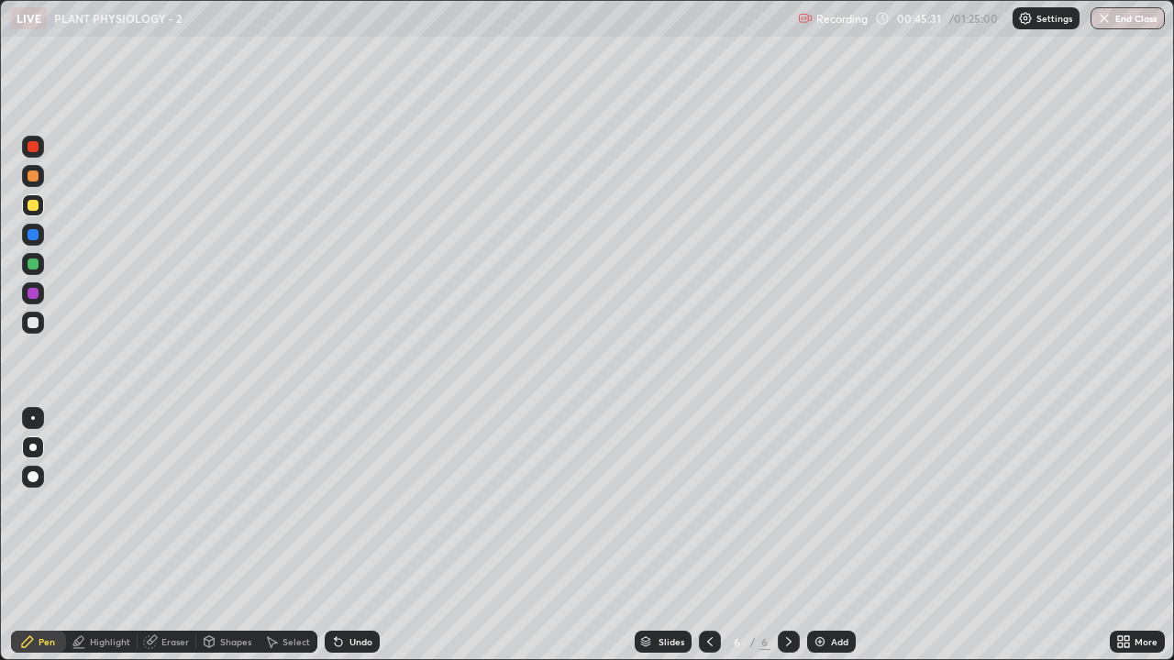
click at [351, 504] on div "Undo" at bounding box center [360, 641] width 23 height 9
click at [350, 504] on div "Undo" at bounding box center [360, 641] width 23 height 9
click at [351, 504] on div "Undo" at bounding box center [360, 641] width 23 height 9
click at [349, 504] on div "Undo" at bounding box center [360, 641] width 23 height 9
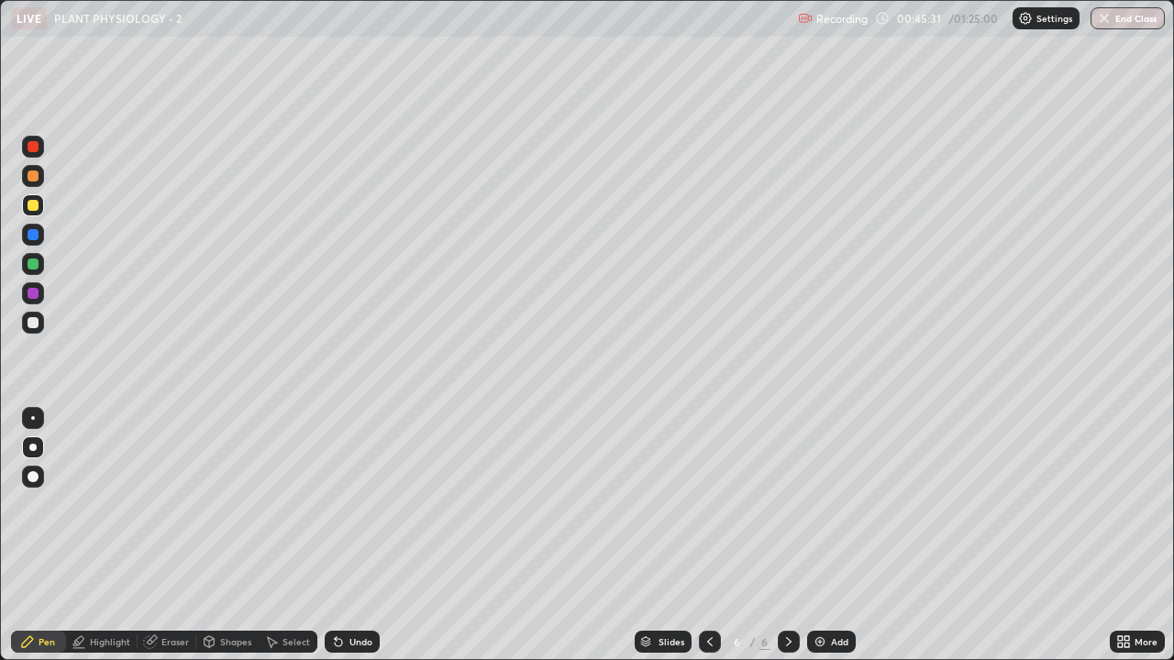
click at [349, 504] on div "Undo" at bounding box center [360, 641] width 23 height 9
click at [343, 504] on icon at bounding box center [338, 642] width 15 height 15
click at [343, 504] on div "Undo" at bounding box center [352, 642] width 55 height 22
click at [349, 504] on div "Undo" at bounding box center [360, 641] width 23 height 9
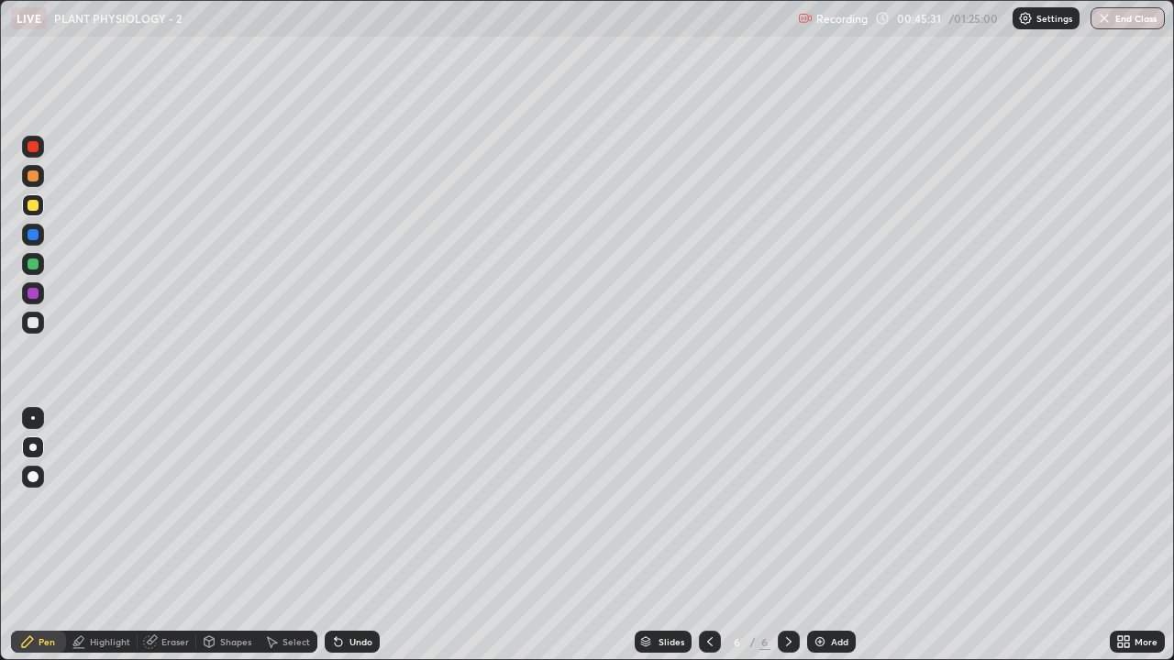
click at [345, 504] on div "Undo" at bounding box center [352, 642] width 55 height 22
click at [344, 504] on div "Undo" at bounding box center [352, 642] width 55 height 22
click at [346, 504] on div "Undo" at bounding box center [352, 642] width 55 height 22
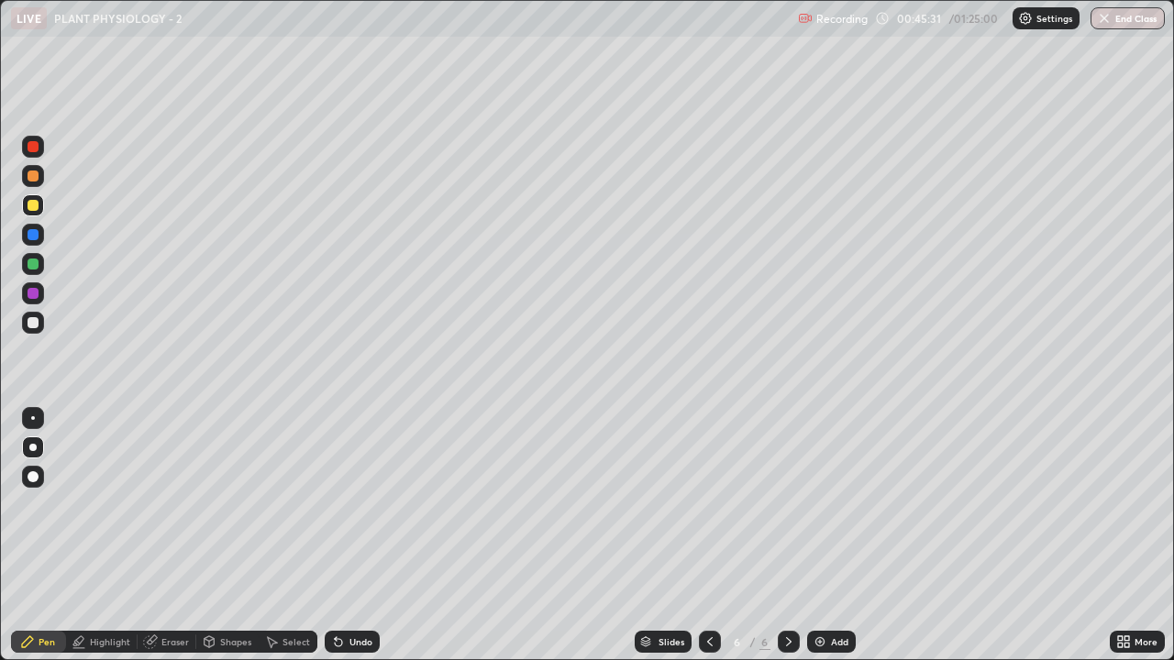
click at [706, 504] on icon at bounding box center [709, 642] width 15 height 15
click at [708, 504] on icon at bounding box center [709, 642] width 15 height 15
click at [784, 504] on icon at bounding box center [788, 642] width 15 height 15
click at [787, 504] on icon at bounding box center [788, 642] width 15 height 15
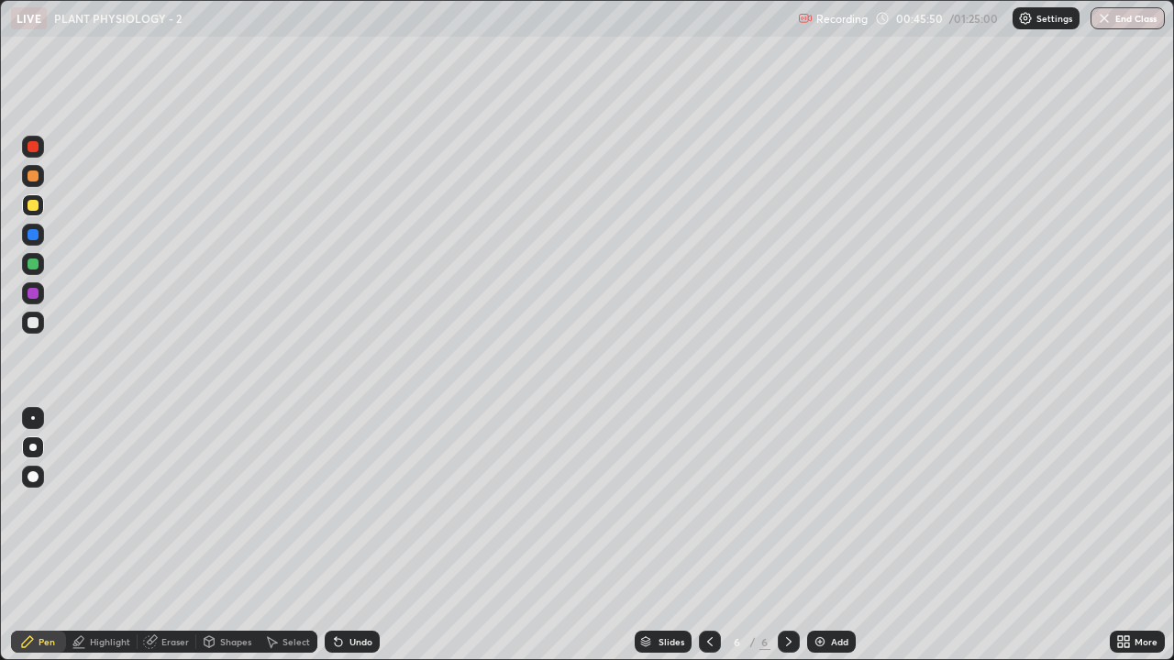
click at [784, 504] on icon at bounding box center [788, 642] width 15 height 15
click at [785, 504] on icon at bounding box center [788, 642] width 15 height 15
click at [786, 504] on icon at bounding box center [789, 641] width 6 height 9
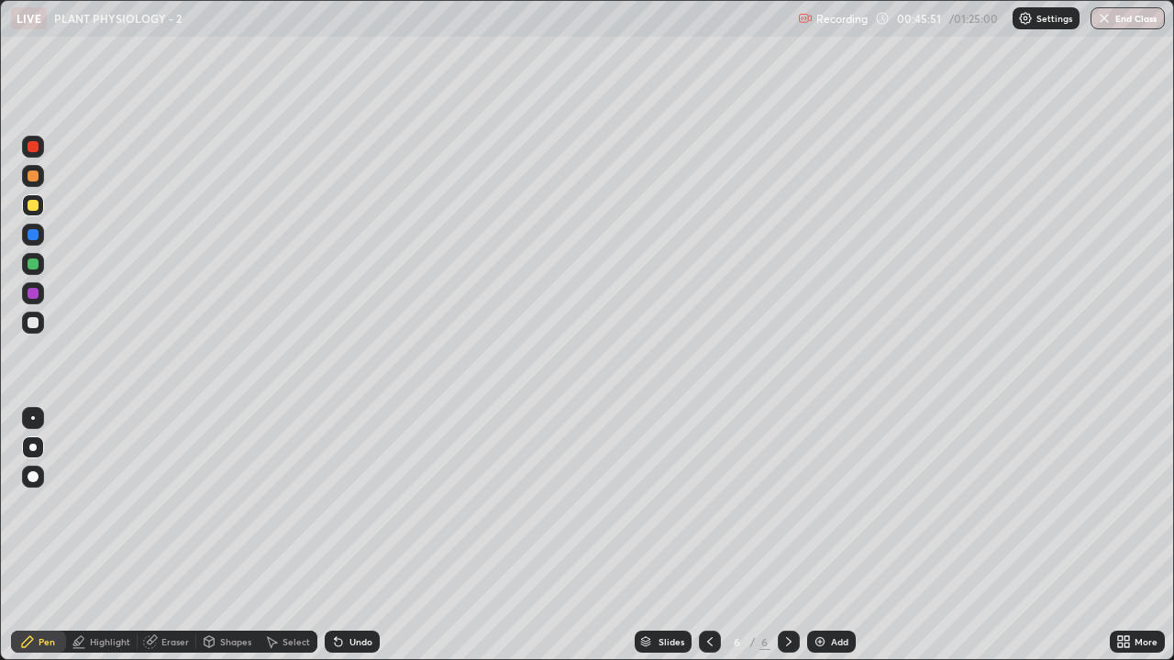
click at [787, 504] on icon at bounding box center [788, 642] width 15 height 15
click at [1128, 504] on icon at bounding box center [1123, 642] width 15 height 15
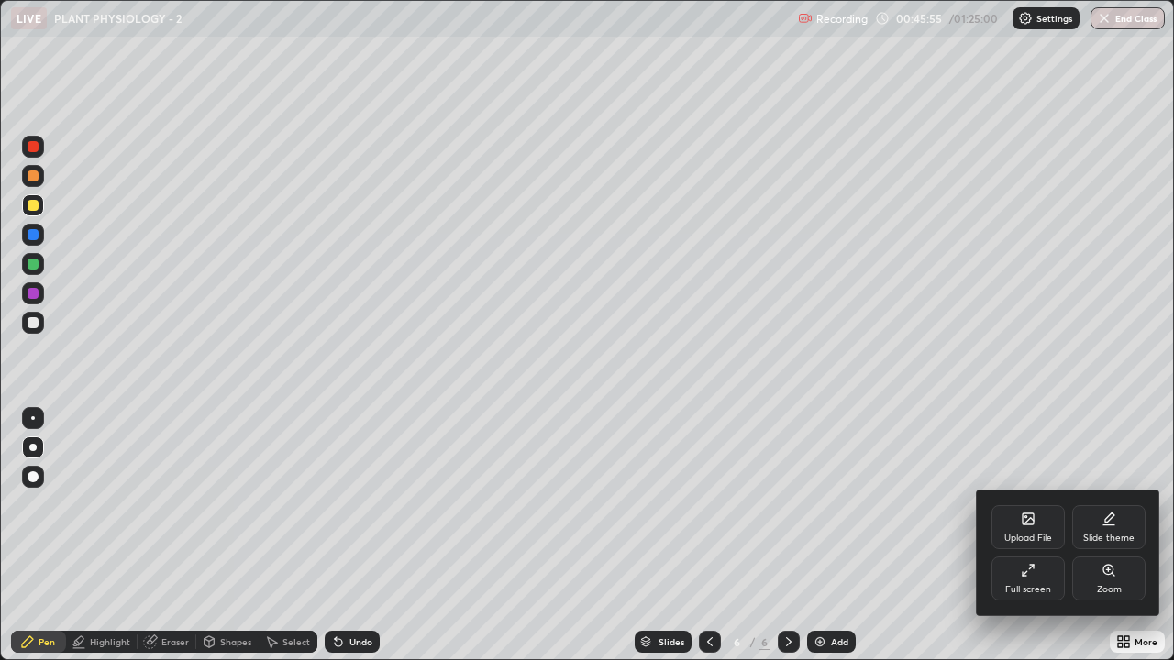
click at [665, 504] on div at bounding box center [587, 330] width 1174 height 660
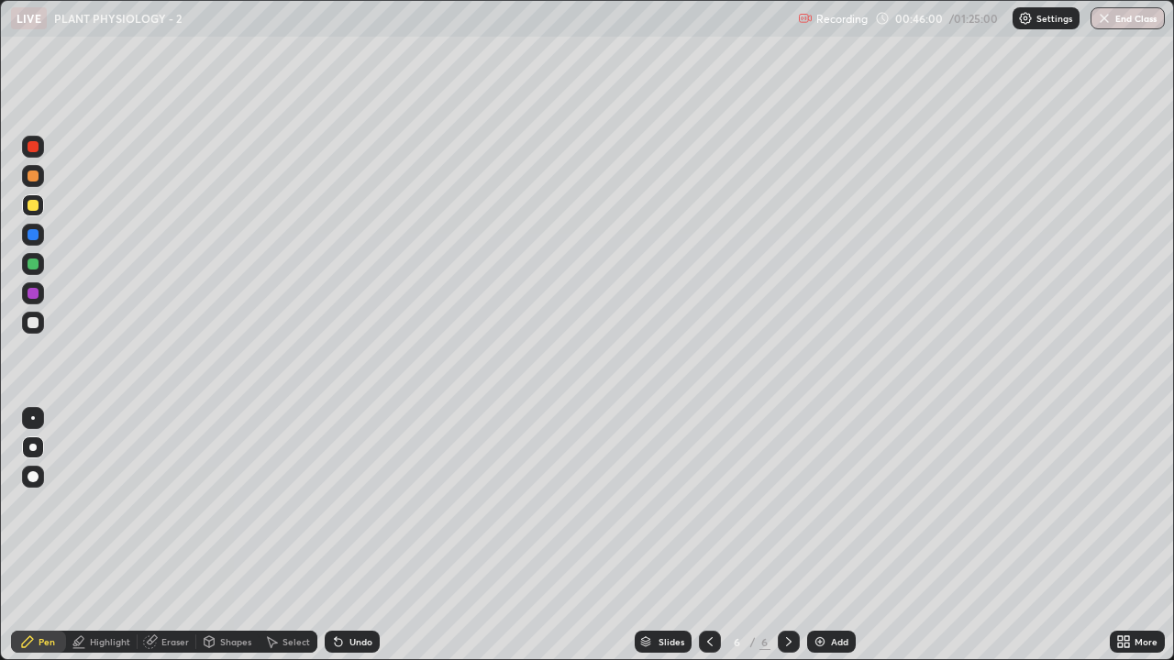
click at [658, 504] on div "Slides" at bounding box center [671, 641] width 26 height 9
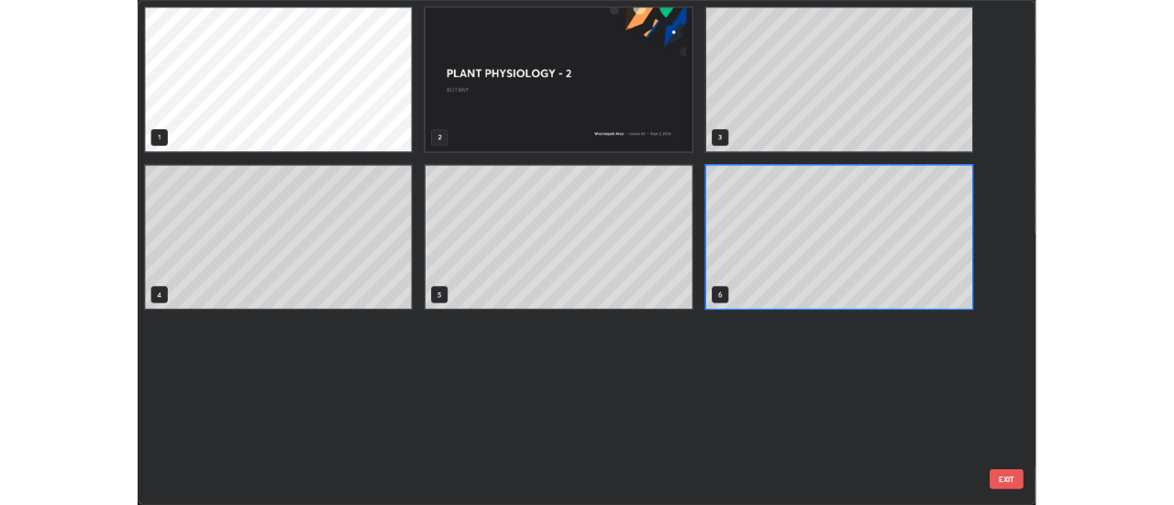
scroll to position [653, 1163]
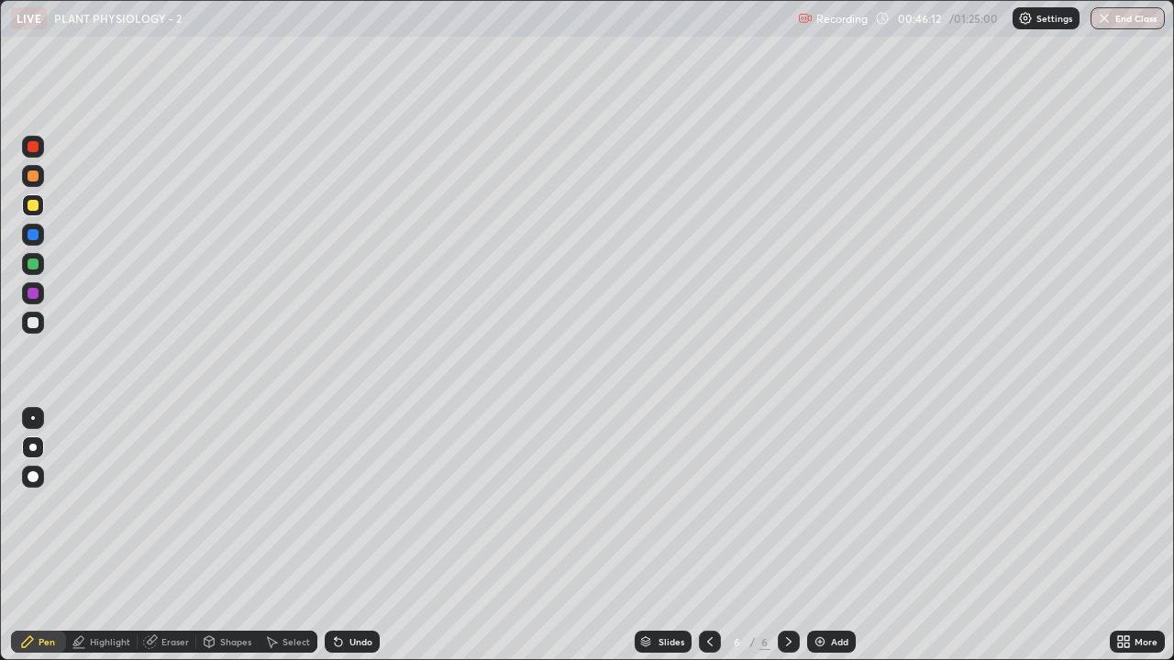
click at [41, 178] on div at bounding box center [33, 176] width 22 height 22
click at [47, 504] on div "Pen" at bounding box center [38, 642] width 55 height 22
click at [30, 267] on div at bounding box center [33, 264] width 11 height 11
click at [699, 504] on div at bounding box center [710, 642] width 22 height 22
click at [787, 504] on icon at bounding box center [788, 642] width 15 height 15
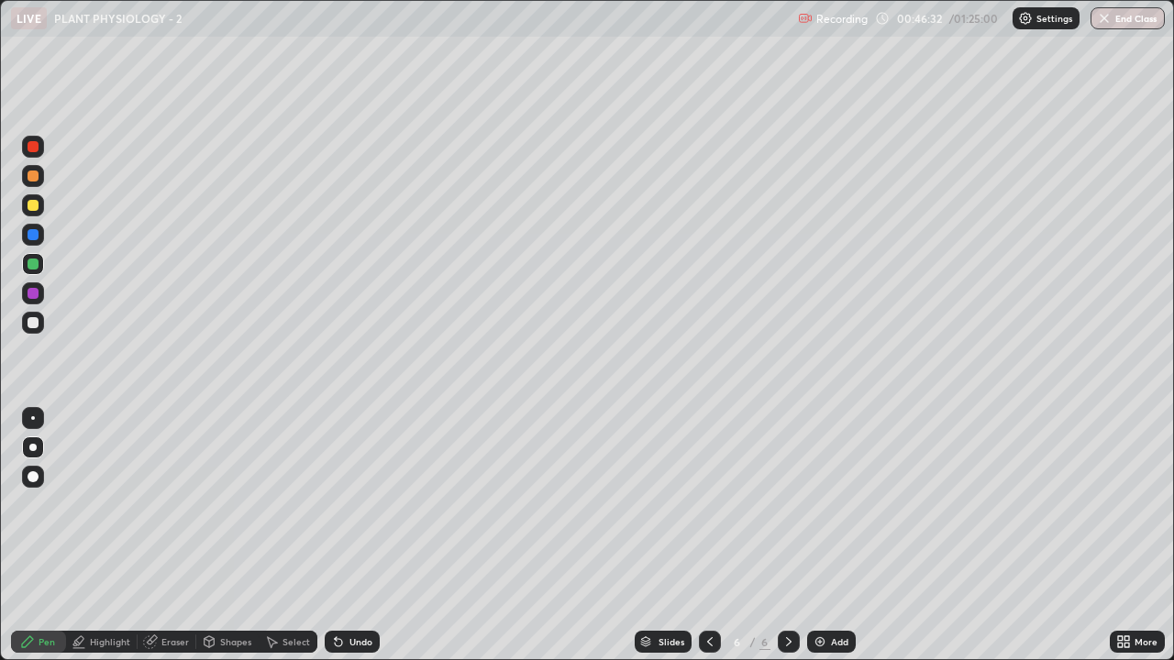
click at [35, 323] on div at bounding box center [33, 322] width 11 height 11
click at [39, 237] on div at bounding box center [33, 235] width 22 height 22
click at [708, 504] on icon at bounding box center [709, 642] width 15 height 15
click at [287, 504] on div "Select" at bounding box center [296, 641] width 28 height 9
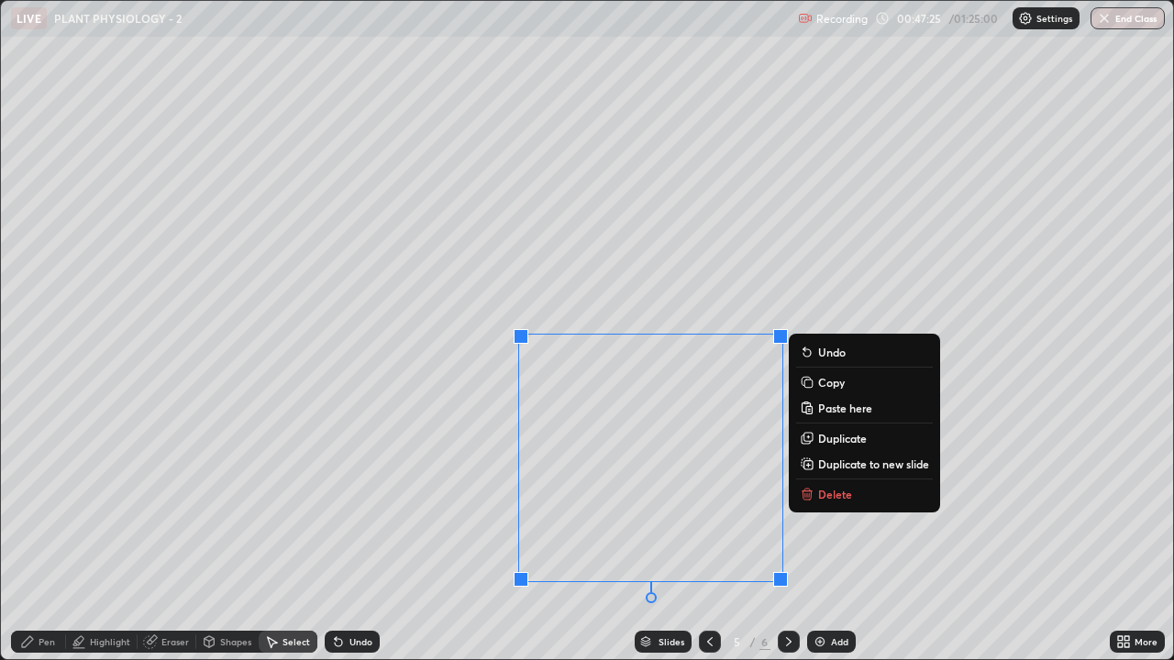
click at [822, 378] on p "Copy" at bounding box center [831, 382] width 27 height 15
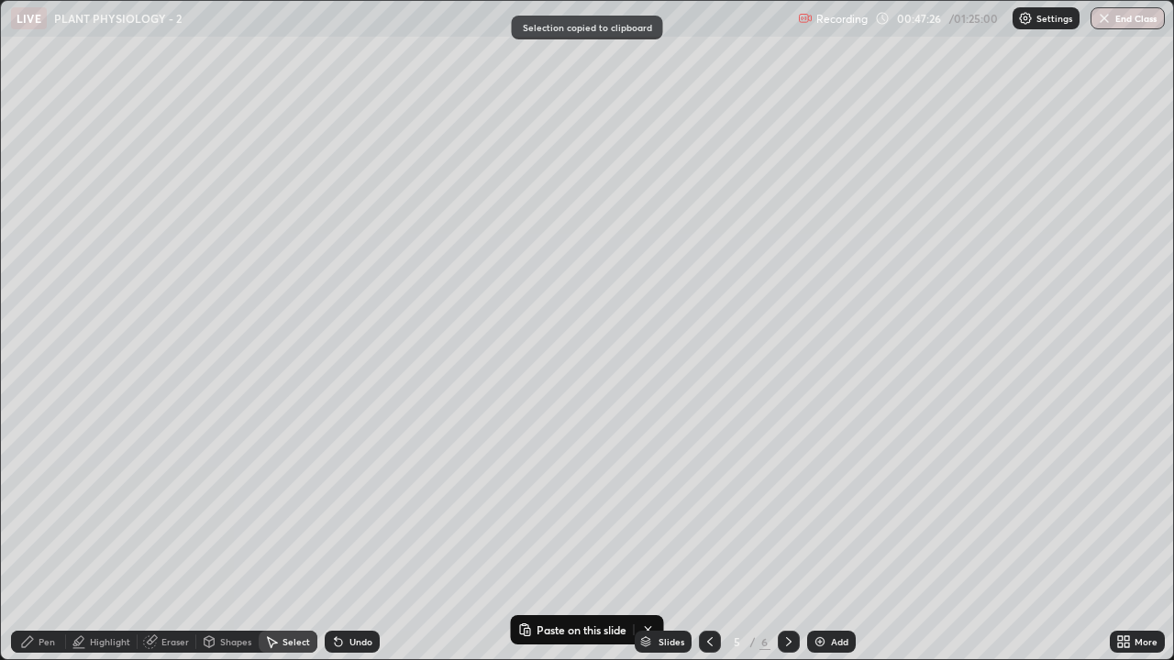
click at [782, 504] on icon at bounding box center [788, 642] width 15 height 15
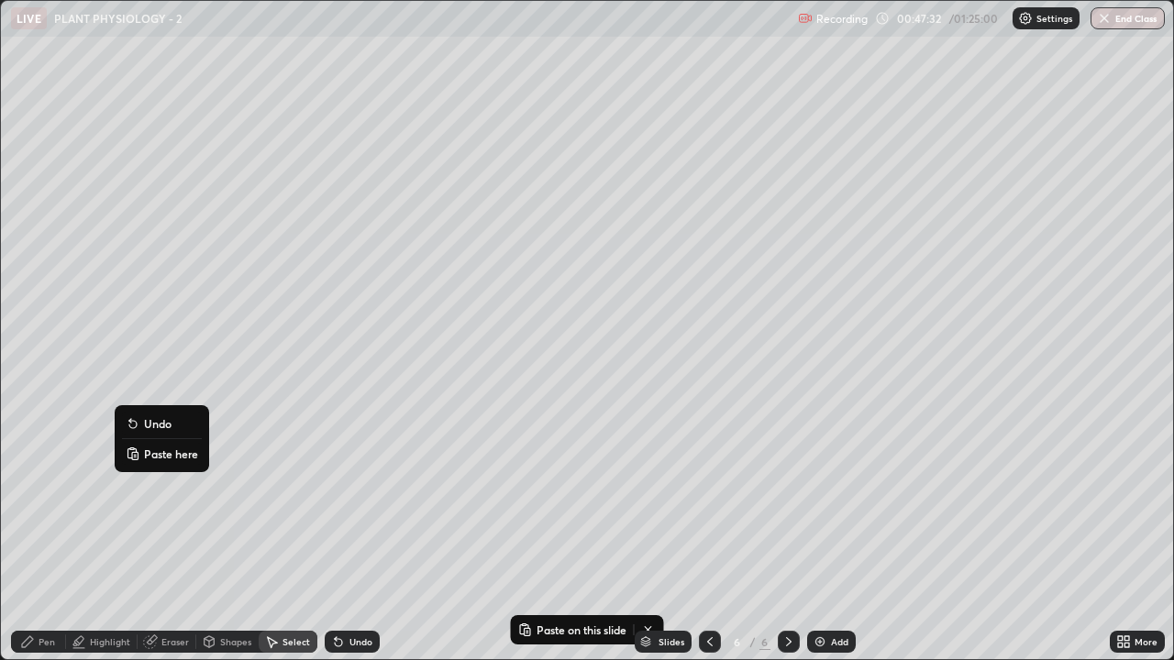
click at [162, 452] on p "Paste here" at bounding box center [171, 454] width 54 height 15
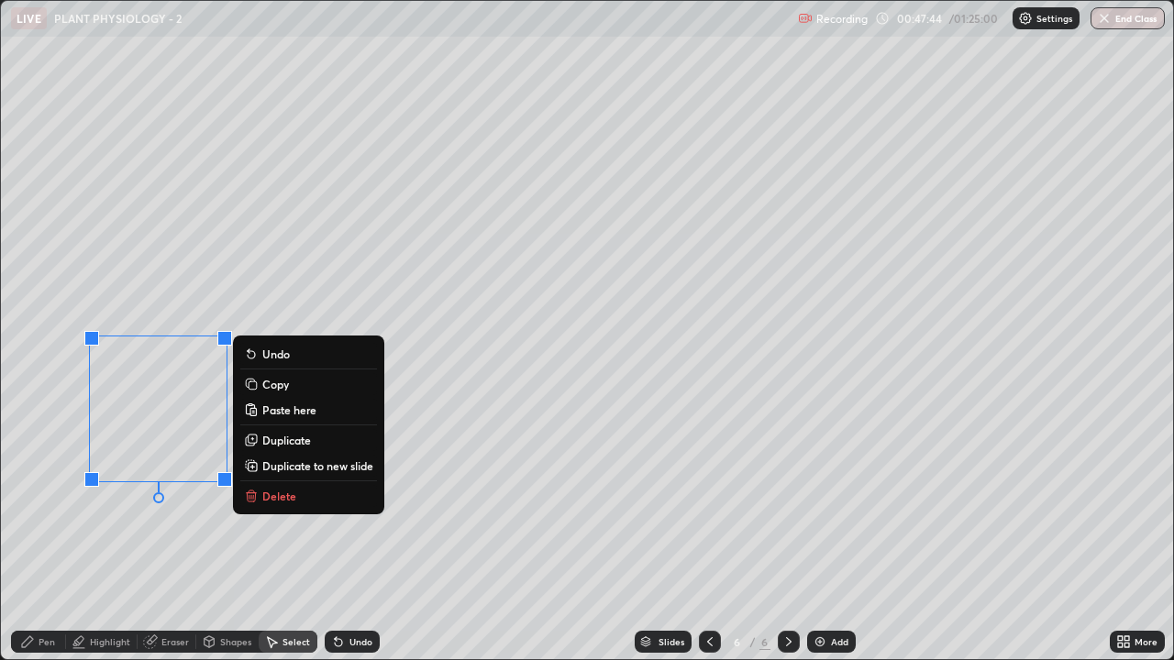
click at [305, 445] on p "Duplicate" at bounding box center [286, 440] width 49 height 15
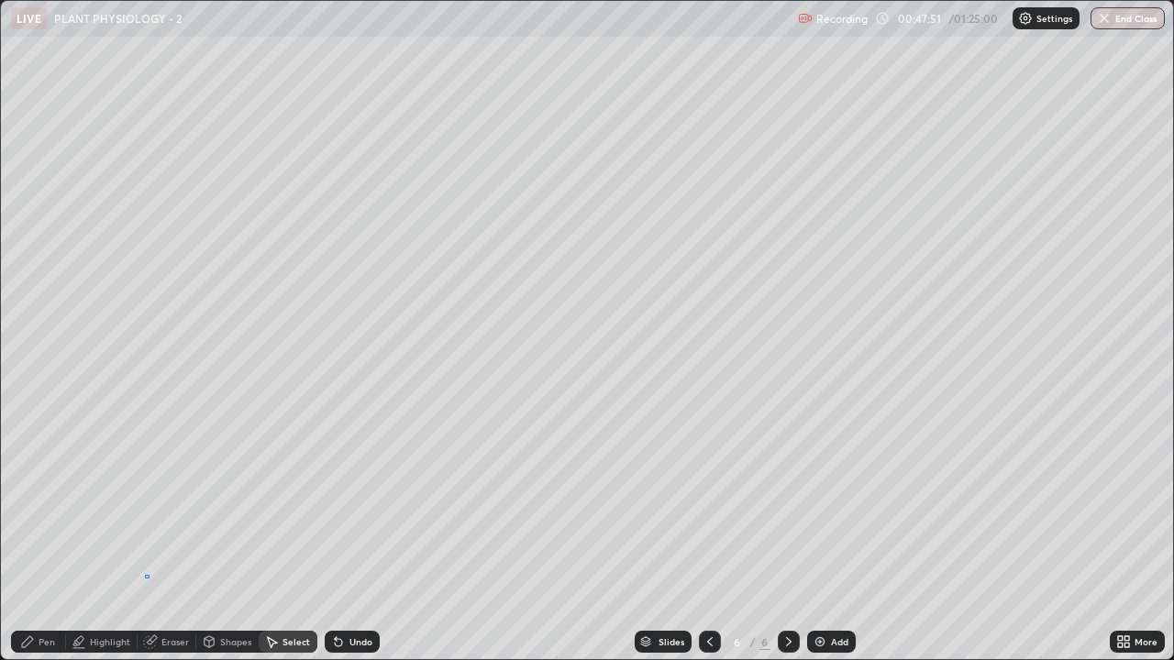
click at [146, 504] on div "0 ° Undo Copy Paste here Duplicate Duplicate to new slide Delete" at bounding box center [587, 330] width 1172 height 658
click at [107, 504] on div "Highlight" at bounding box center [110, 641] width 40 height 9
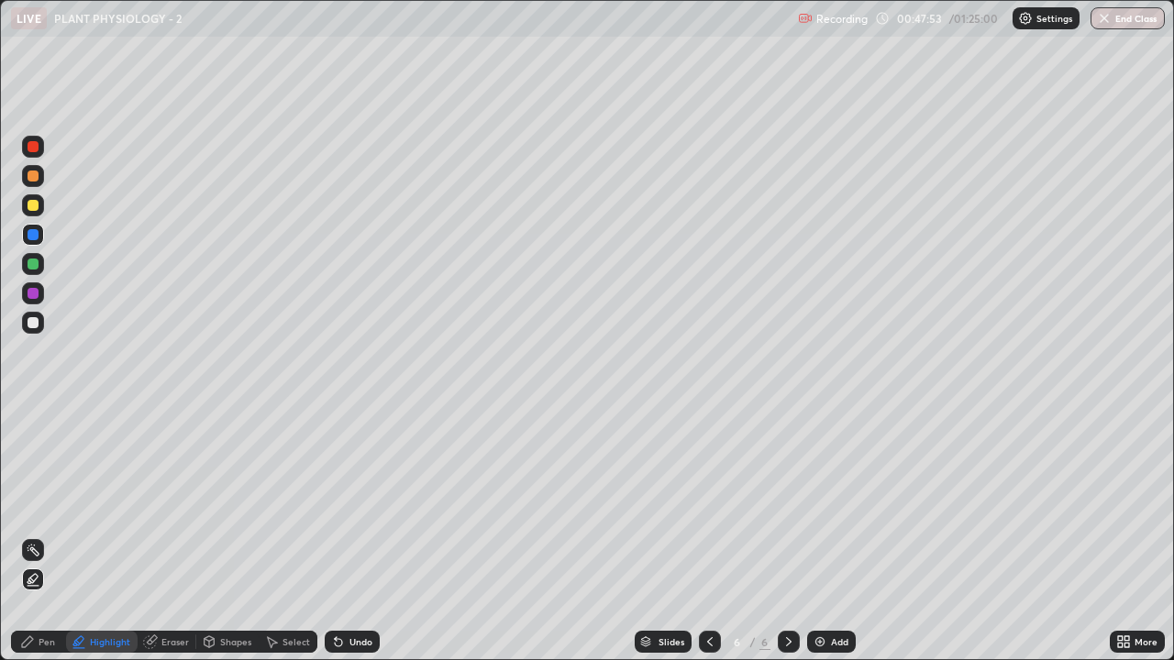
click at [170, 504] on div "Eraser" at bounding box center [175, 641] width 28 height 9
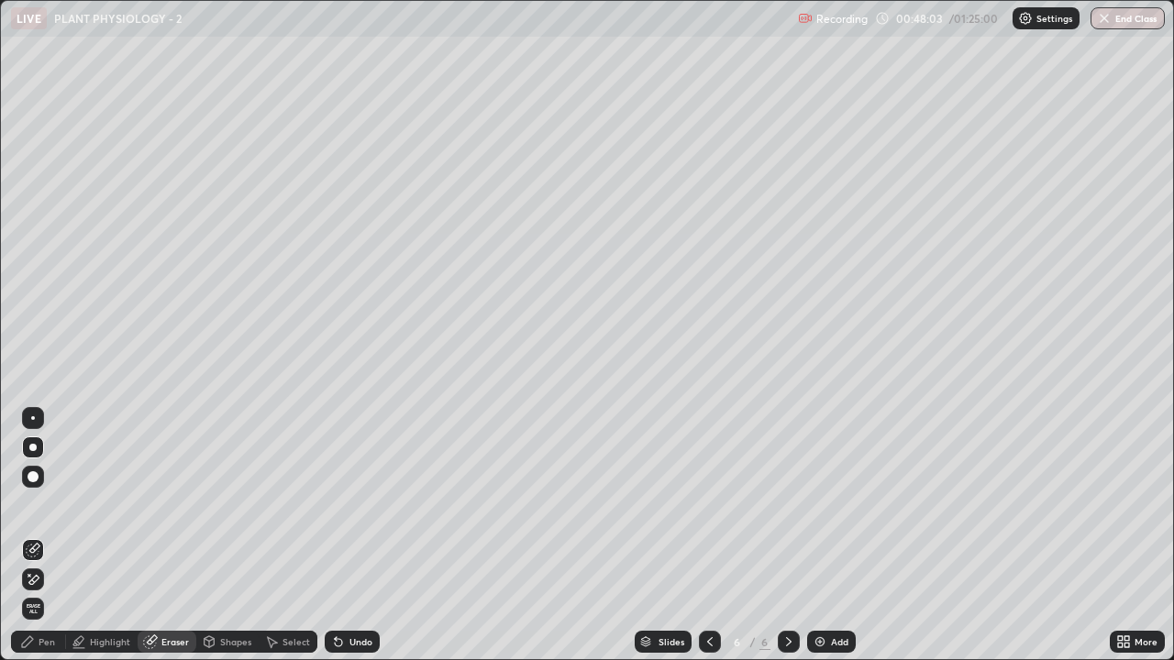
click at [35, 504] on div "Pen" at bounding box center [38, 642] width 55 height 22
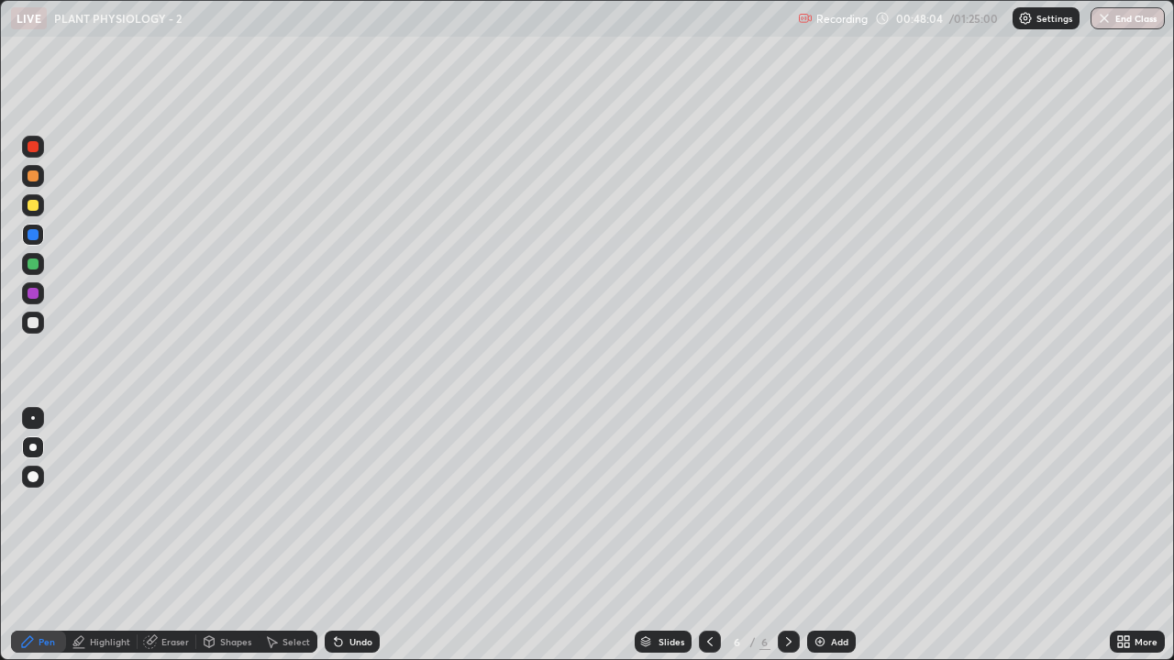
click at [31, 293] on div at bounding box center [33, 293] width 11 height 11
click at [36, 178] on div at bounding box center [33, 176] width 11 height 11
click at [36, 210] on div at bounding box center [33, 205] width 11 height 11
click at [33, 148] on div at bounding box center [33, 146] width 11 height 11
click at [34, 205] on div at bounding box center [33, 205] width 11 height 11
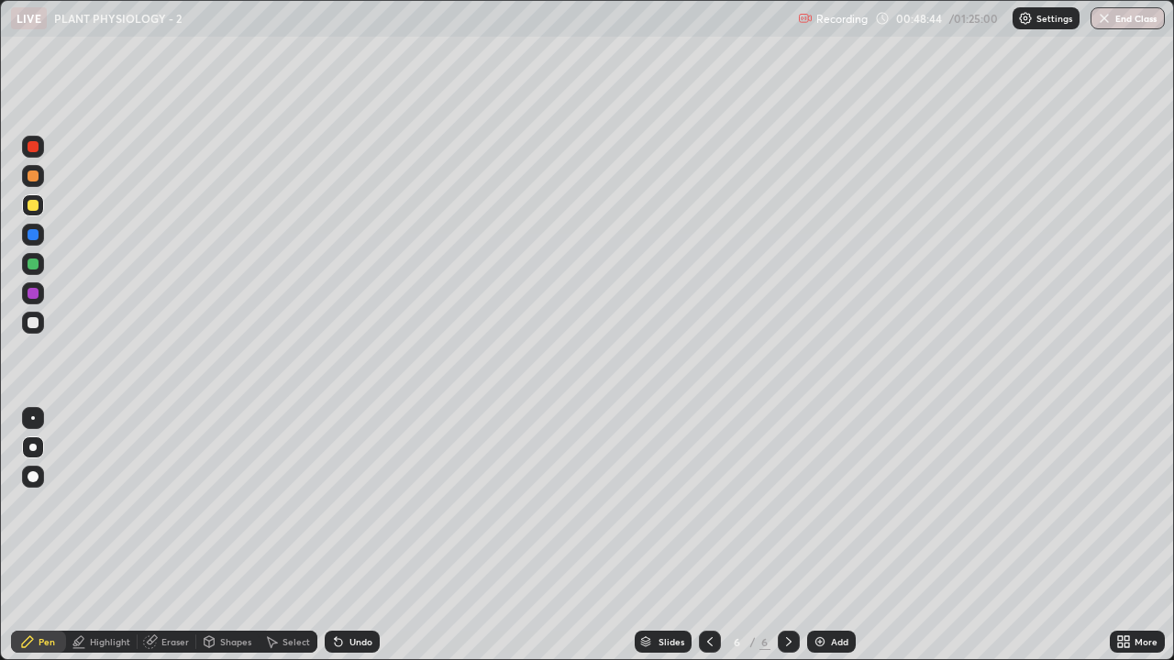
click at [34, 325] on div at bounding box center [33, 322] width 11 height 11
click at [37, 264] on div at bounding box center [33, 264] width 11 height 11
click at [39, 320] on div at bounding box center [33, 323] width 22 height 22
click at [34, 233] on div at bounding box center [33, 234] width 11 height 11
click at [34, 293] on div at bounding box center [33, 293] width 11 height 11
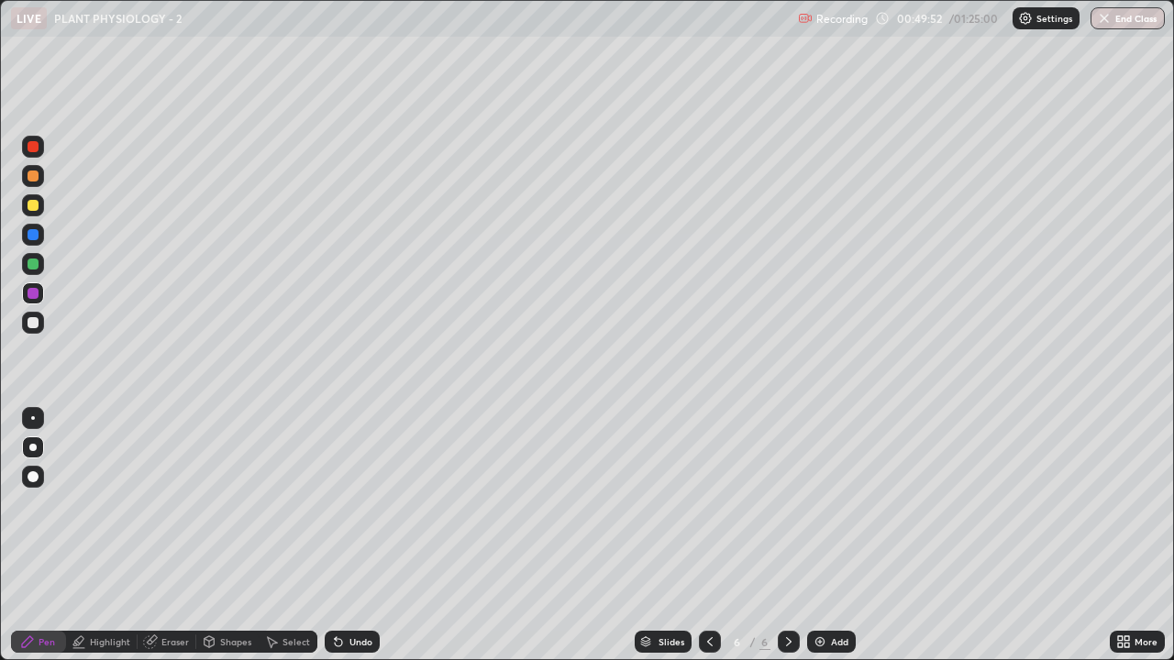
click at [355, 504] on div "Undo" at bounding box center [360, 641] width 23 height 9
click at [349, 504] on div "Undo" at bounding box center [352, 642] width 55 height 22
click at [351, 504] on div "Undo" at bounding box center [352, 642] width 55 height 22
click at [349, 504] on div "Undo" at bounding box center [360, 641] width 23 height 9
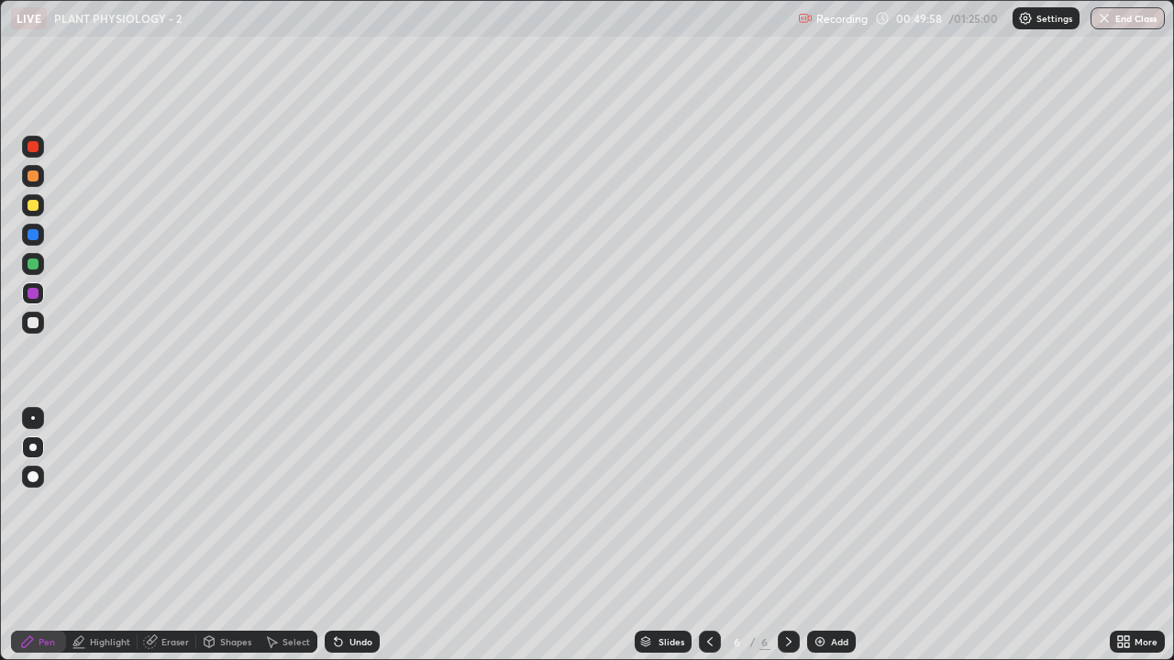
click at [349, 504] on div "Undo" at bounding box center [360, 641] width 23 height 9
click at [296, 504] on div "Select" at bounding box center [296, 641] width 28 height 9
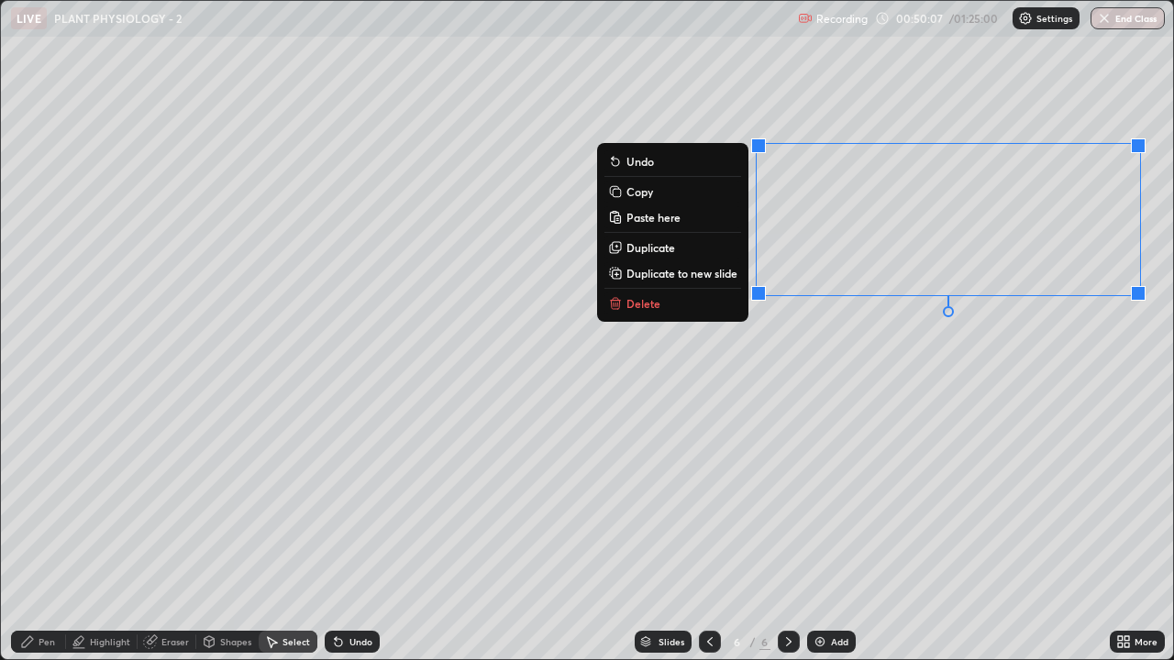
click at [690, 217] on button "Paste here" at bounding box center [672, 217] width 137 height 22
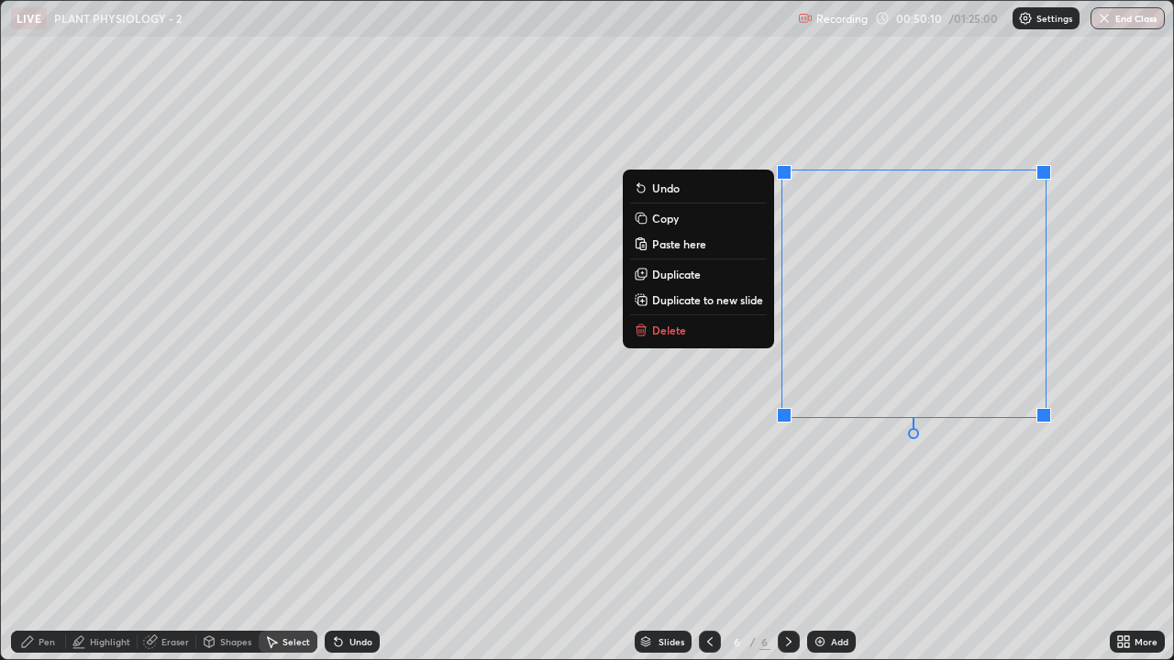
click at [681, 328] on p "Delete" at bounding box center [669, 330] width 34 height 15
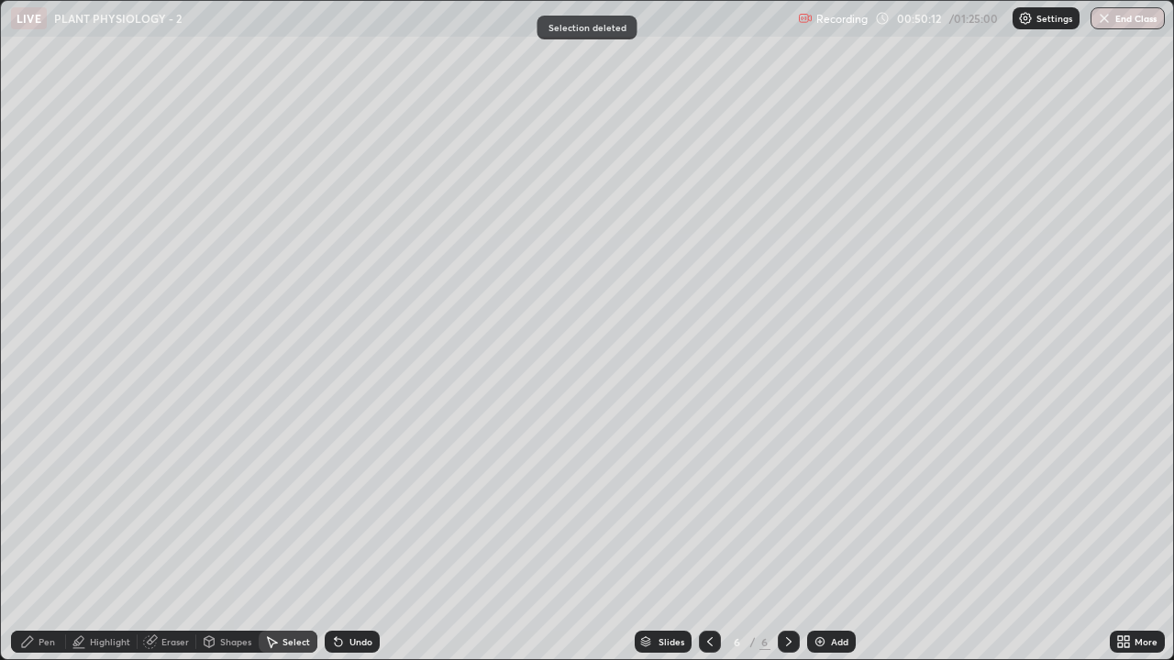
click at [727, 116] on div "0 ° Undo Copy Paste here Duplicate Duplicate to new slide Delete" at bounding box center [587, 330] width 1172 height 658
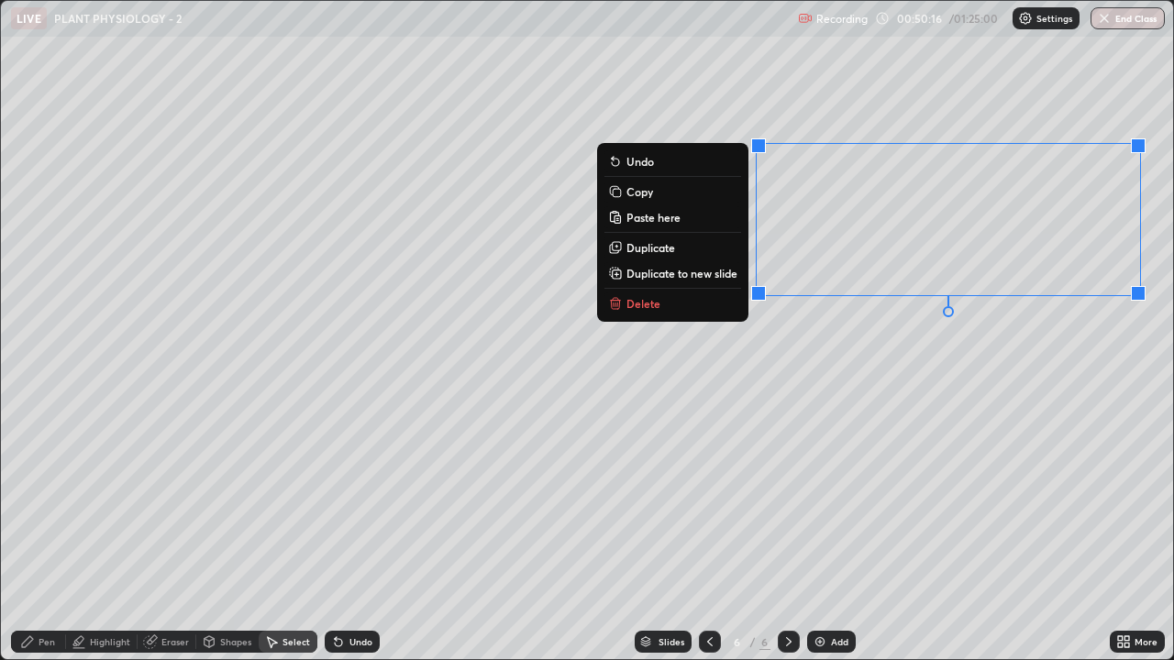
click at [683, 250] on button "Duplicate" at bounding box center [672, 248] width 137 height 22
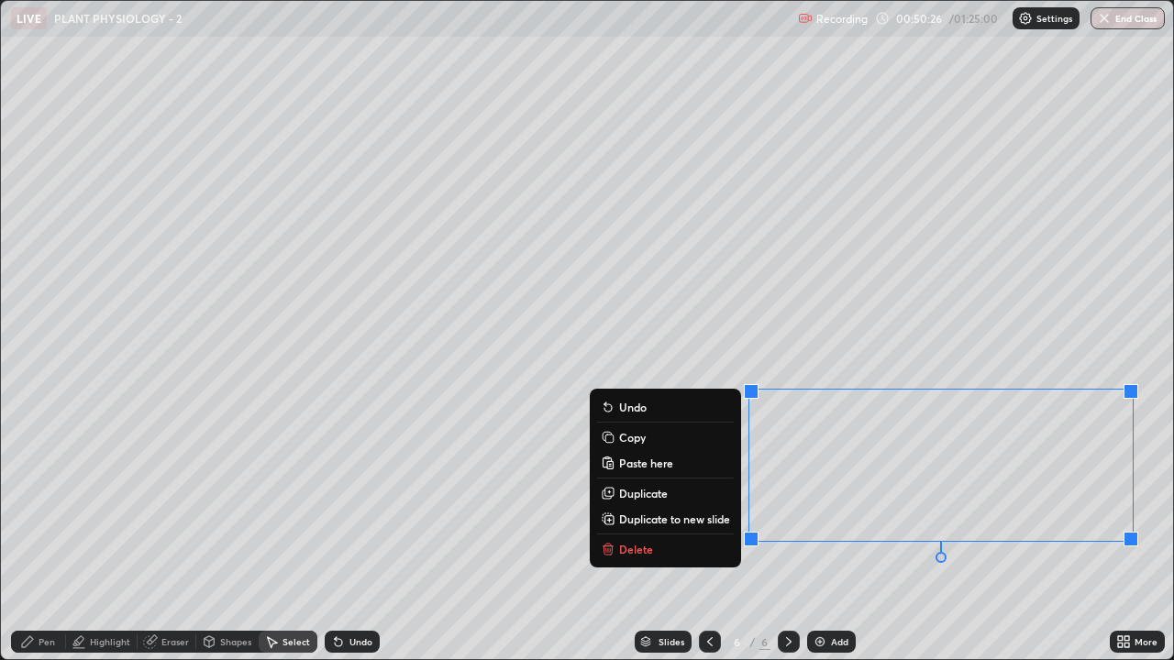
click at [480, 504] on div "0 ° Undo Copy Paste here Duplicate Duplicate to new slide Delete" at bounding box center [587, 330] width 1172 height 658
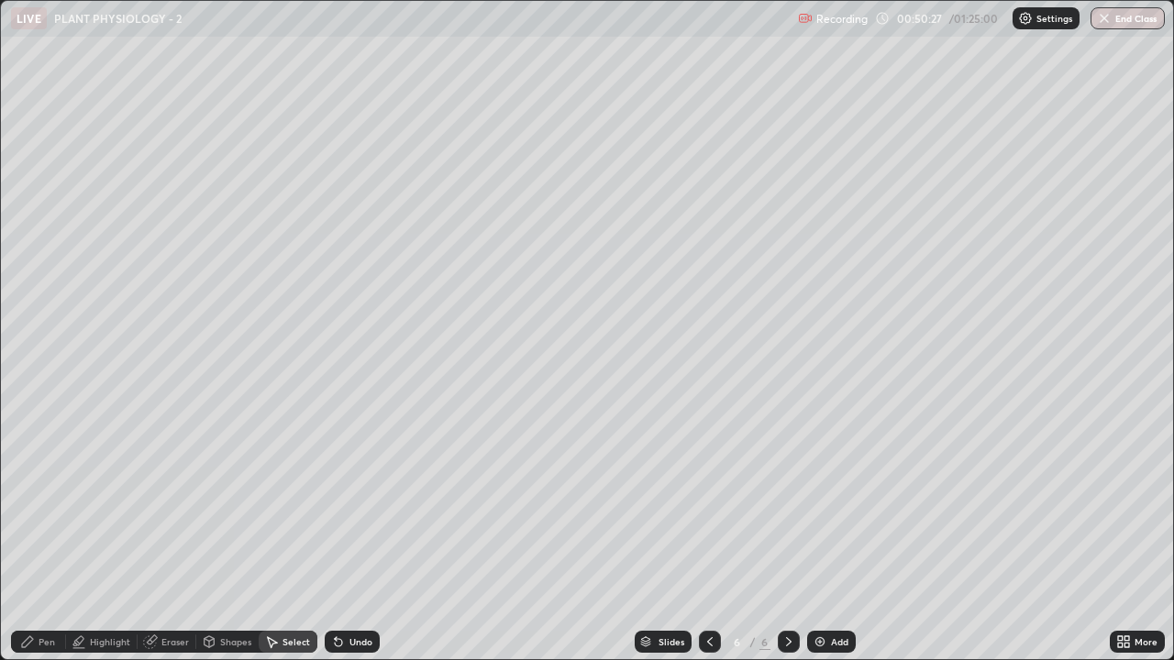
click at [39, 504] on div "Pen" at bounding box center [47, 641] width 17 height 9
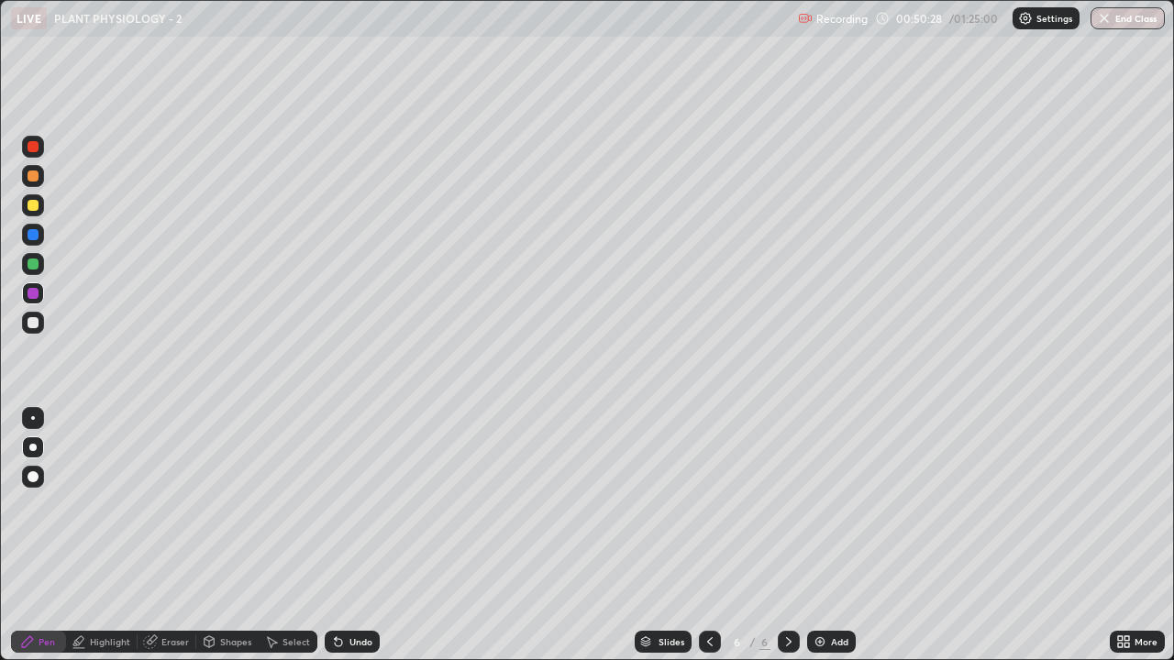
click at [28, 203] on div at bounding box center [33, 205] width 11 height 11
click at [32, 294] on div at bounding box center [33, 293] width 11 height 11
click at [363, 504] on div "Undo" at bounding box center [360, 641] width 23 height 9
click at [38, 201] on div at bounding box center [33, 205] width 22 height 22
click at [282, 504] on div "Select" at bounding box center [296, 641] width 28 height 9
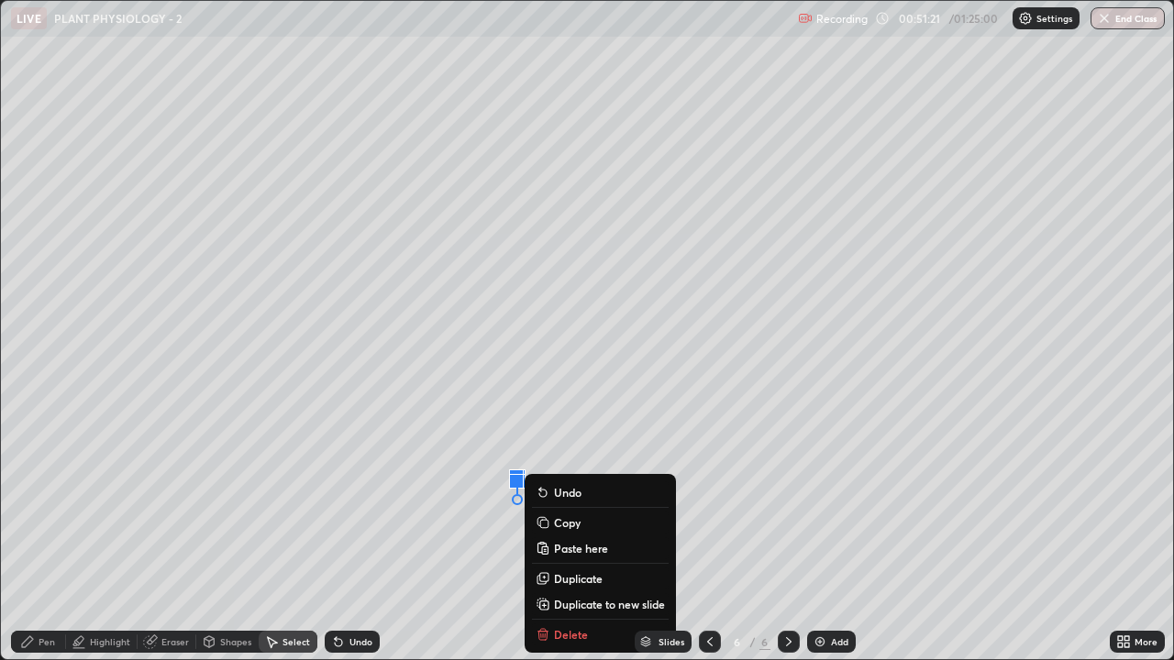
click at [567, 504] on div "Slides 6 / 6 Add" at bounding box center [745, 642] width 730 height 37
click at [432, 504] on div "0 ° Undo Copy Paste here Duplicate Duplicate to new slide Delete" at bounding box center [587, 330] width 1172 height 658
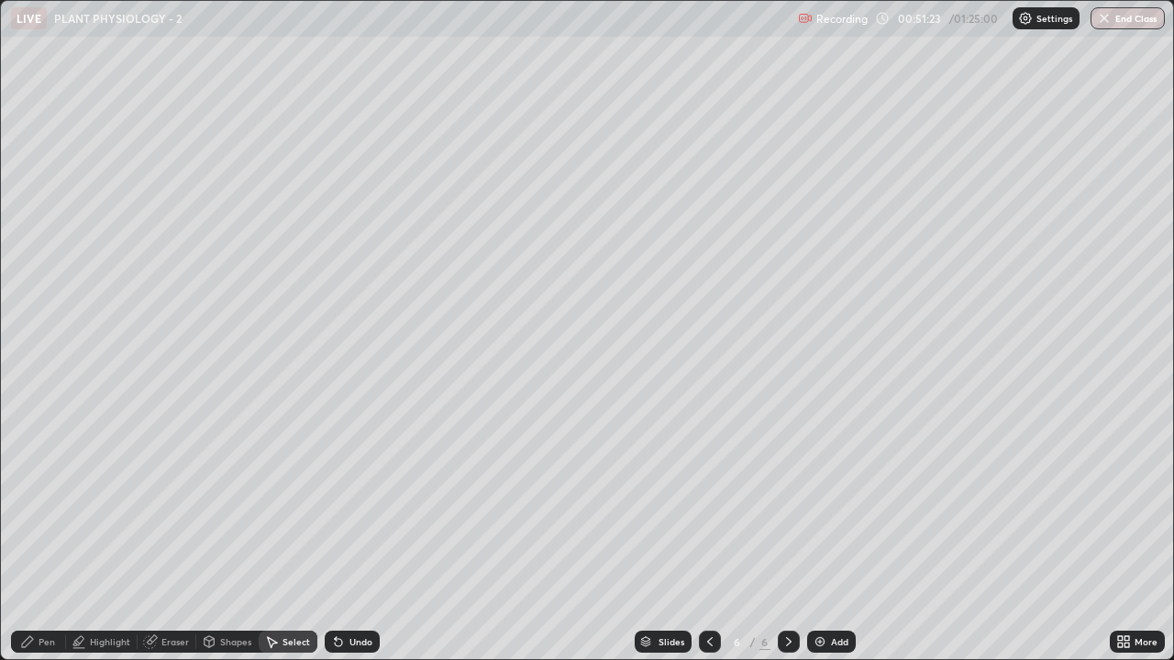
click at [179, 504] on div "Eraser" at bounding box center [175, 641] width 28 height 9
click at [44, 504] on div "Pen" at bounding box center [38, 642] width 55 height 22
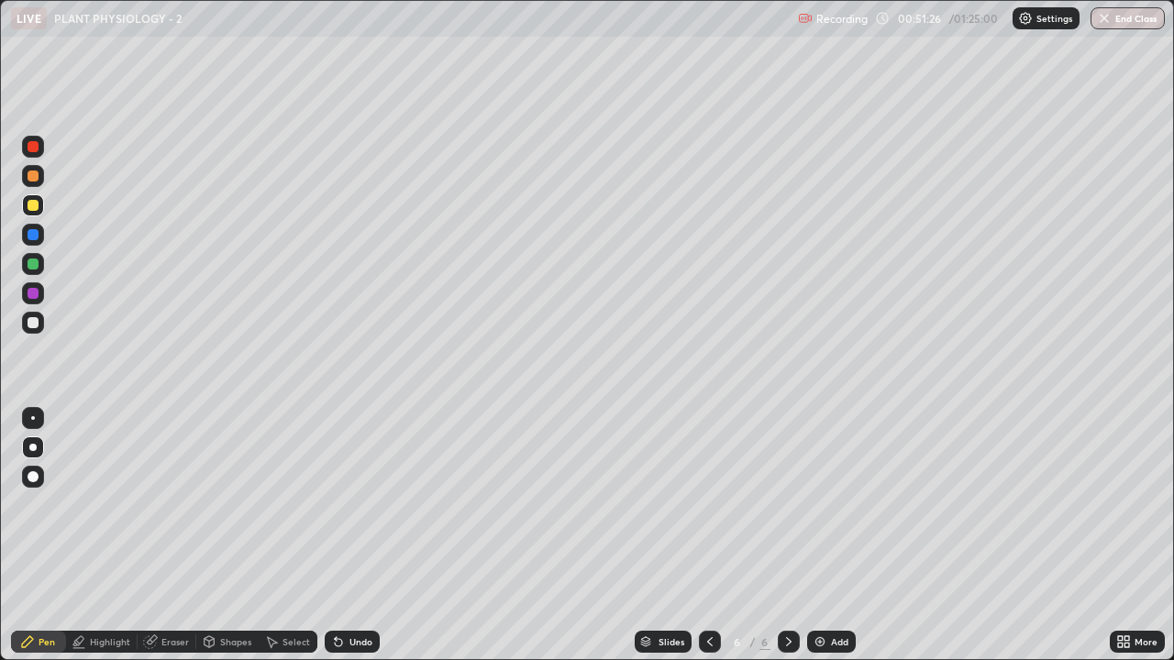
click at [30, 302] on div at bounding box center [33, 293] width 22 height 22
click at [356, 504] on div "Undo" at bounding box center [360, 641] width 23 height 9
click at [355, 504] on div "Undo" at bounding box center [360, 641] width 23 height 9
click at [354, 504] on div "Undo" at bounding box center [360, 641] width 23 height 9
click at [28, 321] on div at bounding box center [33, 322] width 11 height 11
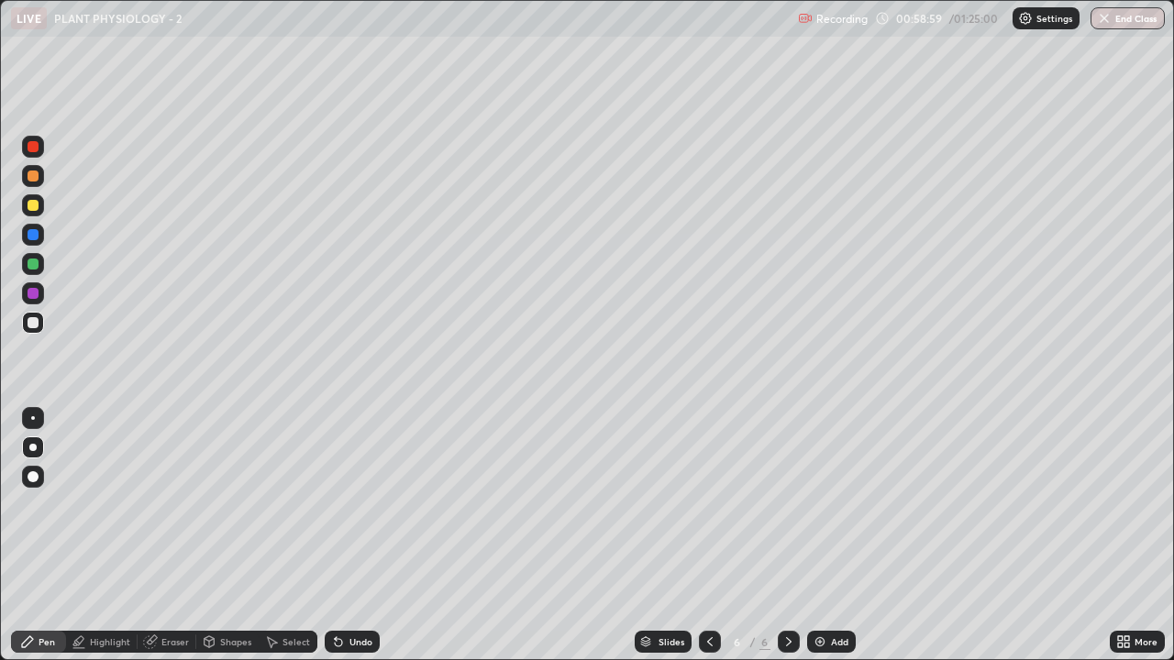
click at [823, 504] on img at bounding box center [819, 642] width 15 height 15
click at [32, 268] on div at bounding box center [33, 264] width 11 height 11
click at [40, 327] on div at bounding box center [33, 323] width 22 height 22
click at [368, 504] on div "Undo" at bounding box center [352, 642] width 55 height 22
click at [34, 266] on div at bounding box center [33, 264] width 11 height 11
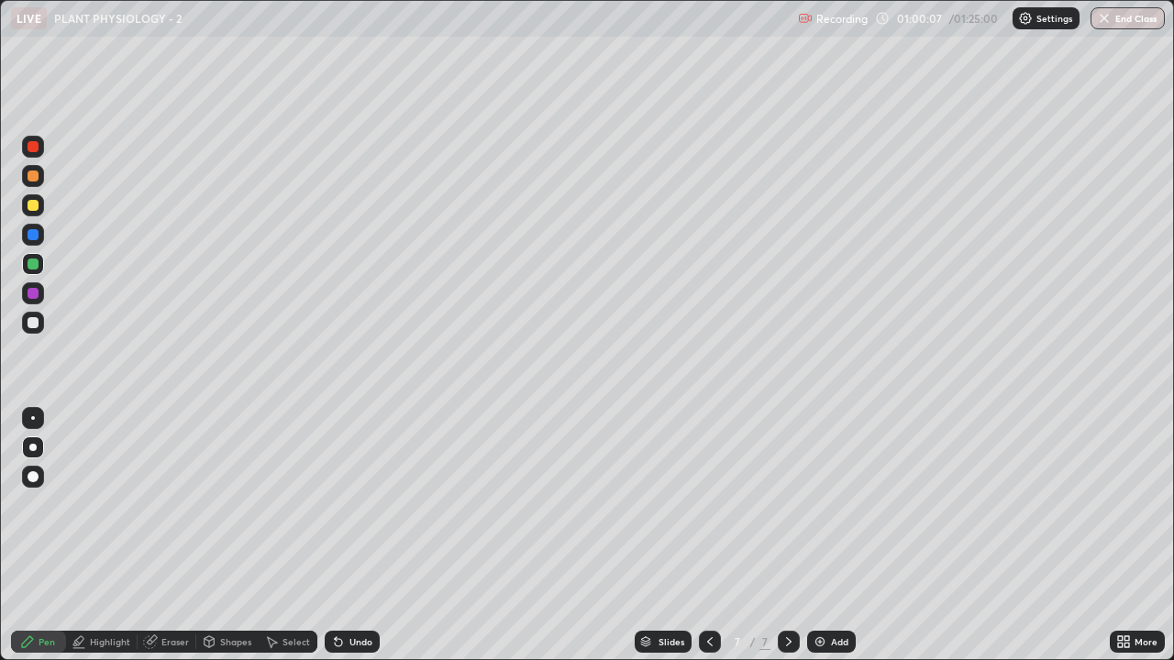
click at [370, 504] on div "Undo" at bounding box center [352, 642] width 55 height 22
click at [176, 504] on div "Eraser" at bounding box center [175, 641] width 28 height 9
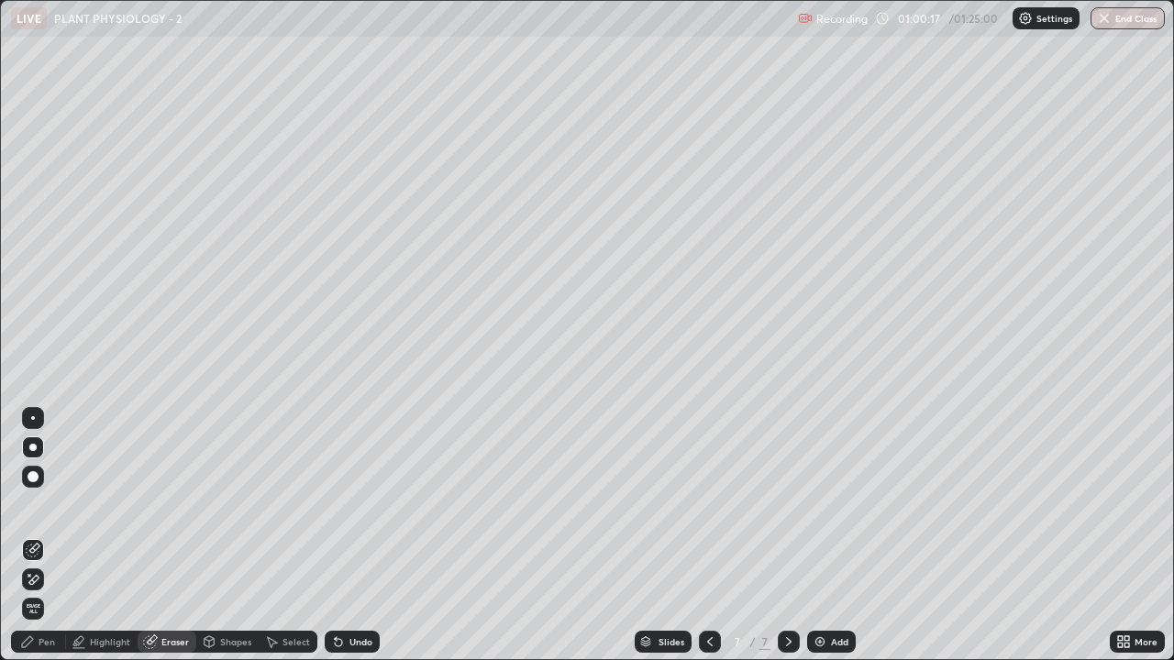
click at [61, 504] on div "Pen" at bounding box center [38, 642] width 55 height 22
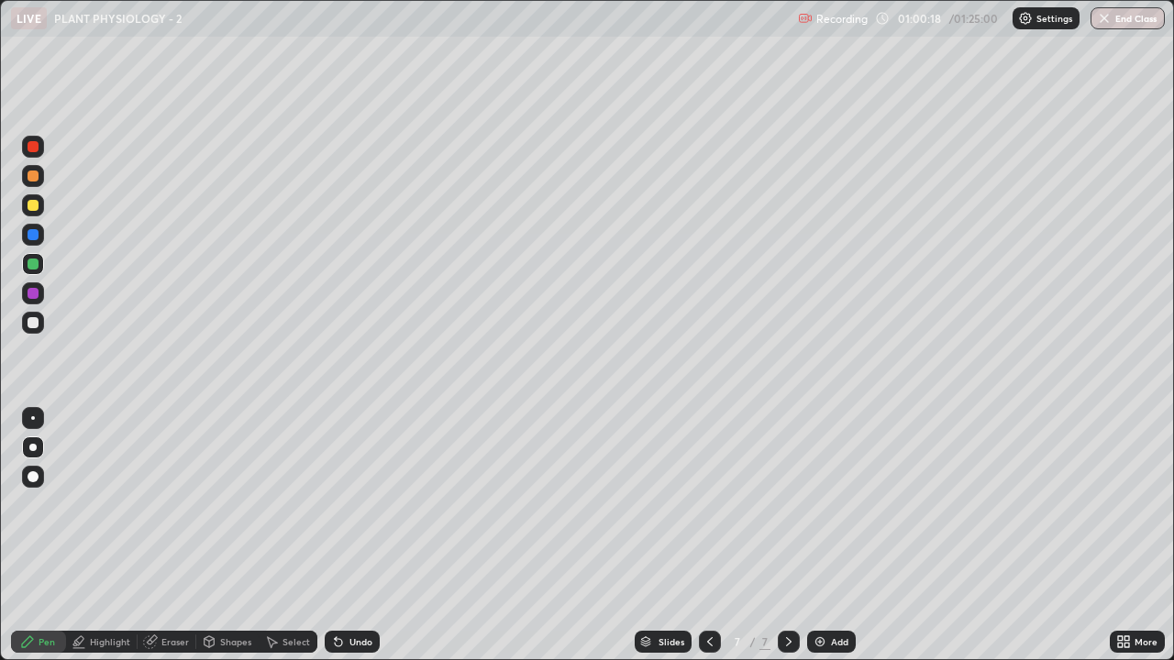
click at [34, 269] on div at bounding box center [33, 264] width 11 height 11
click at [365, 504] on div "Undo" at bounding box center [360, 641] width 23 height 9
click at [28, 210] on div at bounding box center [33, 205] width 22 height 22
click at [38, 326] on div at bounding box center [33, 322] width 11 height 11
click at [31, 327] on div at bounding box center [33, 322] width 11 height 11
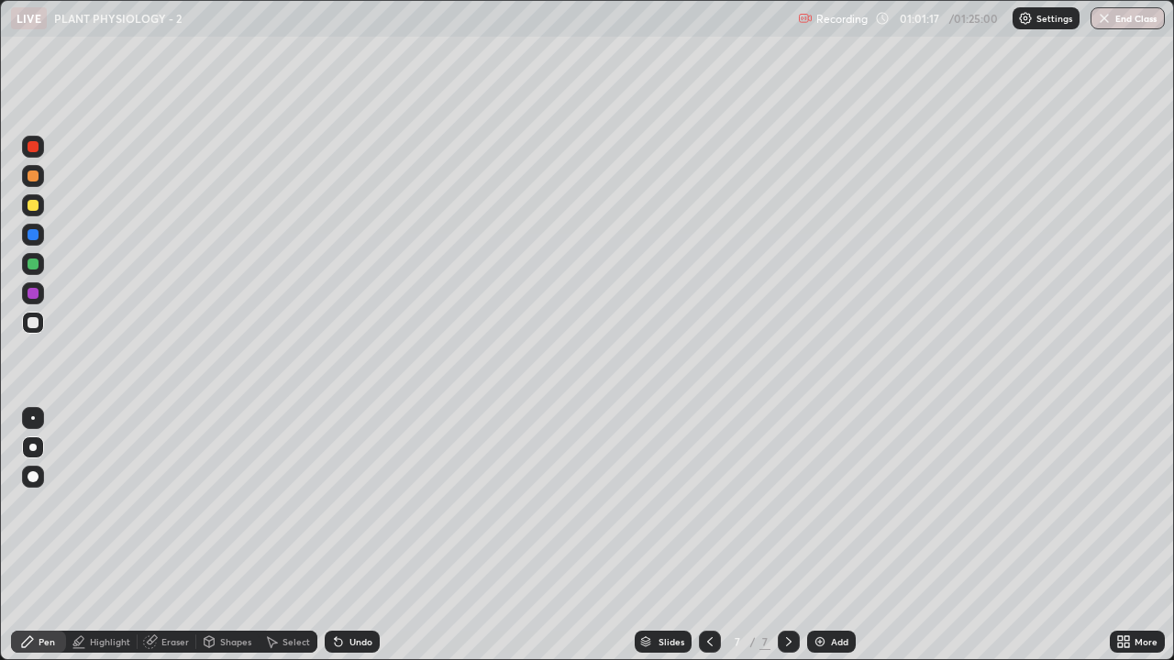
click at [28, 237] on div at bounding box center [33, 234] width 11 height 11
click at [33, 324] on div at bounding box center [33, 322] width 11 height 11
click at [34, 245] on div at bounding box center [33, 235] width 22 height 22
click at [34, 323] on div at bounding box center [33, 322] width 11 height 11
click at [31, 235] on div at bounding box center [33, 234] width 11 height 11
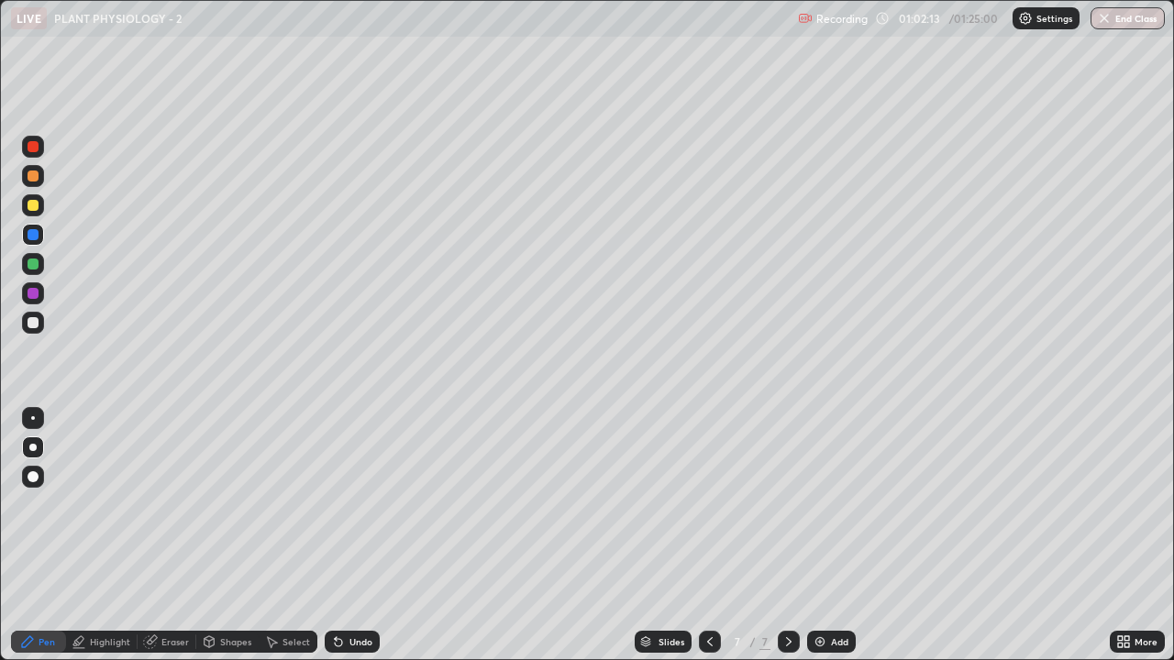
click at [34, 208] on div at bounding box center [33, 205] width 11 height 11
click at [26, 324] on div at bounding box center [33, 323] width 22 height 22
click at [33, 295] on div at bounding box center [33, 293] width 11 height 11
click at [29, 174] on div at bounding box center [33, 176] width 11 height 11
click at [29, 237] on div at bounding box center [33, 234] width 11 height 11
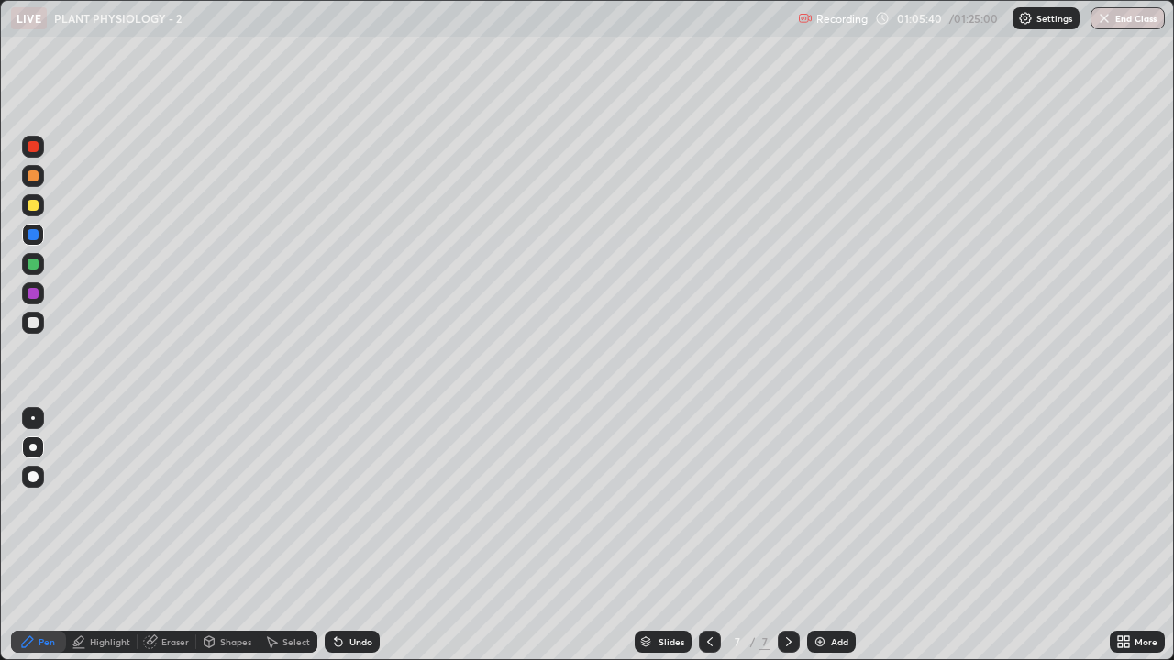
click at [32, 177] on div at bounding box center [33, 176] width 11 height 11
click at [38, 178] on div at bounding box center [33, 176] width 11 height 11
click at [33, 147] on div at bounding box center [33, 146] width 11 height 11
click at [30, 325] on div at bounding box center [33, 322] width 11 height 11
click at [819, 504] on img at bounding box center [819, 642] width 15 height 15
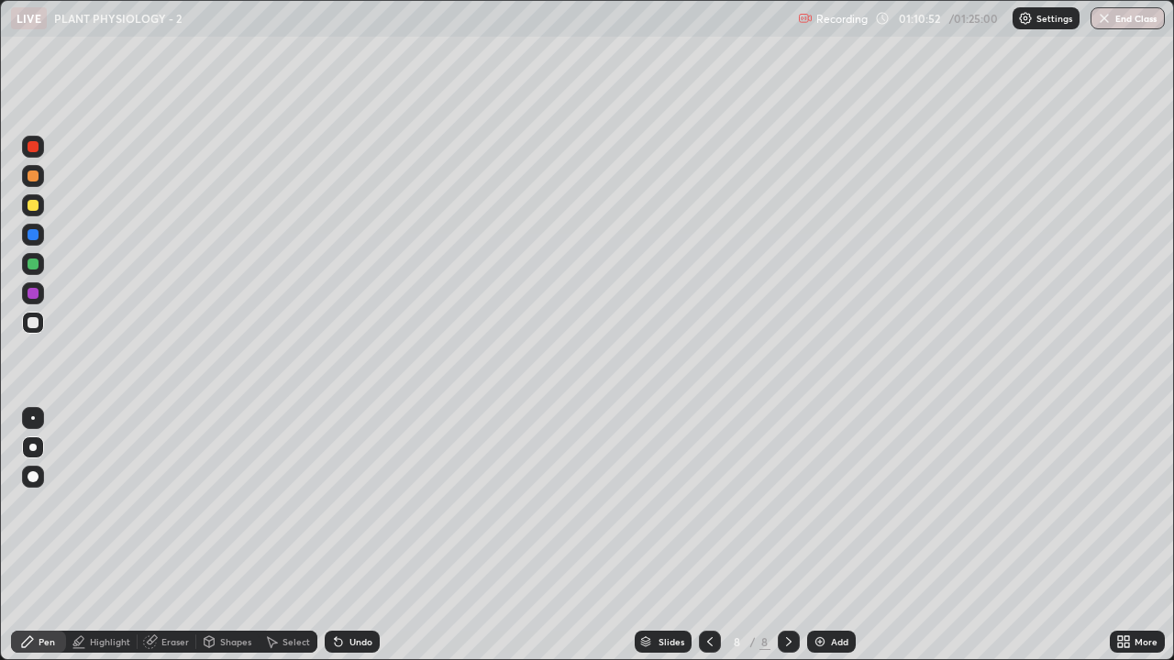
click at [30, 260] on div at bounding box center [33, 264] width 11 height 11
click at [35, 326] on div at bounding box center [33, 322] width 11 height 11
click at [31, 266] on div at bounding box center [33, 264] width 11 height 11
click at [33, 206] on div at bounding box center [33, 205] width 11 height 11
click at [38, 295] on div at bounding box center [33, 293] width 11 height 11
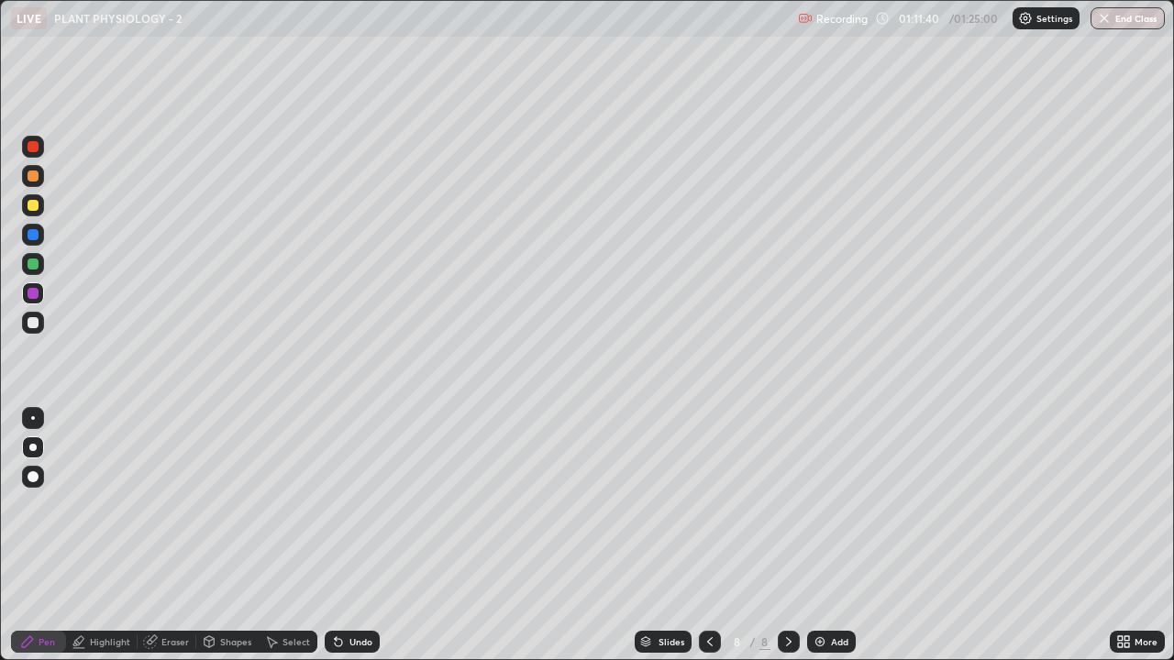
click at [40, 324] on div at bounding box center [33, 323] width 22 height 22
click at [33, 298] on div at bounding box center [33, 293] width 11 height 11
click at [31, 264] on div at bounding box center [33, 264] width 11 height 11
click at [34, 157] on div at bounding box center [33, 147] width 22 height 22
click at [1121, 22] on button "End Class" at bounding box center [1127, 18] width 74 height 22
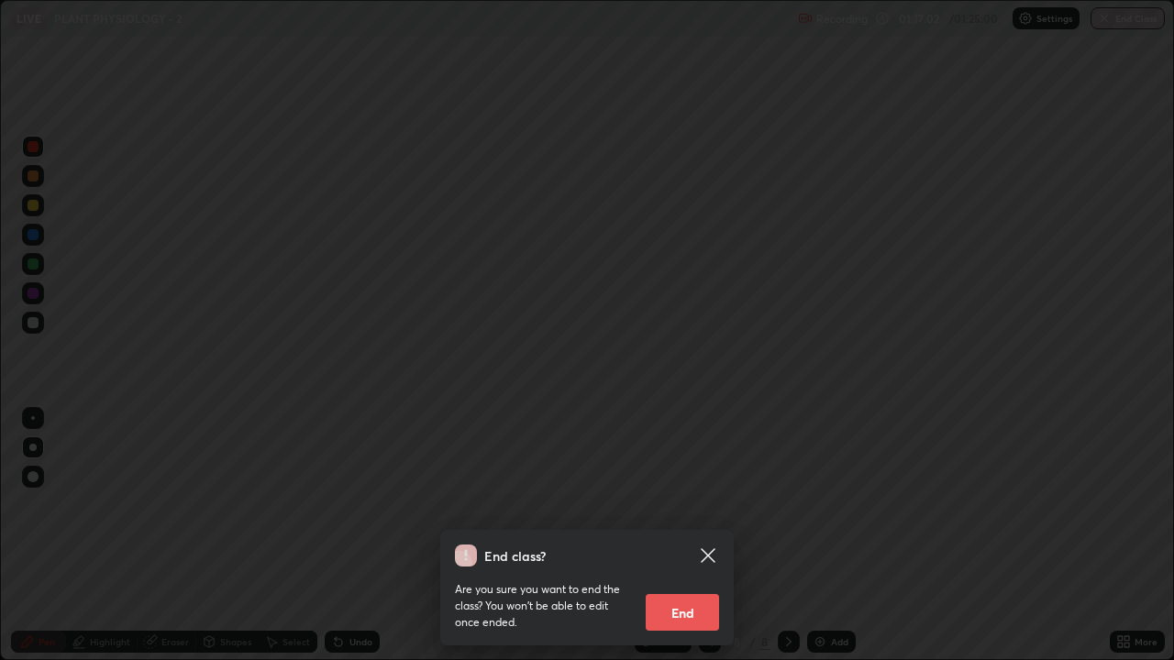
click at [689, 504] on button "End" at bounding box center [682, 612] width 73 height 37
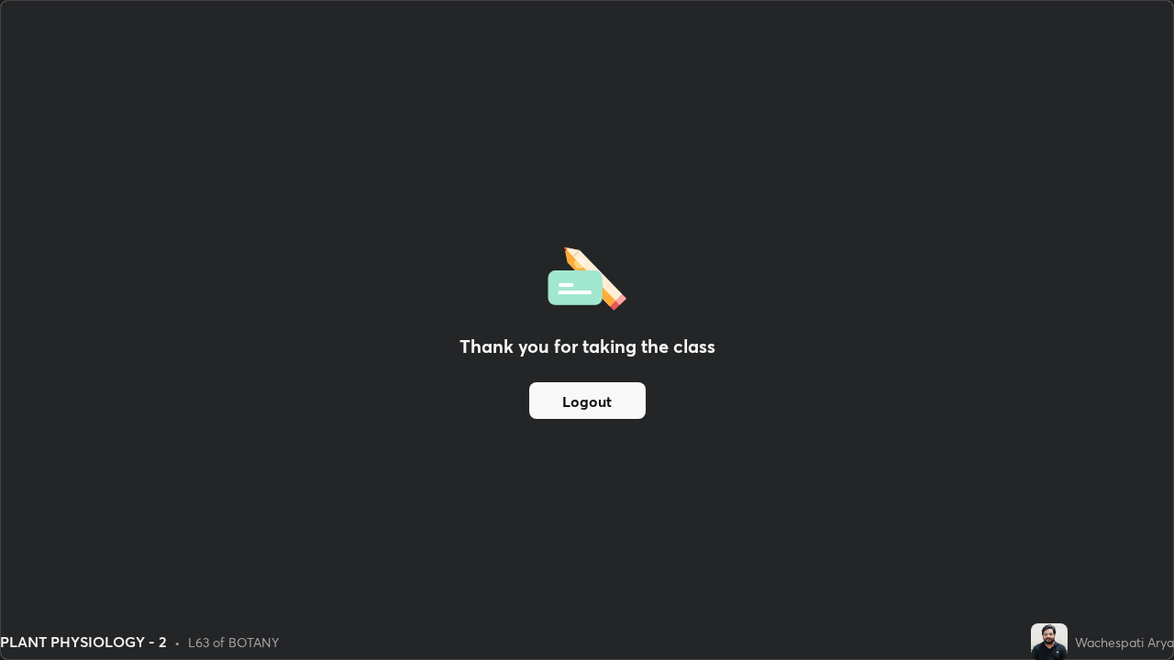
click at [629, 392] on button "Logout" at bounding box center [587, 400] width 116 height 37
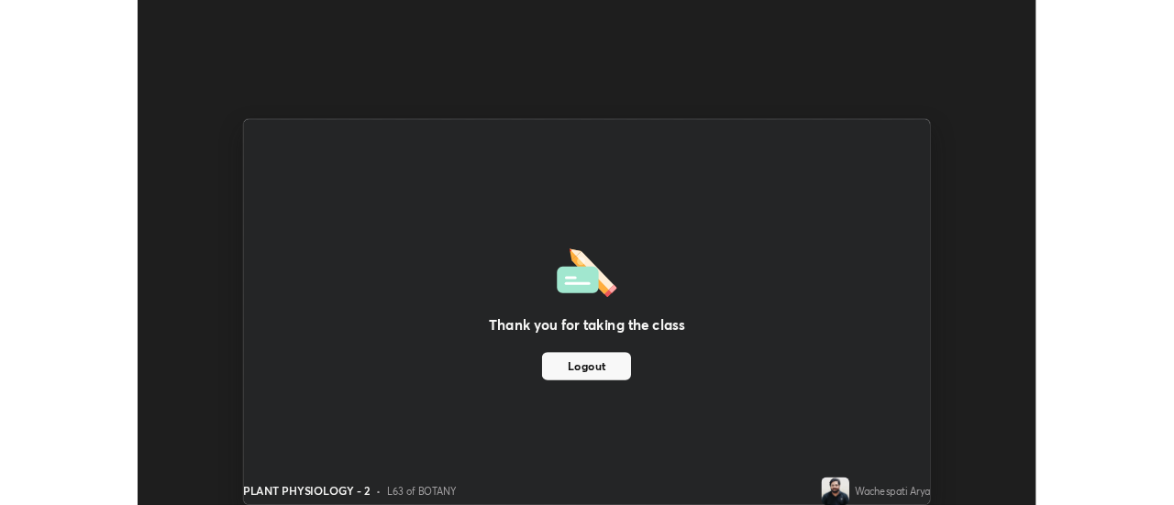
scroll to position [91190, 90521]
